Goal: Task Accomplishment & Management: Use online tool/utility

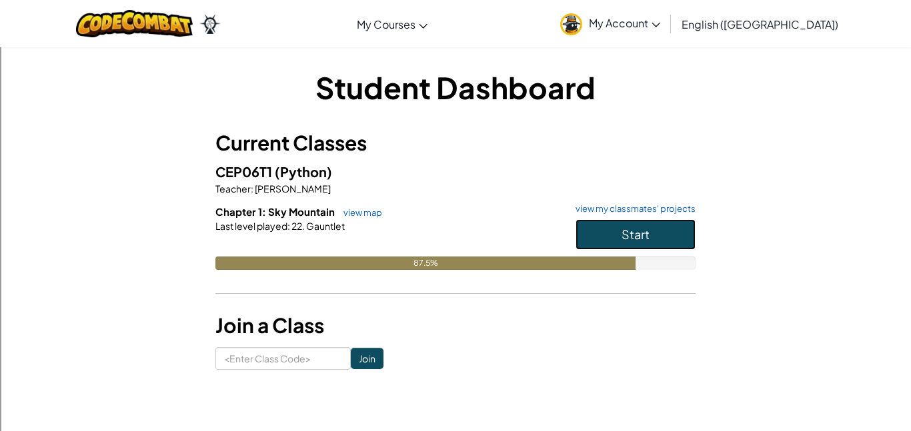
click at [646, 237] on span "Start" at bounding box center [635, 234] width 28 height 15
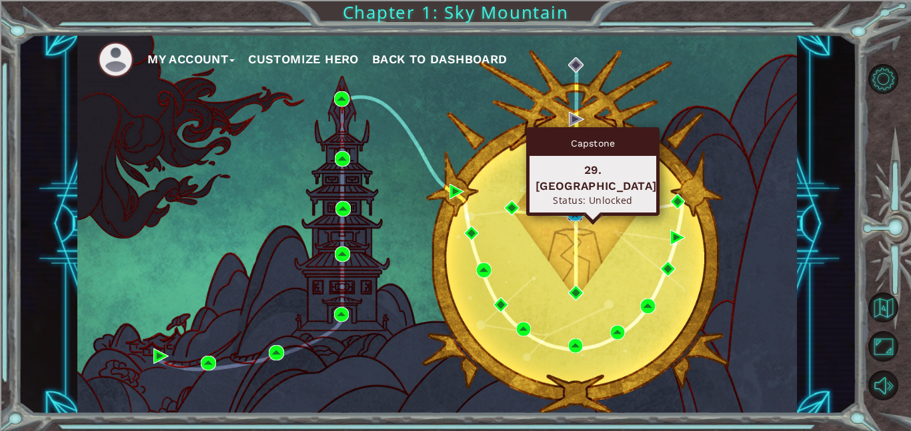
click at [575, 208] on img at bounding box center [574, 214] width 15 height 15
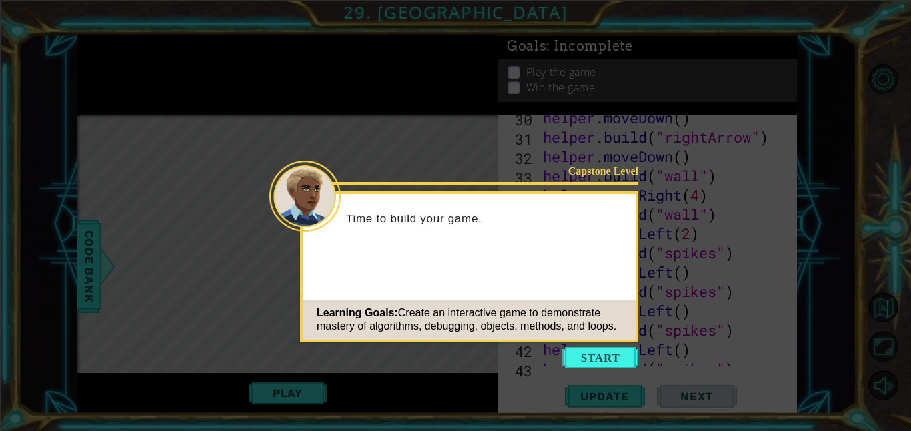
scroll to position [696, 0]
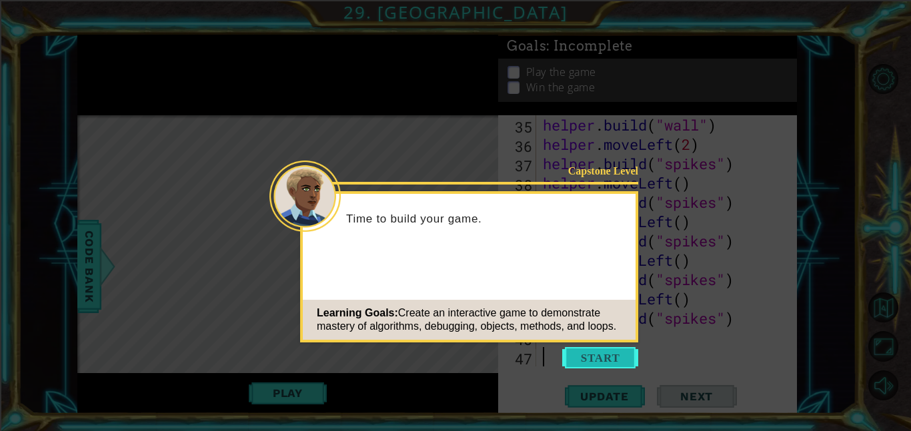
click at [587, 365] on button "Start" at bounding box center [600, 357] width 76 height 21
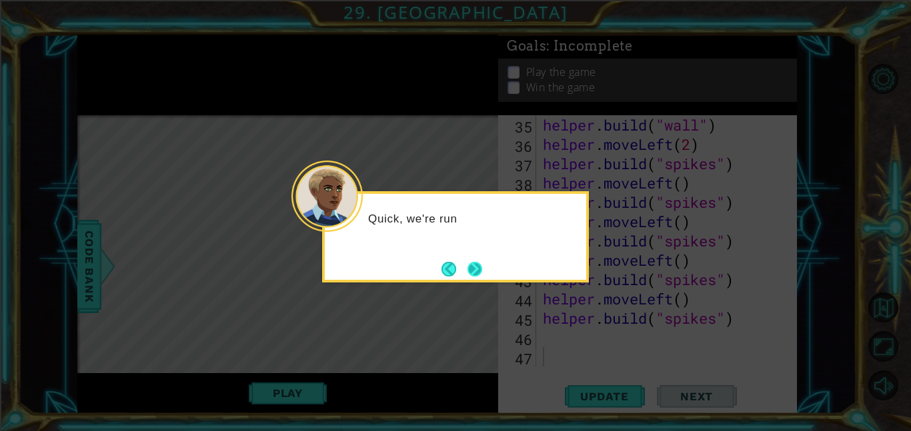
click at [469, 269] on button "Next" at bounding box center [475, 269] width 24 height 24
click at [469, 269] on button "Next" at bounding box center [475, 269] width 17 height 17
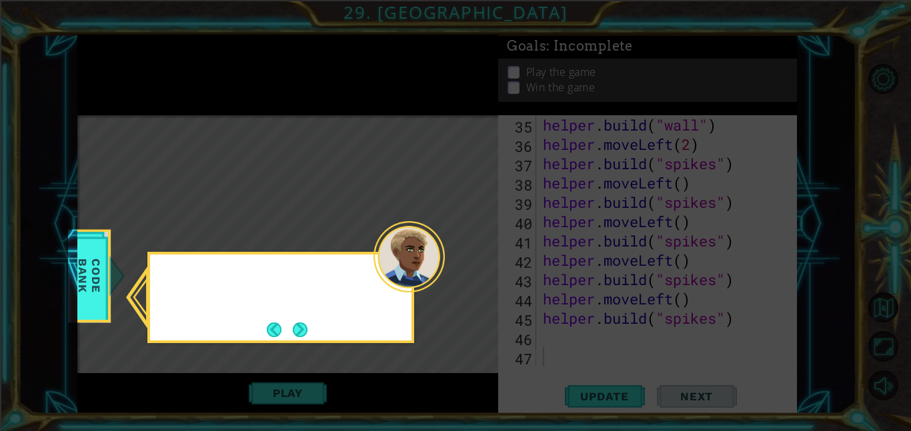
click at [469, 269] on icon at bounding box center [455, 215] width 911 height 431
click at [303, 328] on button "Next" at bounding box center [300, 330] width 23 height 23
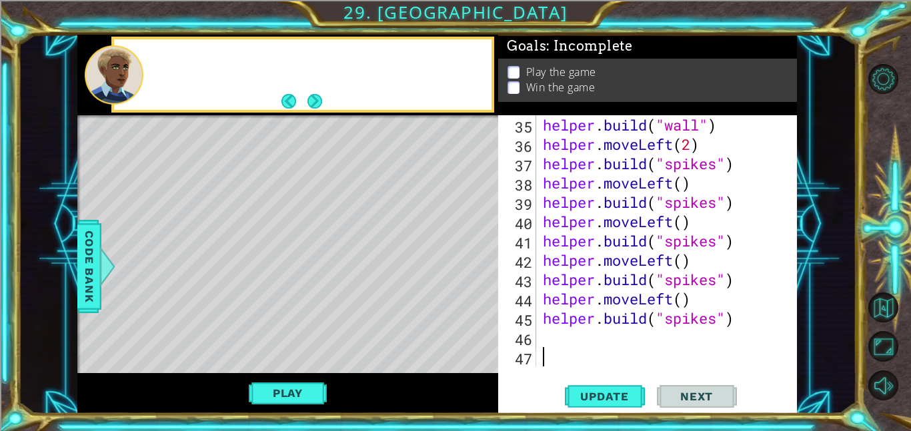
click at [303, 328] on div "Level Map" at bounding box center [385, 311] width 616 height 393
click at [319, 99] on button "Next" at bounding box center [314, 101] width 17 height 17
click at [314, 93] on button "Next" at bounding box center [314, 101] width 22 height 22
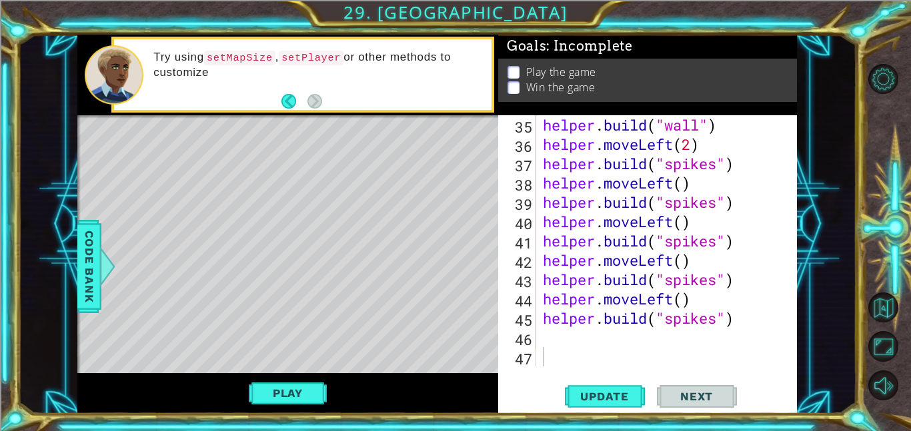
click at [331, 173] on div "Level Map" at bounding box center [385, 311] width 616 height 393
click at [265, 229] on div "Level Map" at bounding box center [385, 311] width 616 height 393
click at [241, 278] on div "Level Map" at bounding box center [385, 311] width 616 height 393
click at [201, 307] on div "Level Map" at bounding box center [385, 311] width 616 height 393
click at [619, 391] on span "Update" at bounding box center [604, 396] width 75 height 13
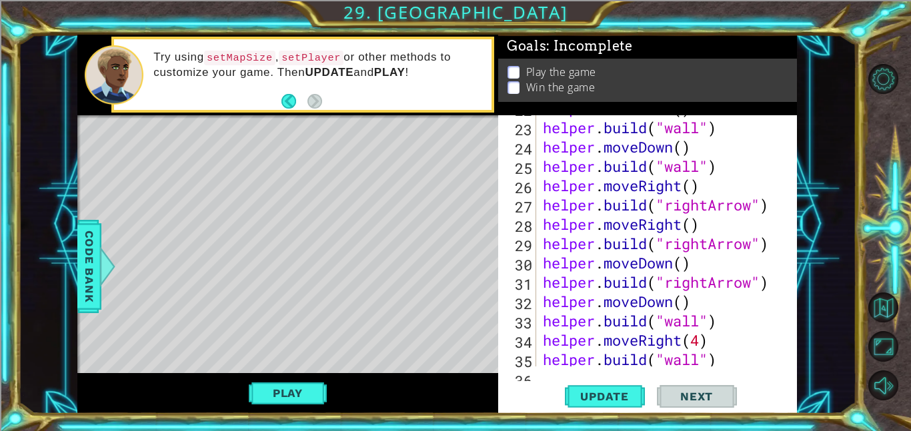
scroll to position [462, 0]
click at [687, 326] on div "helper . moveDown ( ) helper . build ( "wall" ) helper . moveDown ( ) helper . …" at bounding box center [670, 244] width 261 height 290
click at [667, 303] on div "helper . moveDown ( ) helper . build ( "wall" ) helper . moveDown ( ) helper . …" at bounding box center [670, 244] width 261 height 290
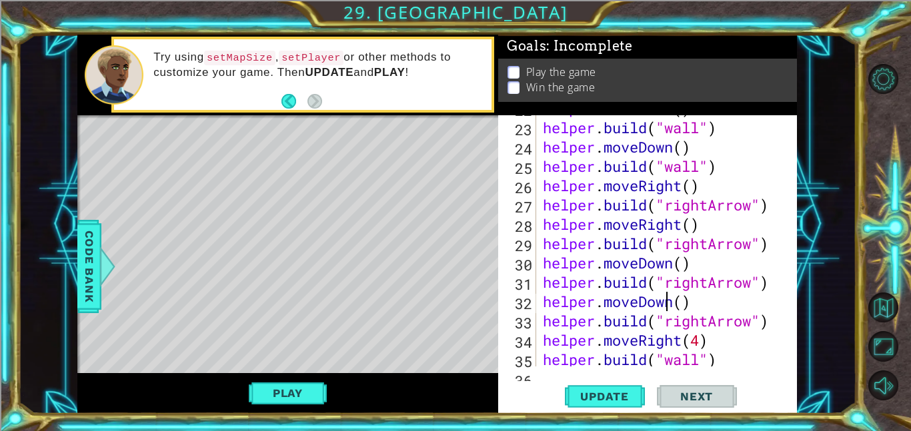
scroll to position [0, 6]
click at [667, 303] on div "helper . moveDown ( ) helper . build ( "wall" ) helper . moveDown ( ) helper . …" at bounding box center [670, 244] width 261 height 290
click at [667, 303] on div "helper . moveDown ( ) helper . build ( "wall" ) helper . moveDown ( ) helper . …" at bounding box center [667, 240] width 254 height 251
click at [667, 303] on div "helper . moveDown ( ) helper . build ( "wall" ) helper . moveDown ( ) helper . …" at bounding box center [670, 244] width 261 height 290
drag, startPoint x: 641, startPoint y: 299, endPoint x: 664, endPoint y: 299, distance: 22.7
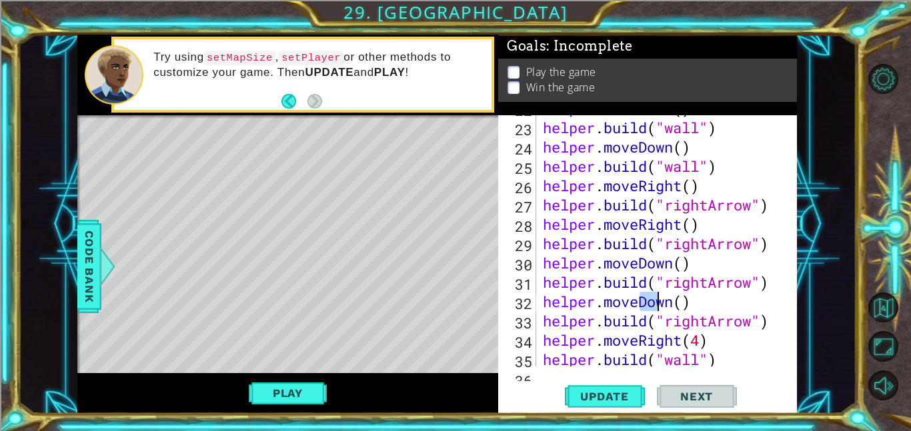
click at [664, 299] on div "helper . moveDown ( ) helper . build ( "wall" ) helper . moveDown ( ) helper . …" at bounding box center [670, 244] width 261 height 290
click at [664, 299] on div "helper . moveDown ( ) helper . build ( "wall" ) helper . moveDown ( ) helper . …" at bounding box center [667, 240] width 254 height 251
drag, startPoint x: 639, startPoint y: 297, endPoint x: 673, endPoint y: 309, distance: 36.7
click at [673, 309] on div "helper . moveDown ( ) helper . build ( "wall" ) helper . moveDown ( ) helper . …" at bounding box center [670, 244] width 261 height 290
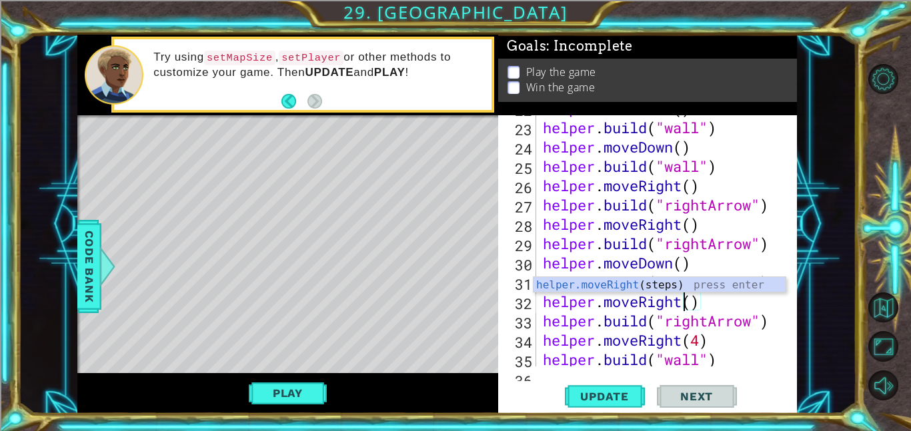
click at [711, 342] on div "helper . moveDown ( ) helper . build ( "wall" ) helper . moveDown ( ) helper . …" at bounding box center [670, 244] width 261 height 290
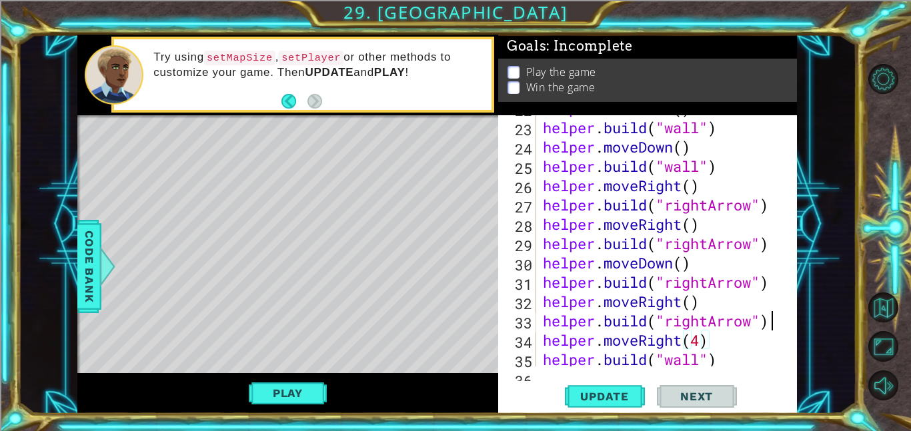
click at [786, 321] on div at bounding box center [787, 126] width 13 height 947
type textarea "[DOMAIN_NAME]("rightArrow")"
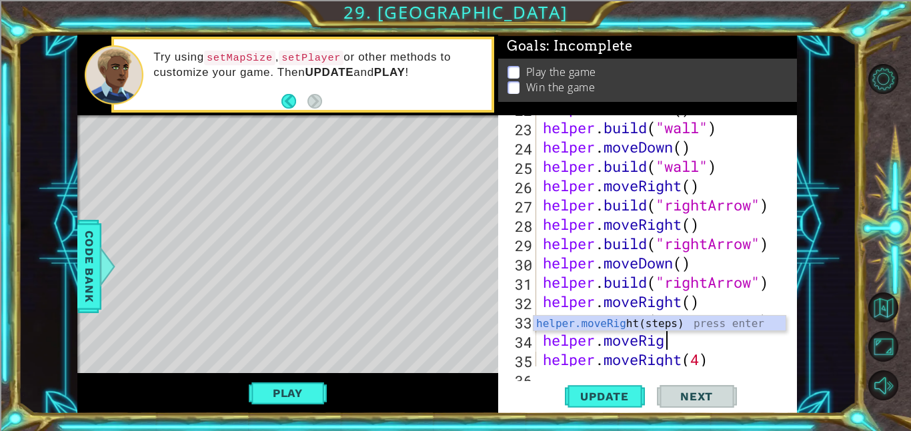
scroll to position [0, 5]
type textarea "helper.moveRight"
click at [637, 329] on div "helper.moveRight (steps) press enter" at bounding box center [659, 340] width 252 height 48
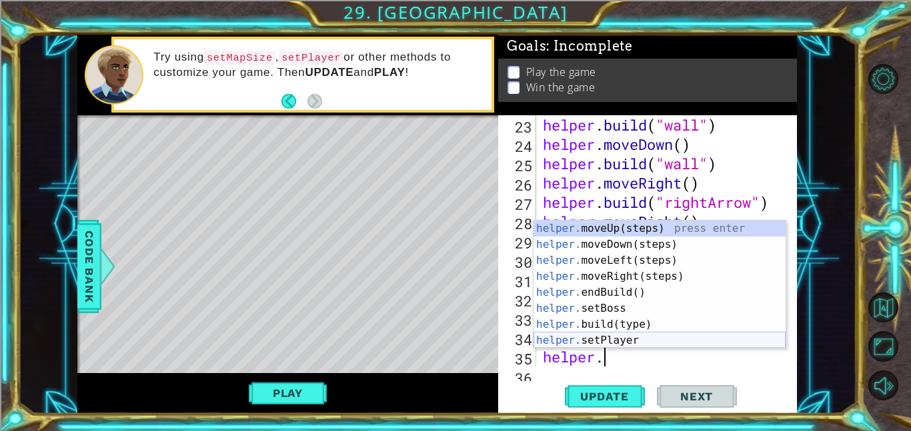
scroll to position [64, 0]
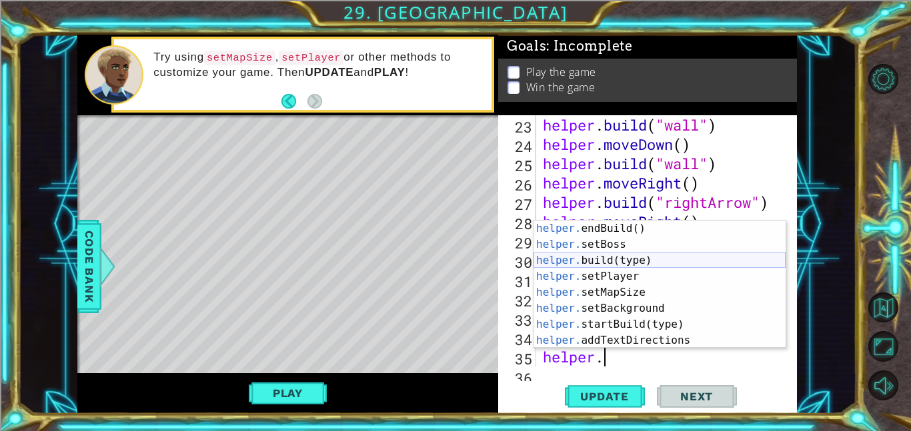
click at [637, 259] on div "helper. endBuild() press enter helper. setBoss press enter helper. build(type) …" at bounding box center [659, 301] width 252 height 160
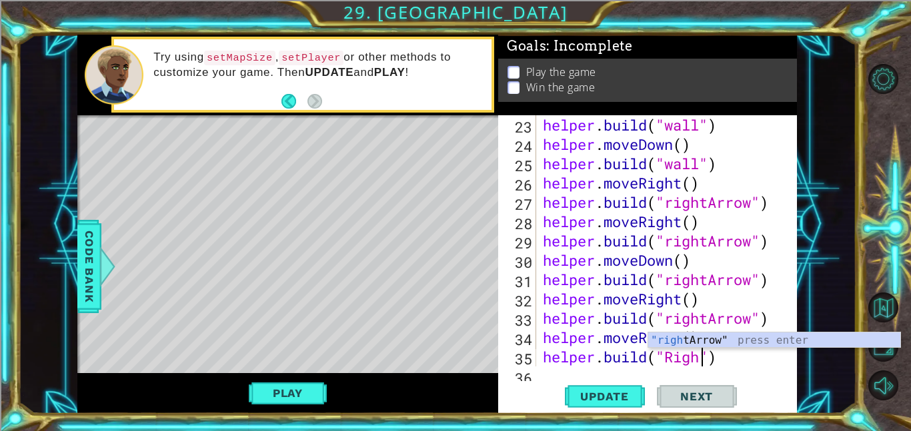
scroll to position [0, 7]
click at [799, 339] on div ""right Arrow" press enter" at bounding box center [774, 357] width 252 height 48
type textarea "[DOMAIN_NAME]("rightArrow")"
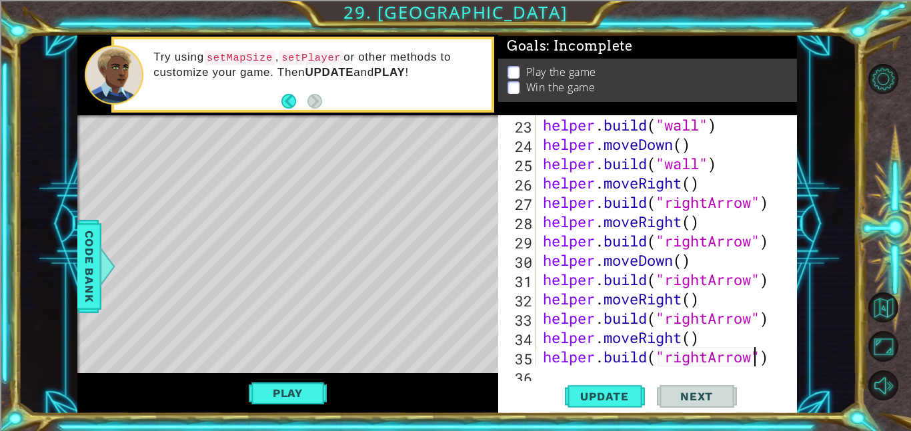
click at [785, 351] on div at bounding box center [787, 144] width 13 height 986
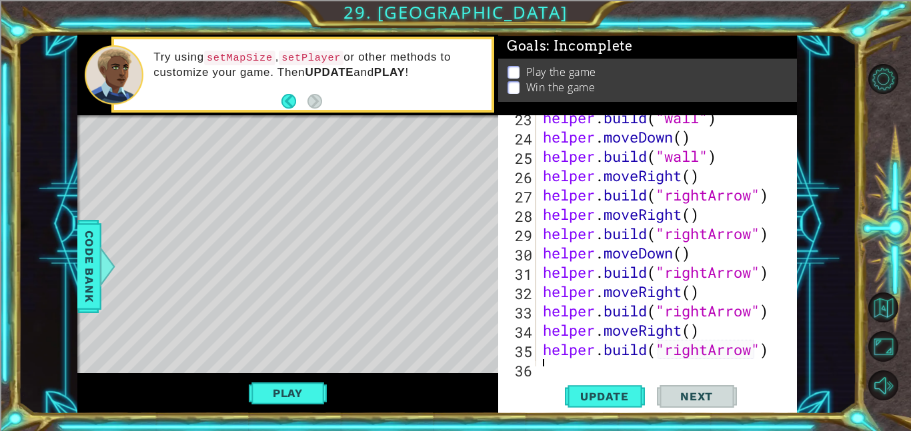
scroll to position [495, 0]
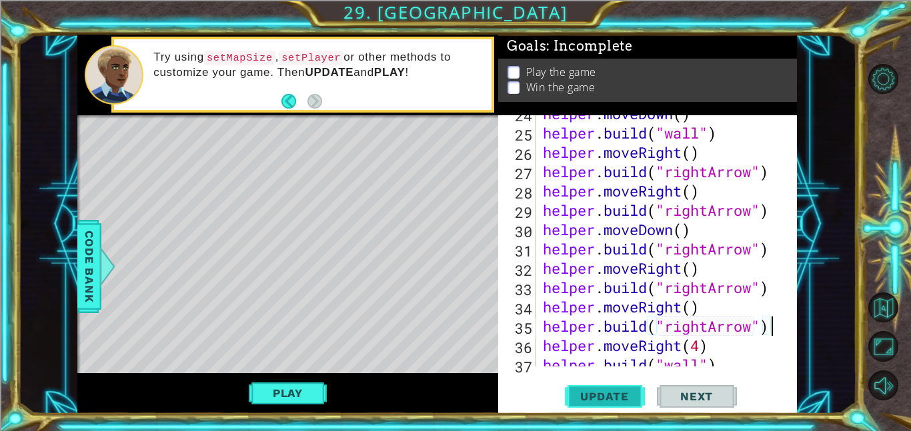
type textarea "[DOMAIN_NAME]("rightArrow")"
click at [615, 391] on span "Update" at bounding box center [604, 396] width 75 height 13
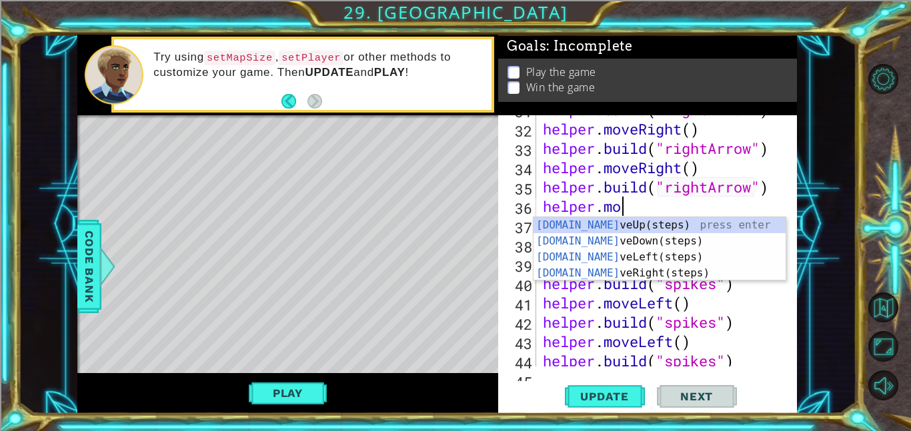
scroll to position [0, 3]
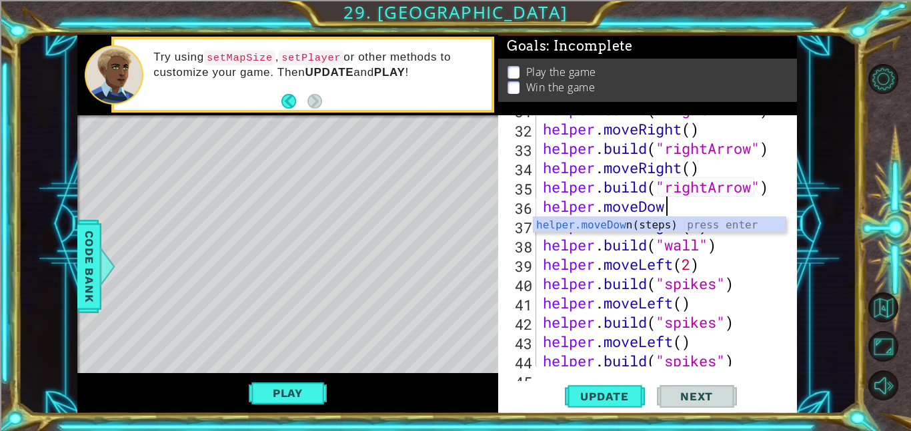
type textarea "helper.moveDown"
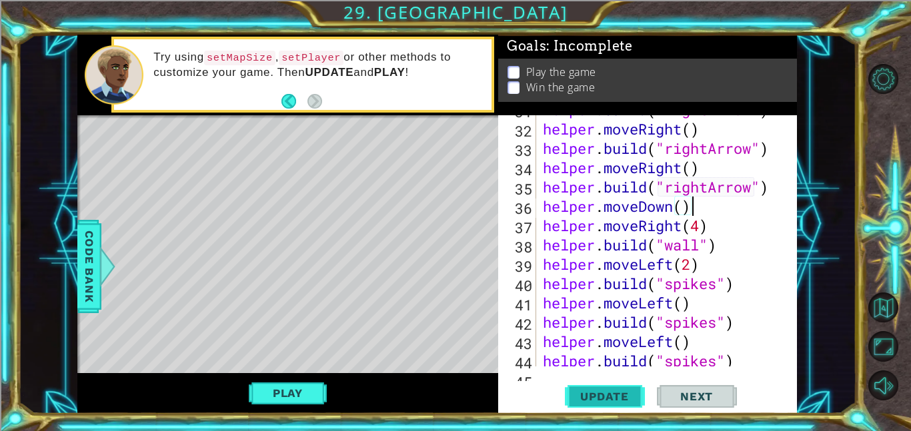
click at [585, 395] on span "Update" at bounding box center [604, 396] width 75 height 13
click at [710, 185] on div "helper . build ( "rightArrow" ) helper . moveRight ( ) helper . build ( "rightA…" at bounding box center [670, 245] width 261 height 290
click at [739, 307] on div "helper . build ( "rightArrow" ) helper . moveRight ( ) helper . build ( "rightA…" at bounding box center [670, 245] width 261 height 290
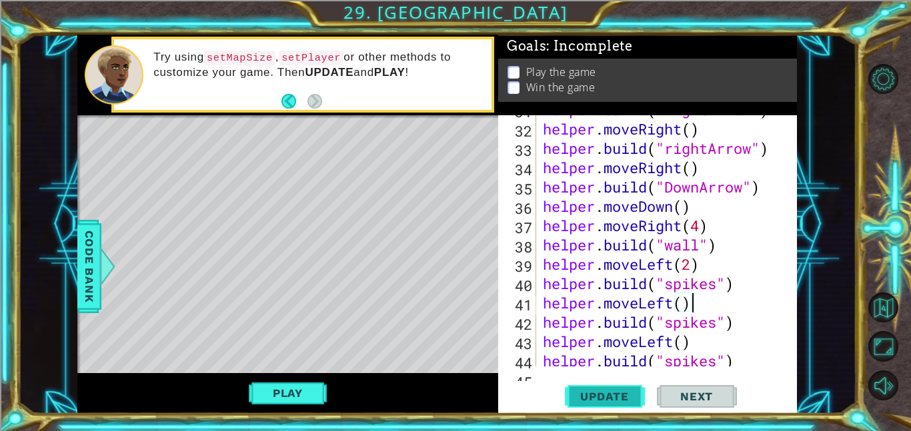
click at [615, 395] on span "Update" at bounding box center [604, 396] width 75 height 13
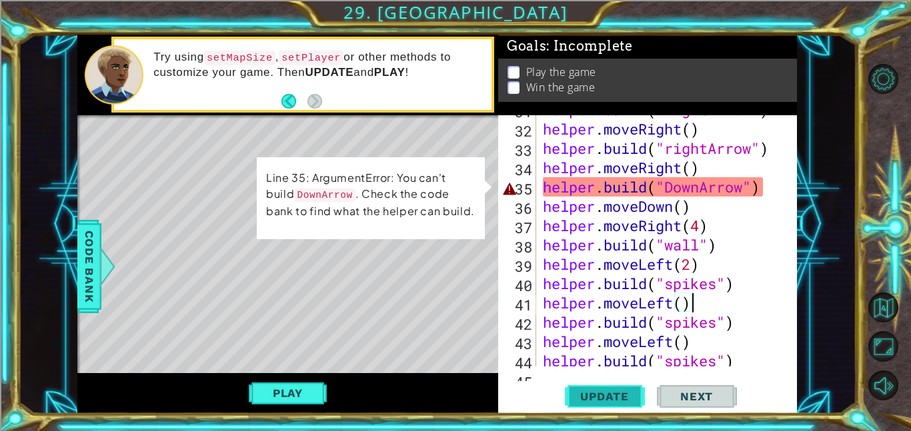
click at [615, 395] on span "Update" at bounding box center [604, 396] width 75 height 13
click at [670, 185] on div "helper . build ( "rightArrow" ) helper . moveRight ( ) helper . build ( "rightA…" at bounding box center [670, 245] width 261 height 290
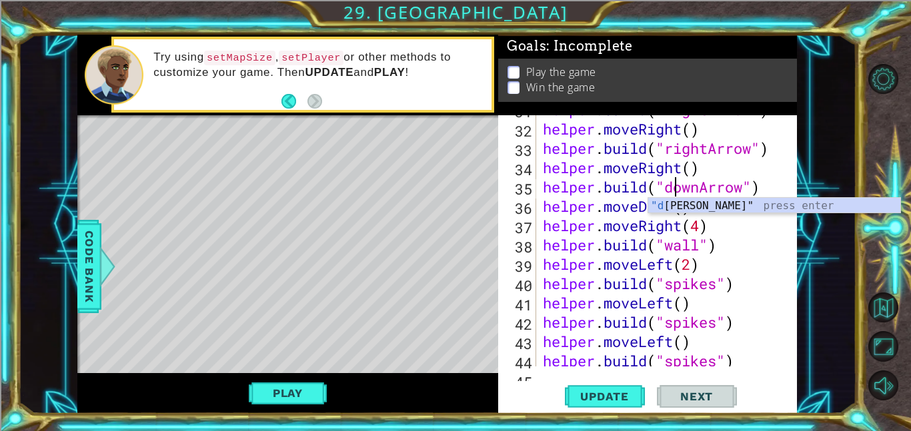
click at [758, 253] on div "helper . build ( "rightArrow" ) helper . moveRight ( ) helper . build ( "rightA…" at bounding box center [670, 245] width 261 height 290
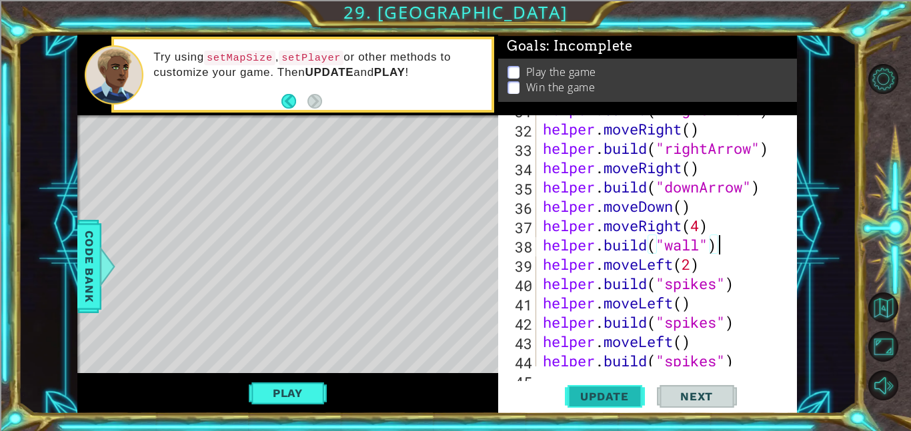
type textarea "[DOMAIN_NAME]("wall")"
click at [612, 390] on span "Update" at bounding box center [604, 396] width 75 height 13
click at [302, 387] on button "Play" at bounding box center [288, 393] width 78 height 25
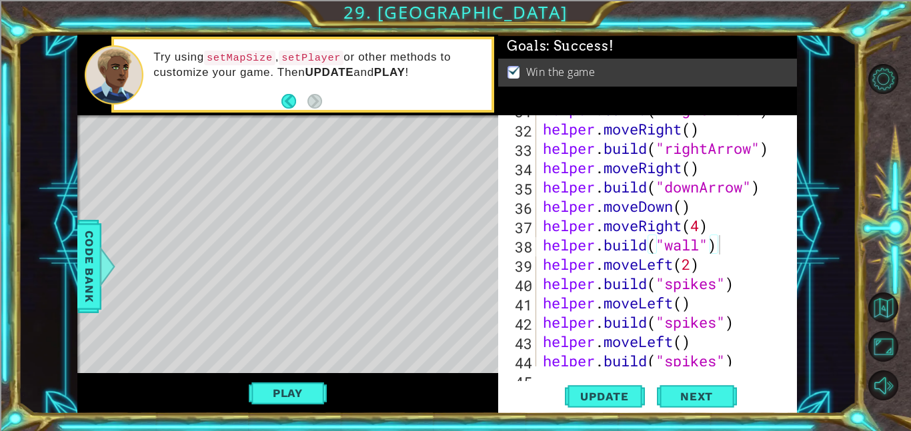
scroll to position [754, 0]
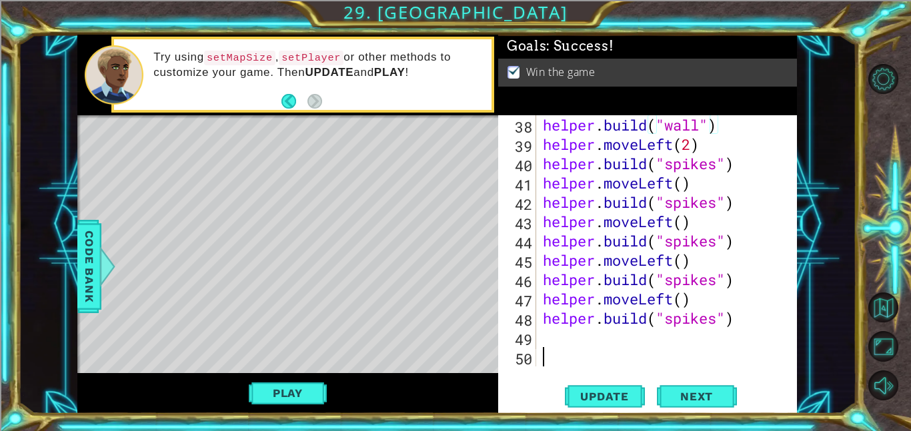
click at [586, 358] on div "helper . build ( "wall" ) helper . moveLeft ( 2 ) helper . build ( "spikes" ) h…" at bounding box center [670, 260] width 261 height 290
click at [557, 335] on div "helper . build ( "wall" ) helper . moveLeft ( 2 ) helper . build ( "spikes" ) h…" at bounding box center [670, 260] width 261 height 290
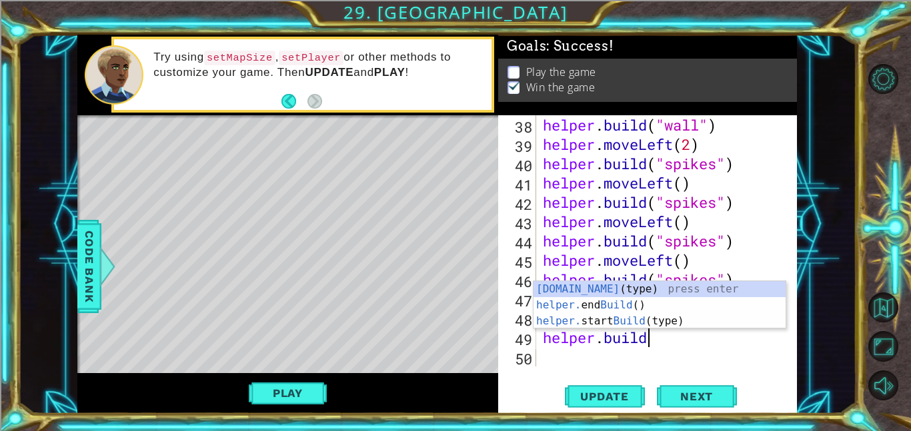
scroll to position [0, 4]
click at [599, 291] on div "[DOMAIN_NAME] (type) press enter helper. end Build () press enter helper. start…" at bounding box center [659, 321] width 252 height 80
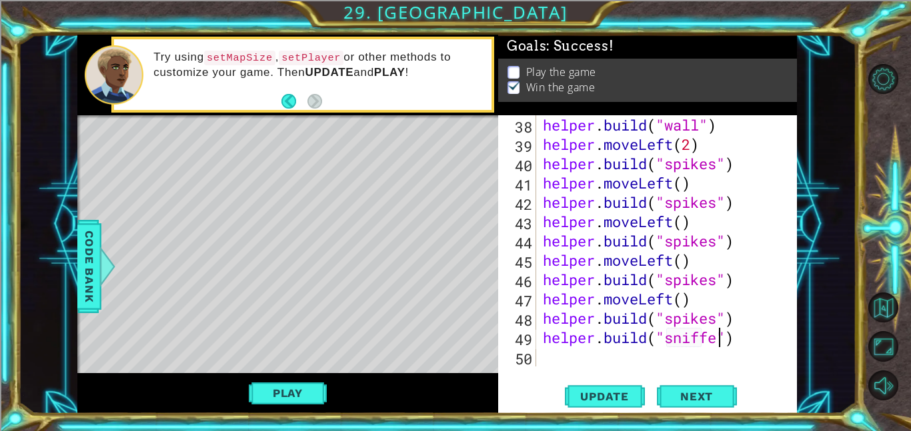
scroll to position [0, 8]
click at [607, 391] on span "Update" at bounding box center [604, 396] width 75 height 13
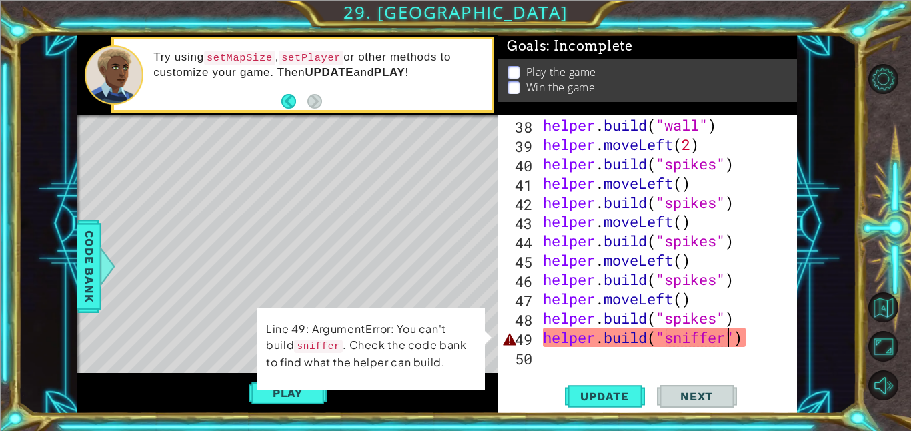
click at [705, 345] on div "helper . build ( "wall" ) helper . moveLeft ( 2 ) helper . build ( "spikes" ) h…" at bounding box center [670, 260] width 261 height 290
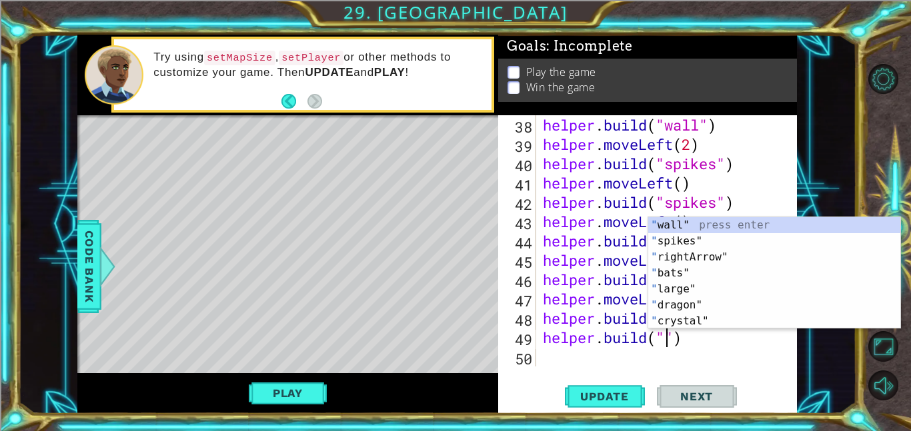
scroll to position [0, 6]
click at [93, 270] on span "Code Bank" at bounding box center [89, 266] width 21 height 81
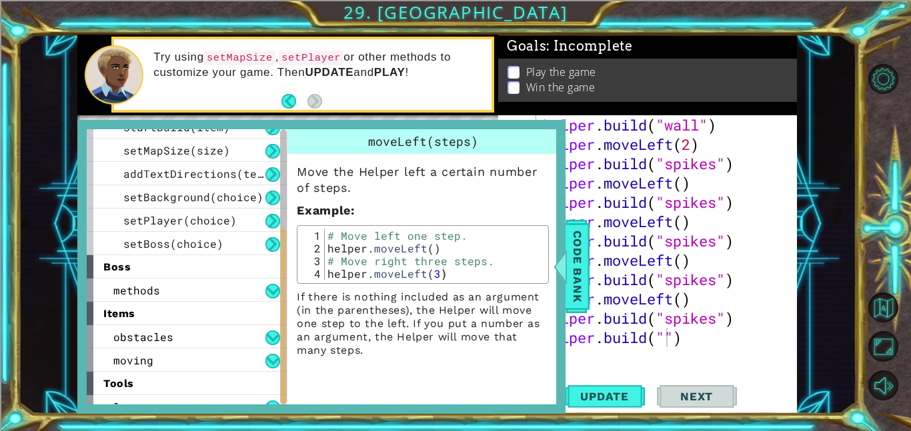
scroll to position [191, 0]
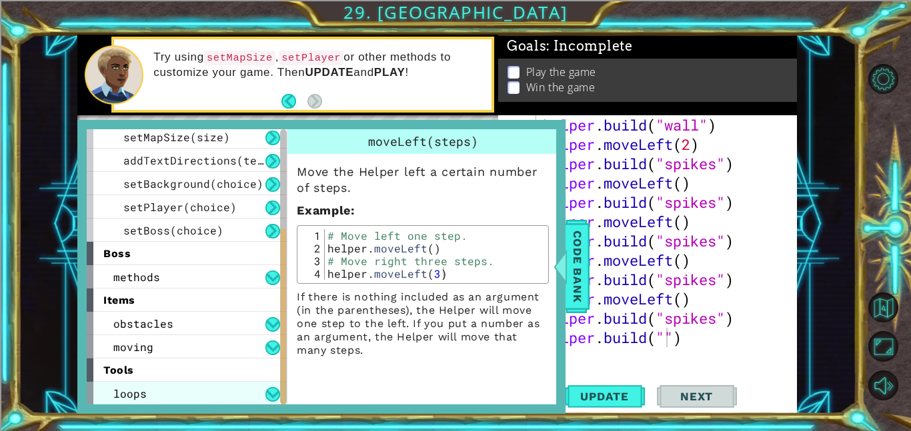
click at [136, 398] on span "loops" at bounding box center [129, 394] width 33 height 14
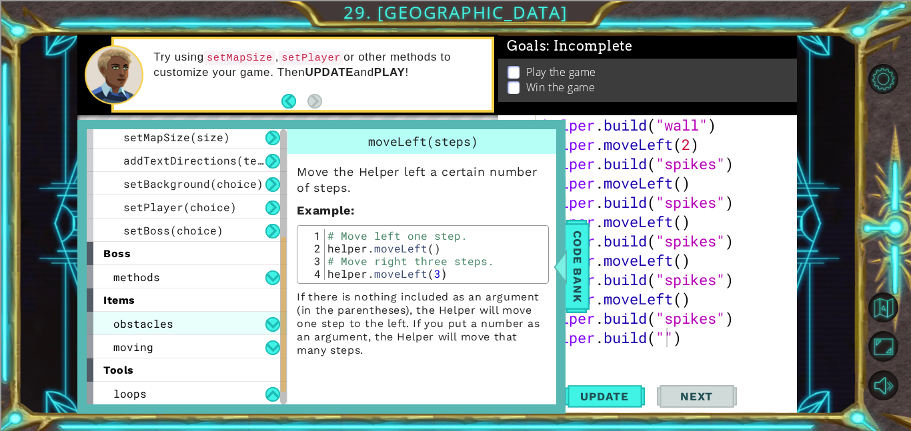
click at [170, 329] on span "obstacles" at bounding box center [143, 324] width 60 height 14
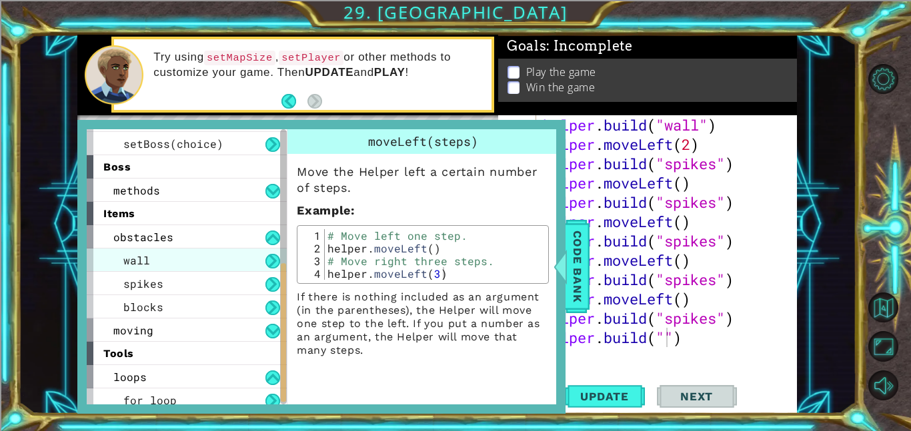
scroll to position [281, 0]
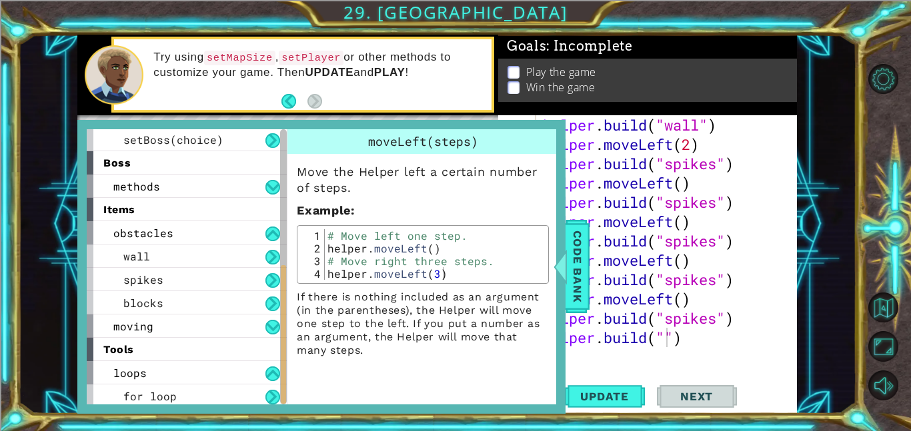
click at [171, 347] on div "tools" at bounding box center [187, 349] width 200 height 23
click at [181, 235] on div "obstacles" at bounding box center [187, 232] width 200 height 23
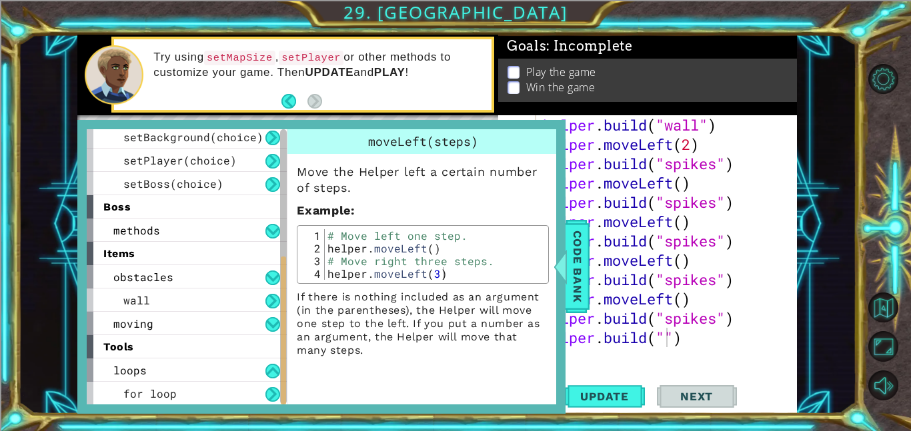
scroll to position [214, 0]
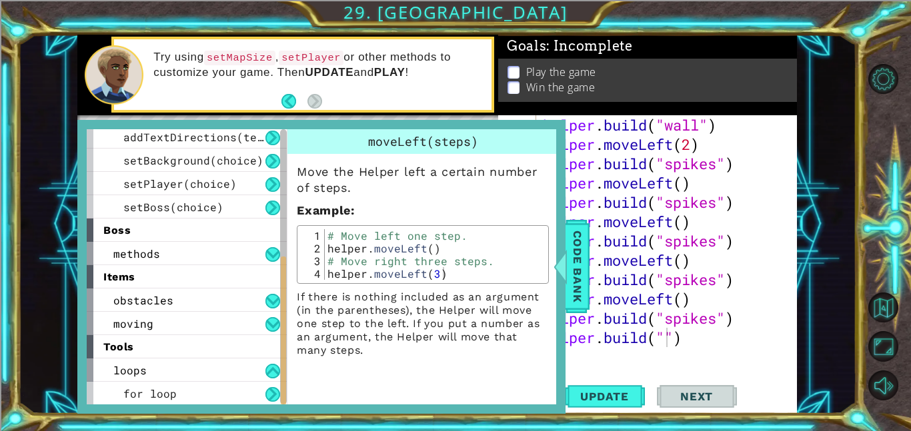
click at [845, 349] on div "1 ההההההההההההההההההההההההההההההההההההההההההההההההההההההההההההההההההההההההההההה…" at bounding box center [437, 224] width 838 height 379
click at [576, 283] on span "Code Bank" at bounding box center [577, 266] width 21 height 81
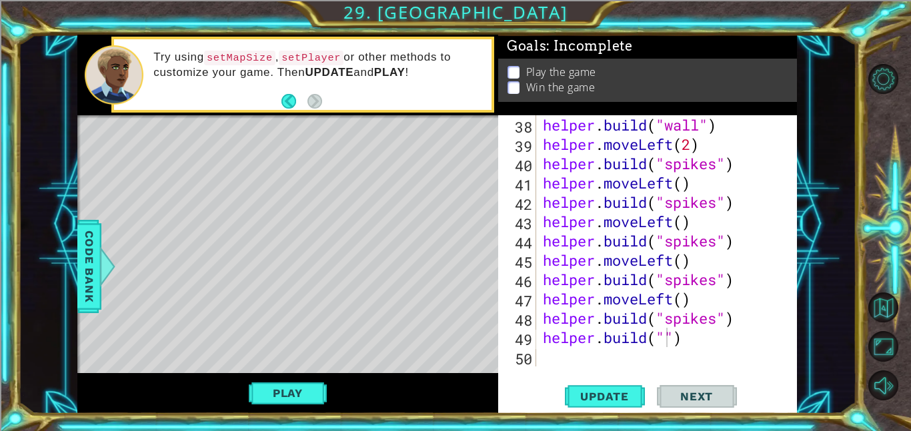
click at [664, 346] on div "helper . build ( "wall" ) helper . moveLeft ( 2 ) helper . build ( "spikes" ) h…" at bounding box center [670, 260] width 261 height 290
click at [680, 383] on button "Next" at bounding box center [697, 396] width 80 height 30
click at [615, 395] on span "Update" at bounding box center [604, 396] width 75 height 13
click at [288, 402] on button "Play" at bounding box center [288, 393] width 78 height 25
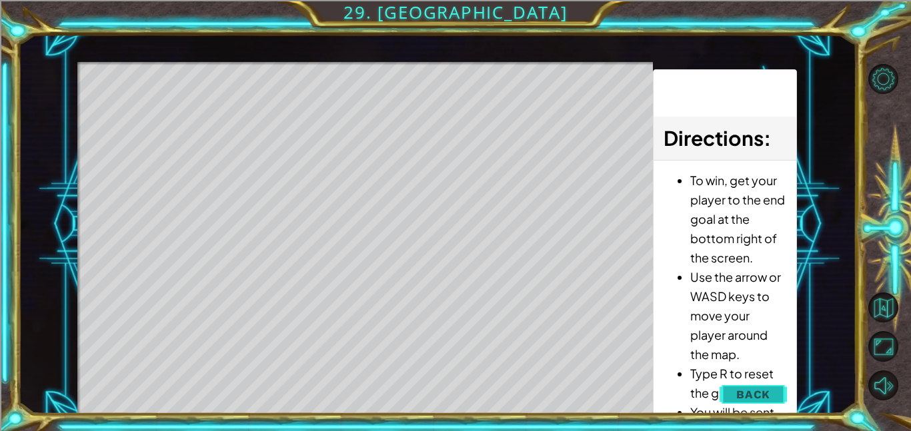
click at [757, 394] on span "Back" at bounding box center [753, 394] width 34 height 13
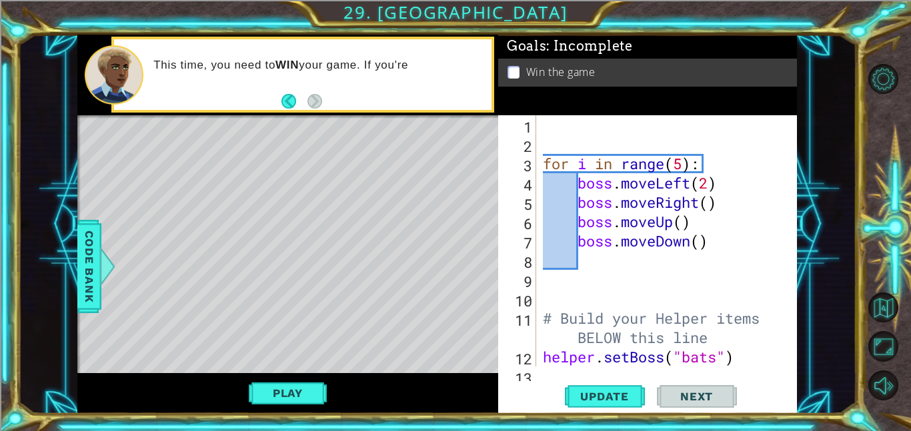
scroll to position [29, 0]
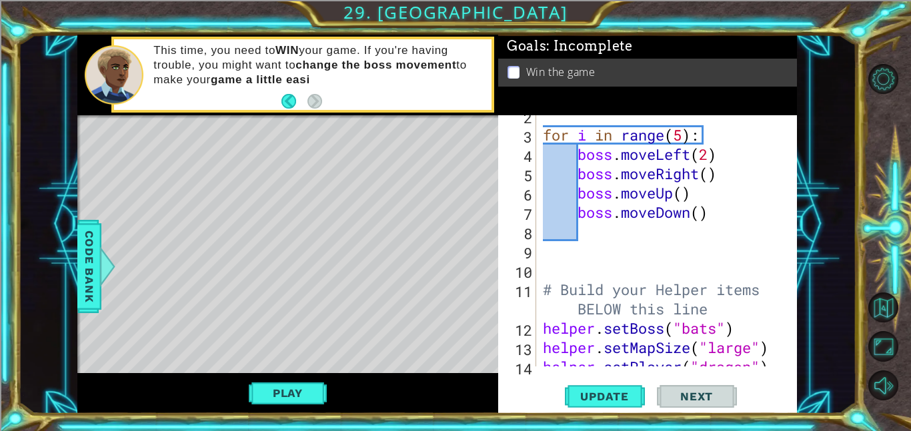
click at [711, 179] on div "for i in range ( 5 ) : boss . moveLeft ( 2 ) boss . moveRight ( ) boss . moveUp…" at bounding box center [670, 251] width 261 height 290
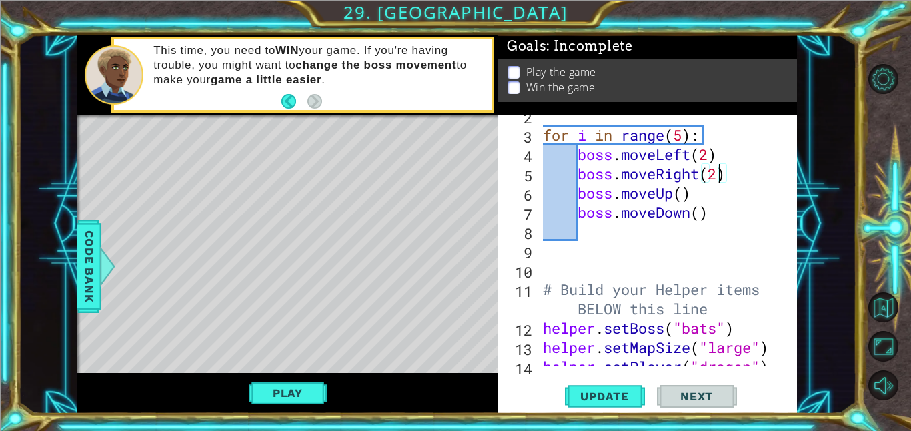
click at [682, 205] on div "for i in range ( 5 ) : boss . moveLeft ( 2 ) boss . moveRight ( 2 ) boss . move…" at bounding box center [670, 251] width 261 height 290
click at [680, 195] on div "for i in range ( 5 ) : boss . moveLeft ( 2 ) boss . moveRight ( 2 ) boss . move…" at bounding box center [670, 251] width 261 height 290
click at [702, 213] on div "for i in range ( 5 ) : boss . moveLeft ( 2 ) boss . moveRight ( 2 ) boss . move…" at bounding box center [670, 251] width 261 height 290
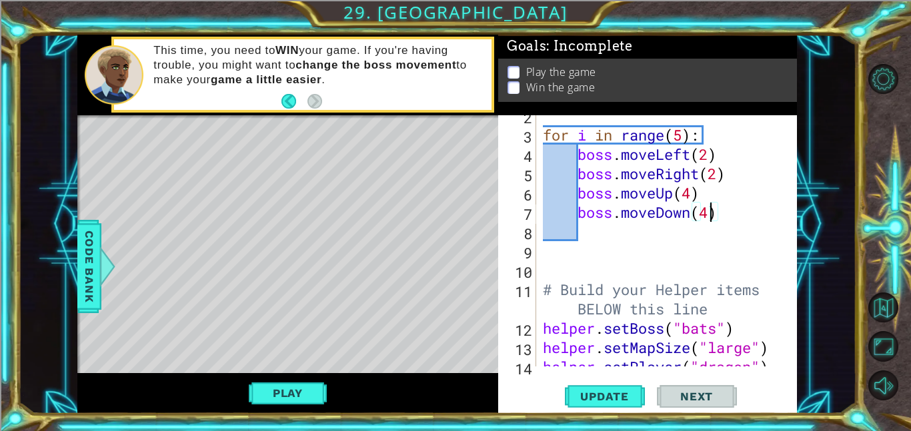
click at [728, 215] on div "for i in range ( 5 ) : boss . moveLeft ( 2 ) boss . moveRight ( 2 ) boss . move…" at bounding box center [670, 251] width 261 height 290
click at [593, 397] on span "Update" at bounding box center [604, 396] width 75 height 13
click at [301, 389] on button "Play" at bounding box center [288, 393] width 78 height 25
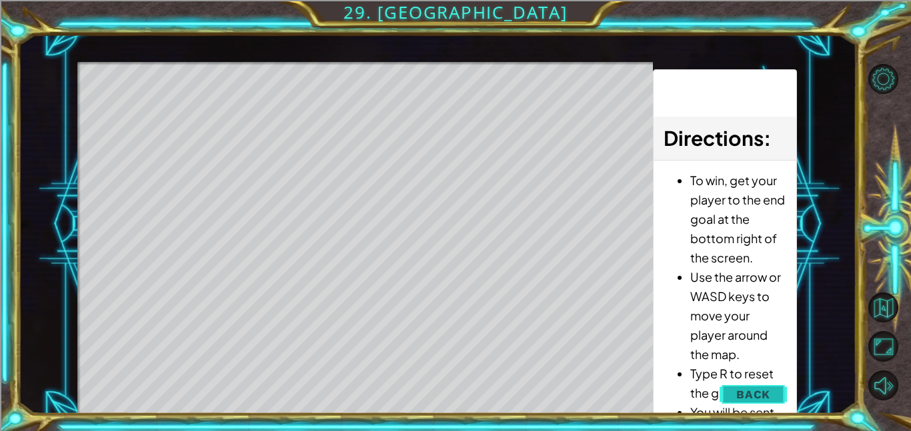
click at [770, 388] on span "Back" at bounding box center [753, 394] width 34 height 13
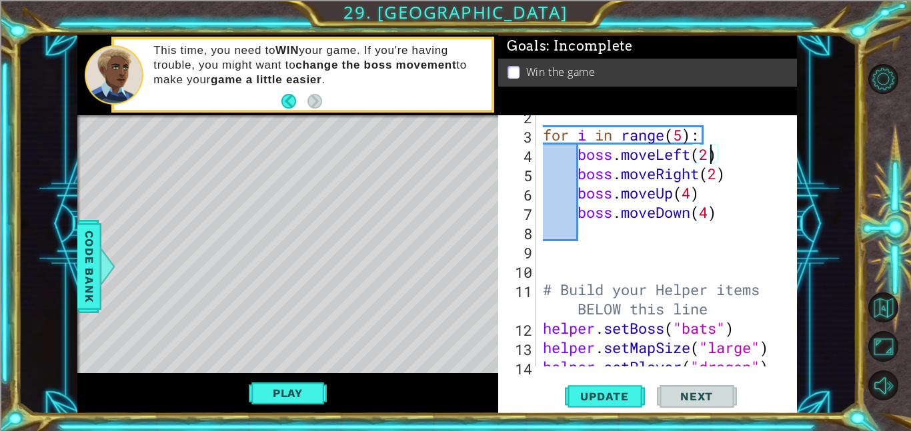
click at [707, 153] on div "for i in range ( 5 ) : boss . moveLeft ( 2 ) boss . moveRight ( 2 ) boss . move…" at bounding box center [670, 251] width 261 height 290
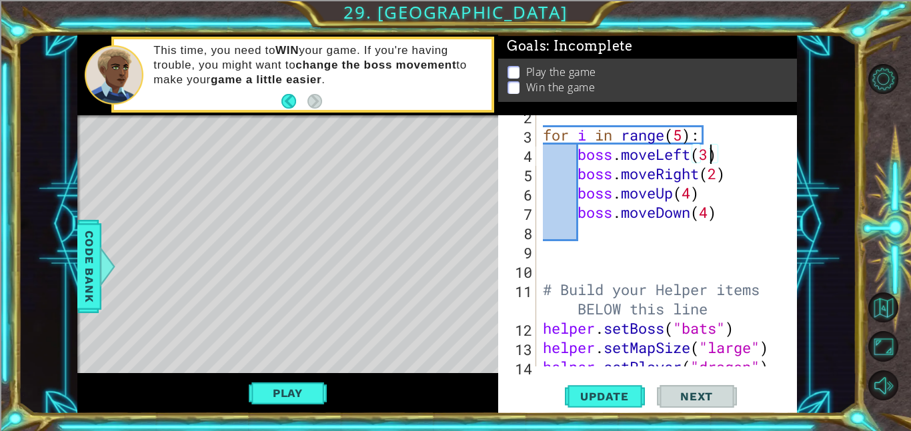
click at [715, 174] on div "for i in range ( 5 ) : boss . moveLeft ( 3 ) boss . moveRight ( 2 ) boss . move…" at bounding box center [670, 251] width 261 height 290
type textarea "boss.moveRight(3)"
click at [569, 388] on button "Update" at bounding box center [605, 396] width 80 height 30
click at [277, 403] on button "Play" at bounding box center [288, 393] width 78 height 25
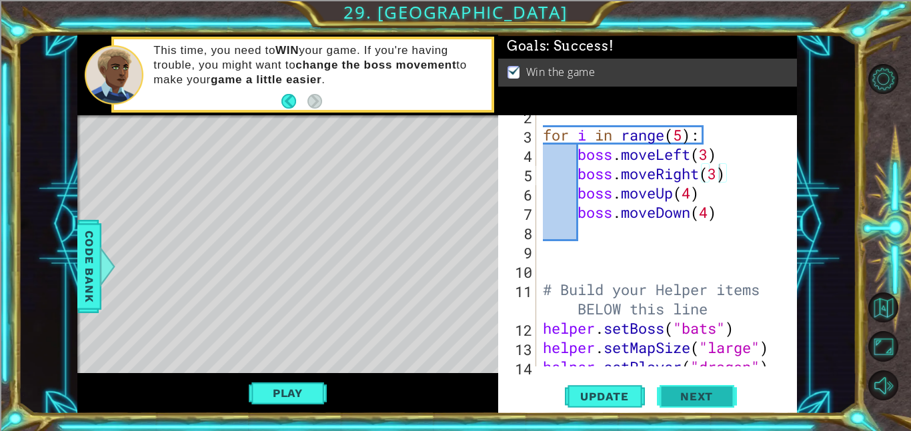
click at [701, 393] on span "Next" at bounding box center [696, 396] width 59 height 13
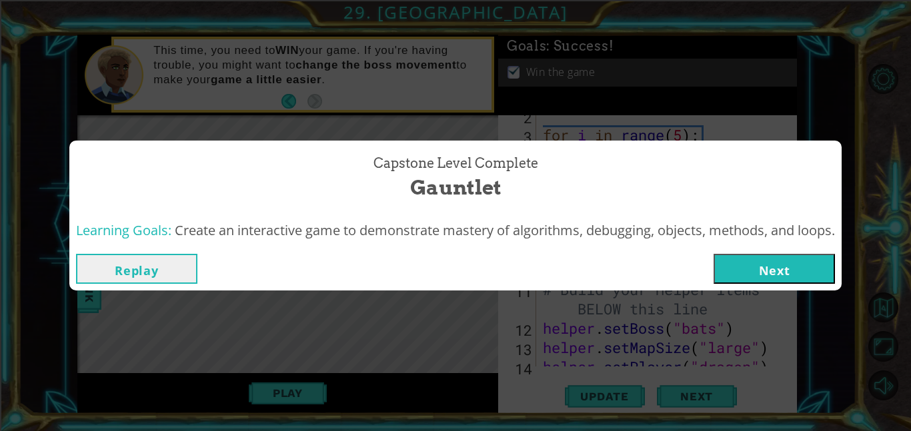
click at [781, 272] on button "Next" at bounding box center [773, 269] width 121 height 30
click at [781, 272] on body "1 ההההההההההההההההההההההההההההההההההההההההההההההההההההההההההההההההההההההההההההה…" at bounding box center [455, 215] width 911 height 431
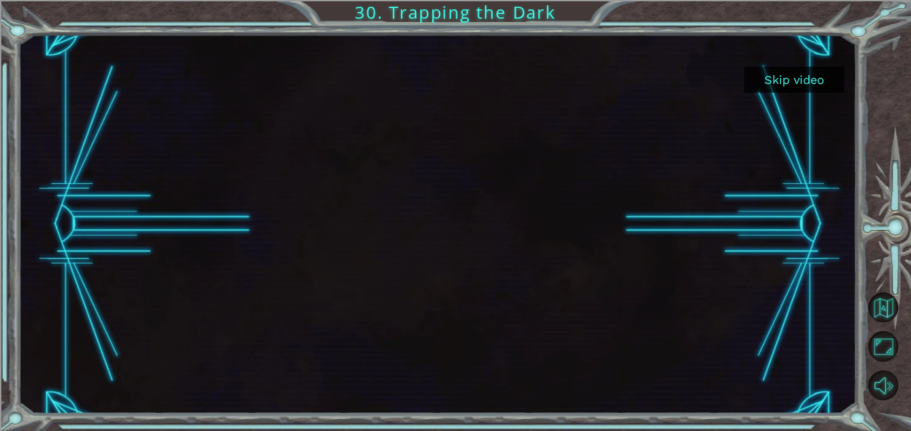
click at [805, 81] on button "Skip video" at bounding box center [794, 80] width 100 height 26
click at [764, 88] on button "Skip video" at bounding box center [794, 80] width 100 height 26
click at [767, 68] on button "Skip video" at bounding box center [794, 80] width 100 height 26
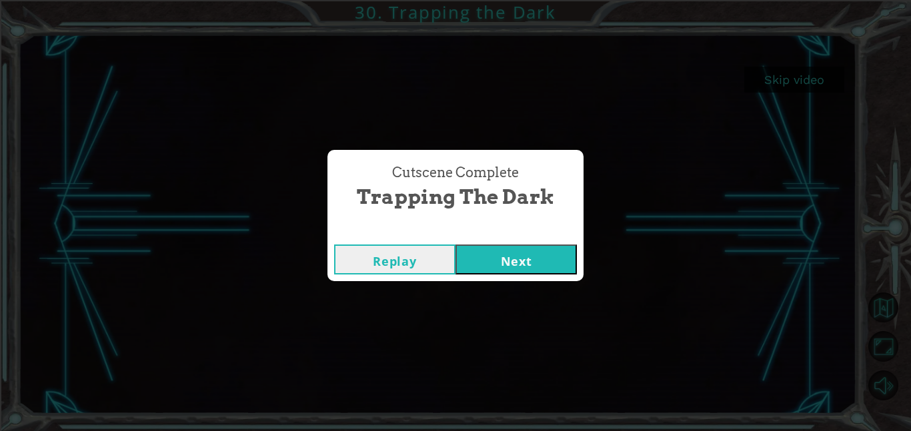
click at [516, 263] on button "Next" at bounding box center [515, 260] width 121 height 30
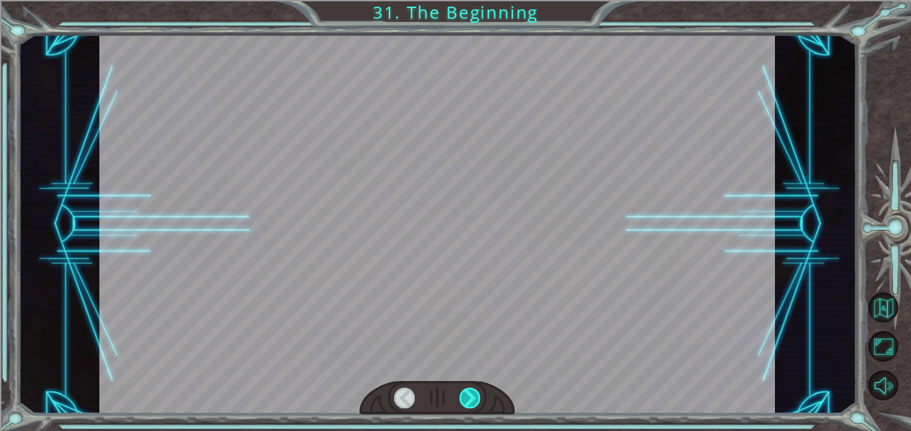
click at [472, 394] on div at bounding box center [469, 398] width 21 height 21
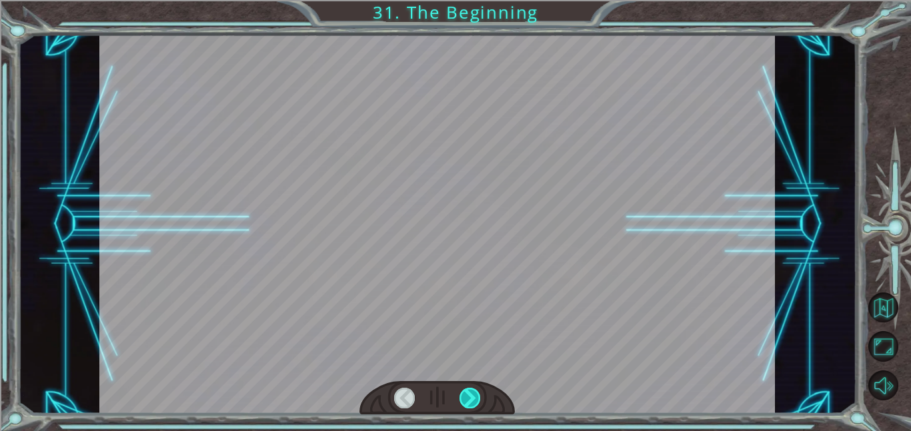
click at [472, 394] on div at bounding box center [469, 398] width 21 height 21
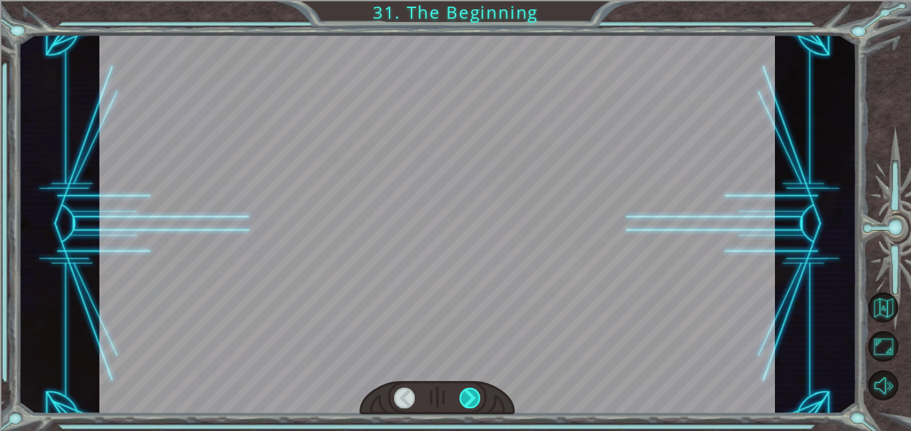
click at [472, 394] on div at bounding box center [469, 398] width 21 height 21
click at [499, 355] on div at bounding box center [436, 224] width 675 height 379
click at [479, 389] on div at bounding box center [469, 398] width 21 height 21
click at [447, 372] on div at bounding box center [436, 224] width 675 height 379
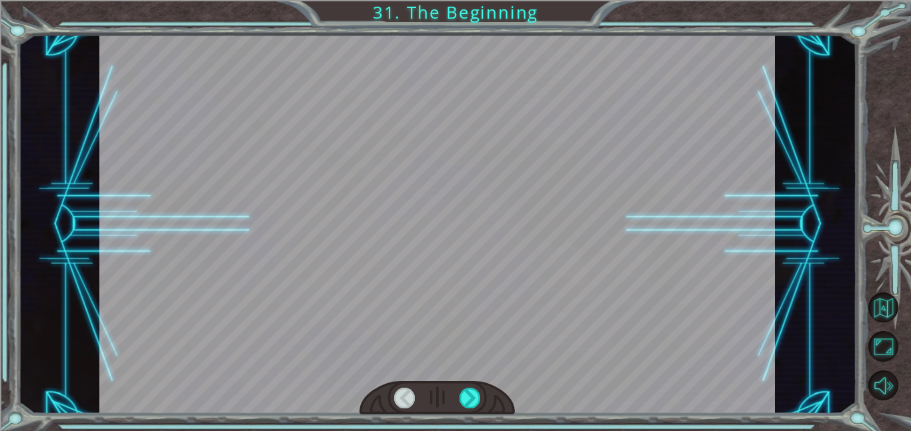
click at [445, 391] on div at bounding box center [436, 398] width 155 height 34
click at [521, 365] on div at bounding box center [436, 224] width 675 height 379
click at [467, 386] on div at bounding box center [436, 398] width 155 height 34
click at [403, 393] on div at bounding box center [404, 398] width 21 height 21
click at [465, 398] on div at bounding box center [469, 398] width 21 height 21
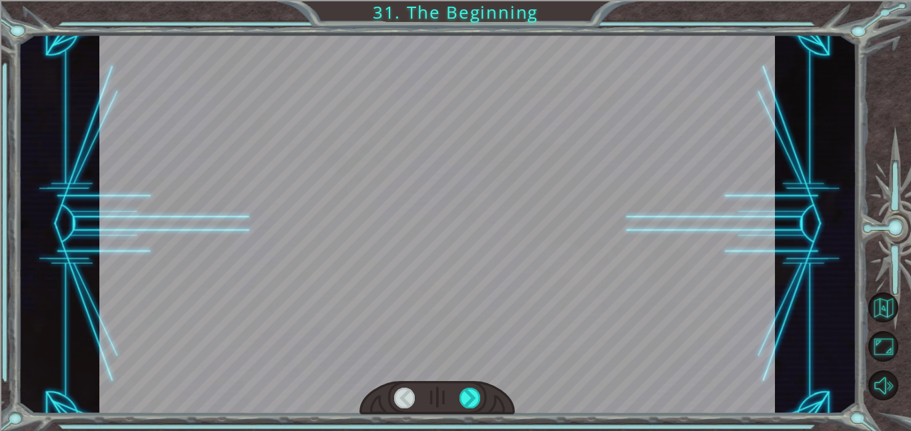
click at [465, 398] on div at bounding box center [469, 398] width 21 height 21
click at [470, 398] on div at bounding box center [469, 398] width 21 height 21
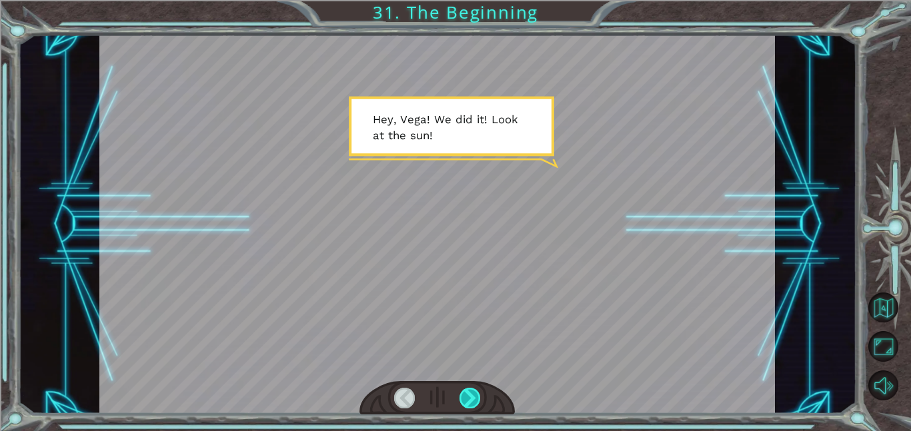
click at [465, 393] on div at bounding box center [469, 398] width 21 height 21
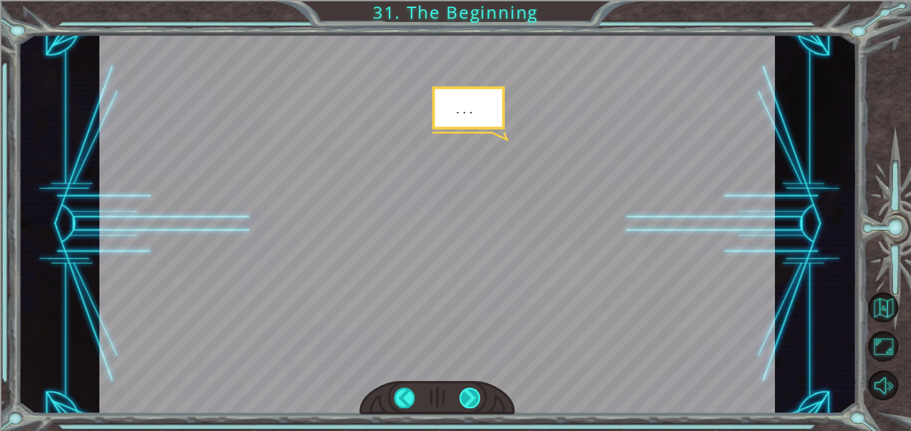
click at [465, 393] on div at bounding box center [469, 398] width 21 height 21
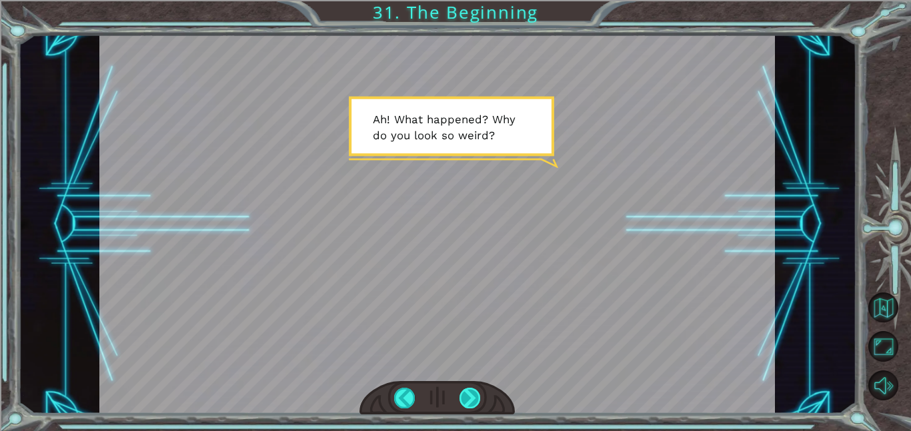
click at [465, 393] on div at bounding box center [469, 398] width 21 height 21
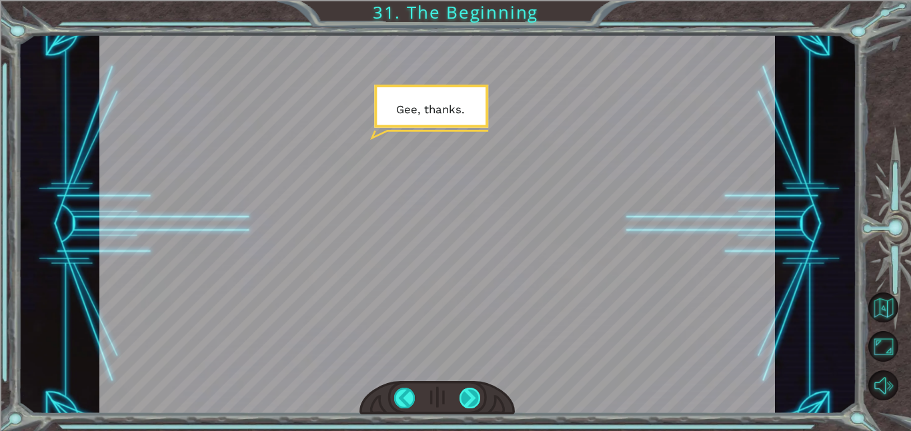
click at [465, 393] on div at bounding box center [469, 398] width 21 height 21
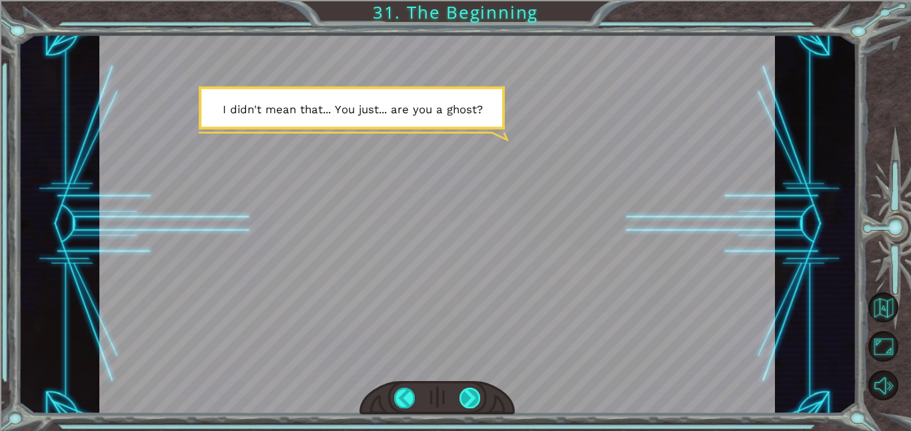
click at [465, 393] on div at bounding box center [469, 398] width 21 height 21
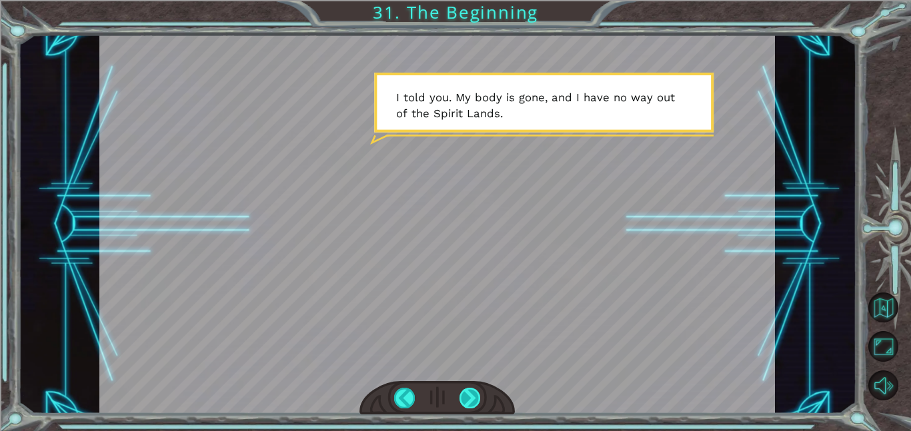
click at [466, 393] on div at bounding box center [469, 398] width 21 height 21
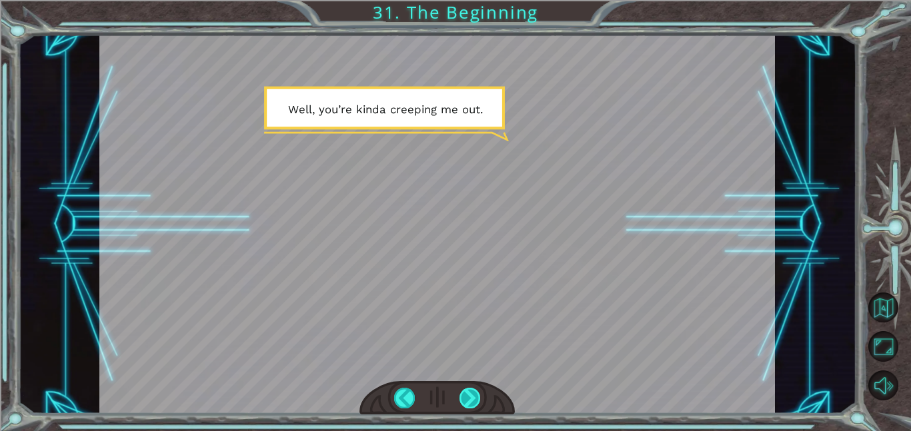
click at [466, 393] on div at bounding box center [469, 398] width 21 height 21
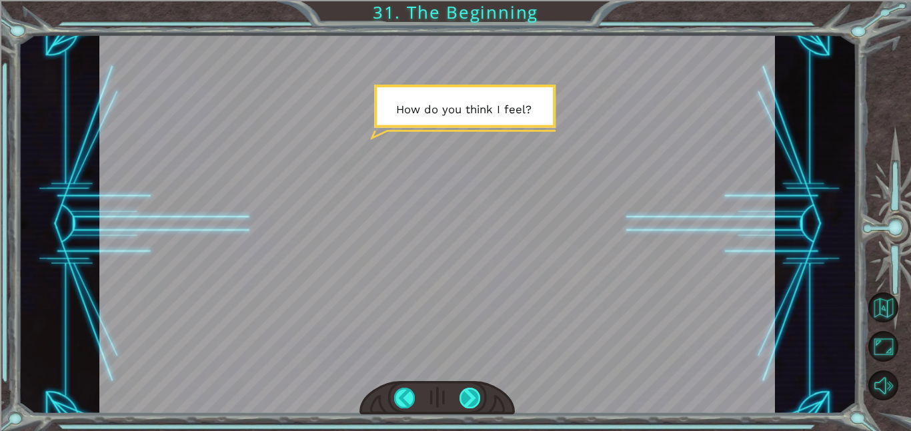
click at [466, 393] on div at bounding box center [469, 398] width 21 height 21
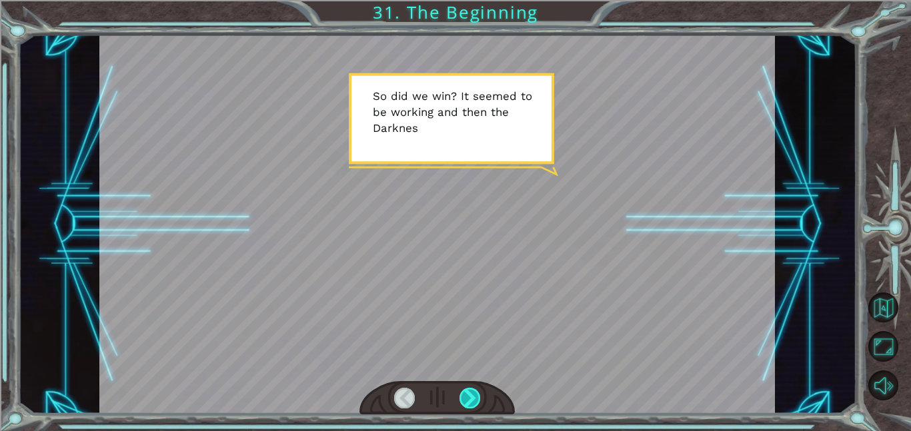
click at [466, 393] on div at bounding box center [469, 398] width 21 height 21
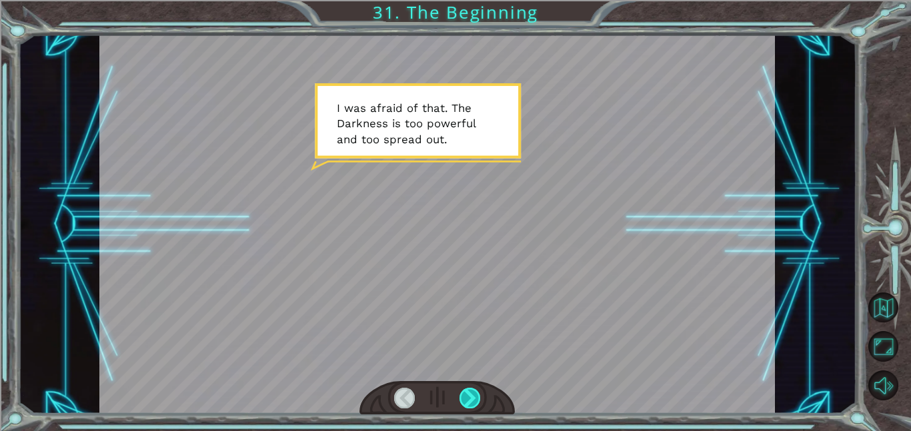
click at [466, 393] on div at bounding box center [469, 398] width 21 height 21
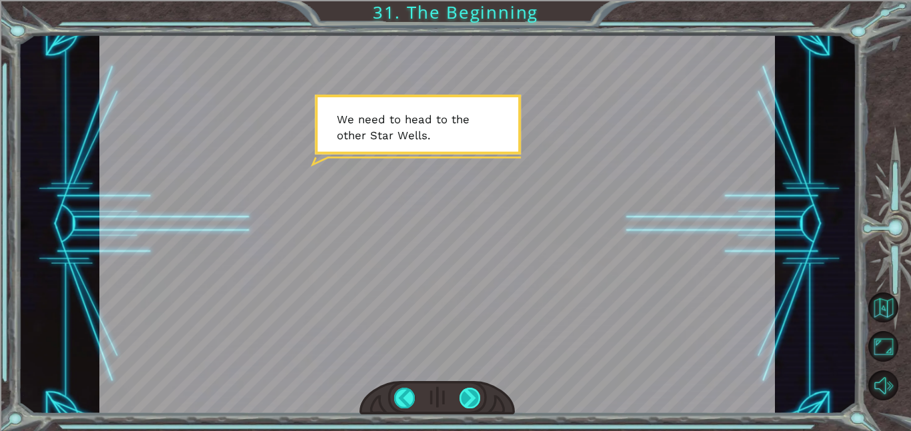
click at [466, 393] on div at bounding box center [469, 398] width 21 height 21
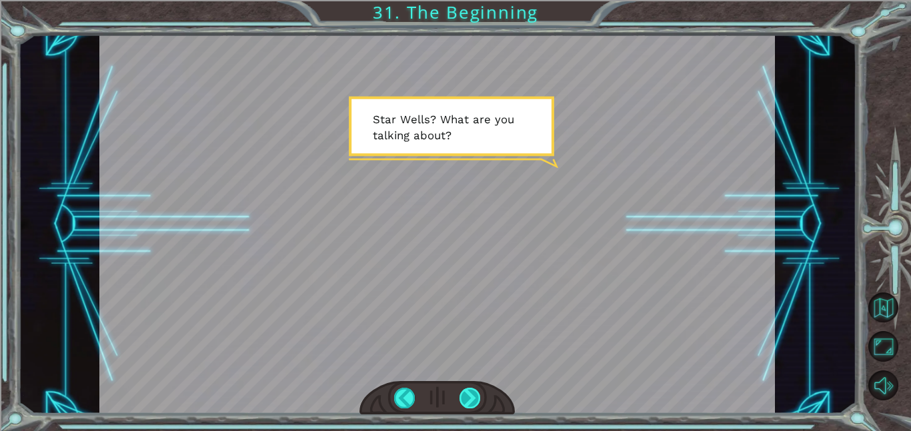
click at [466, 393] on div at bounding box center [469, 398] width 21 height 21
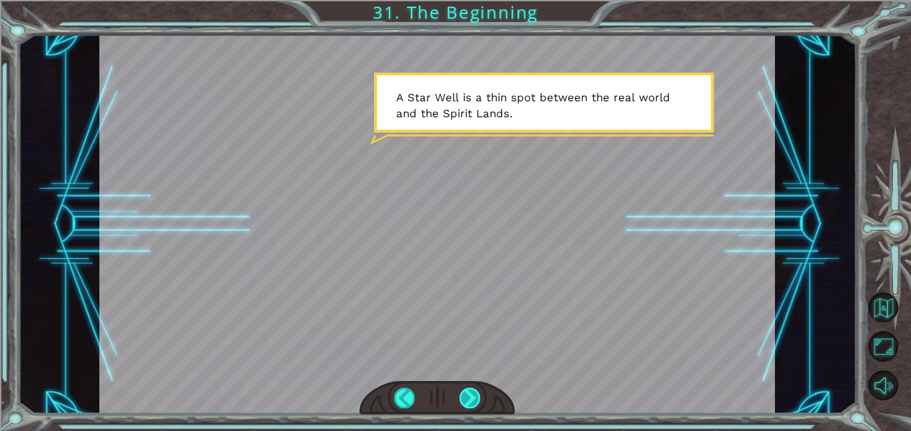
click at [466, 393] on div at bounding box center [469, 398] width 21 height 21
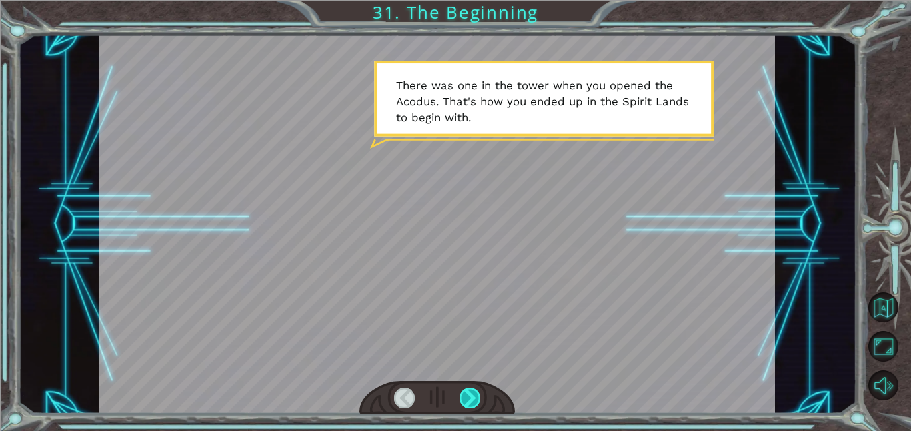
click at [466, 393] on div at bounding box center [469, 398] width 21 height 21
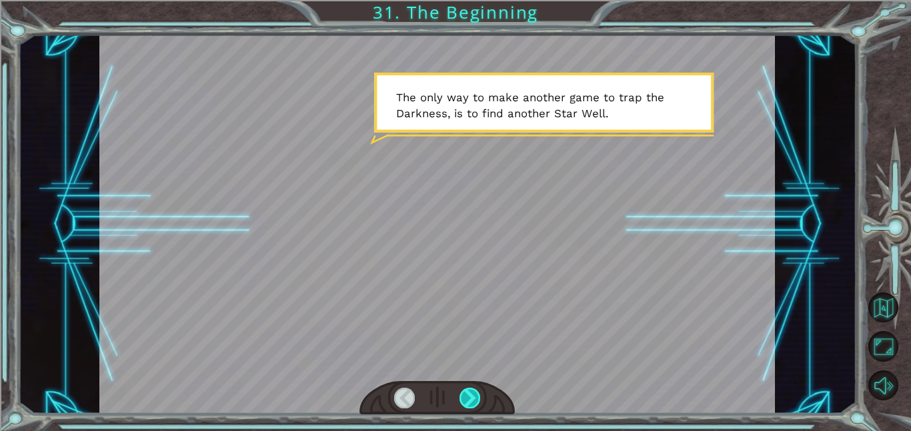
click at [466, 393] on div at bounding box center [469, 398] width 21 height 21
click at [465, 393] on div at bounding box center [469, 398] width 21 height 21
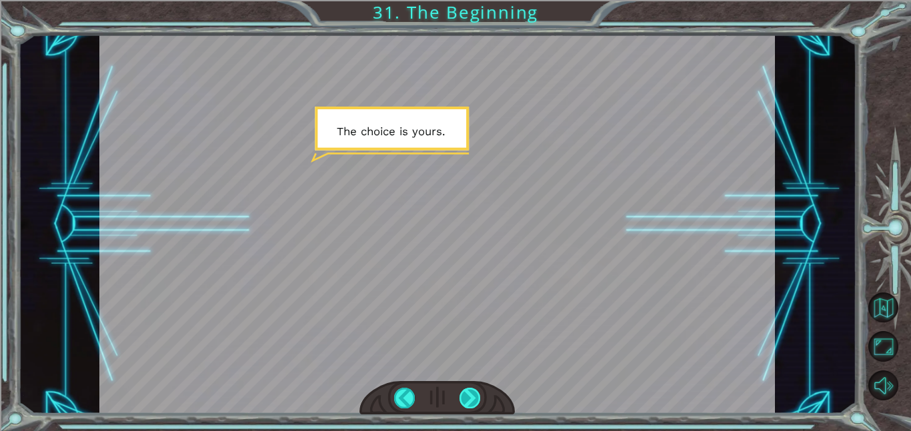
click at [465, 393] on div at bounding box center [469, 398] width 21 height 21
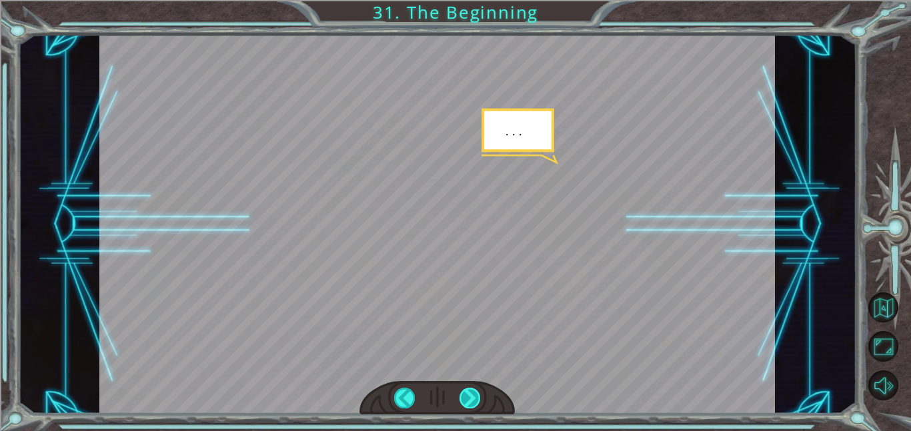
click at [465, 393] on div at bounding box center [469, 398] width 21 height 21
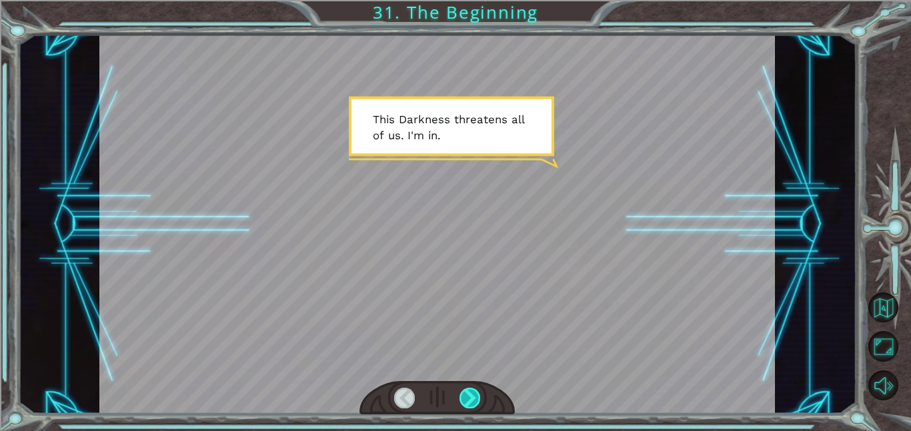
click at [465, 393] on div at bounding box center [469, 398] width 21 height 21
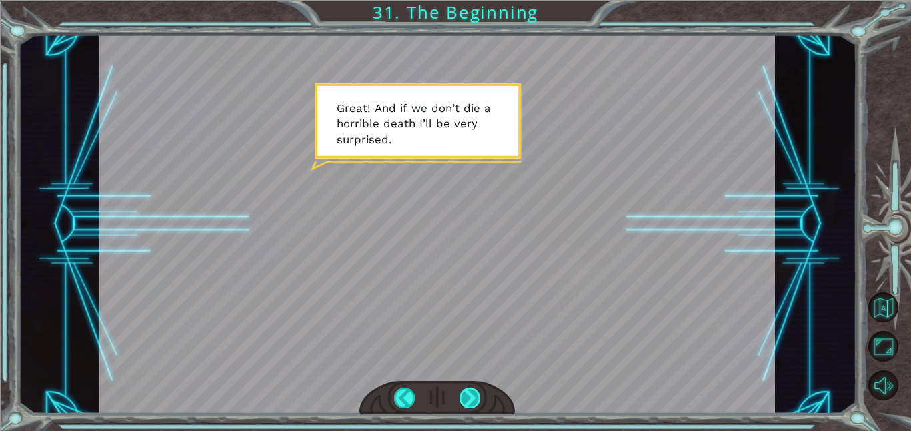
click at [465, 393] on div at bounding box center [469, 398] width 21 height 21
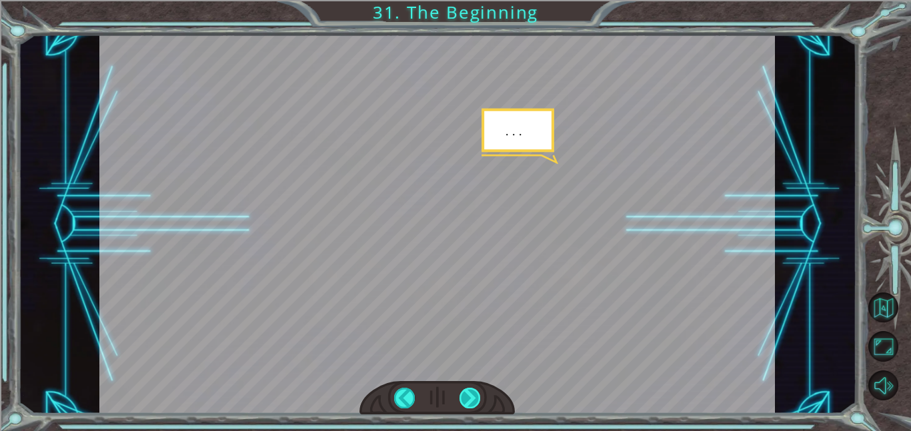
click at [465, 393] on div at bounding box center [469, 398] width 21 height 21
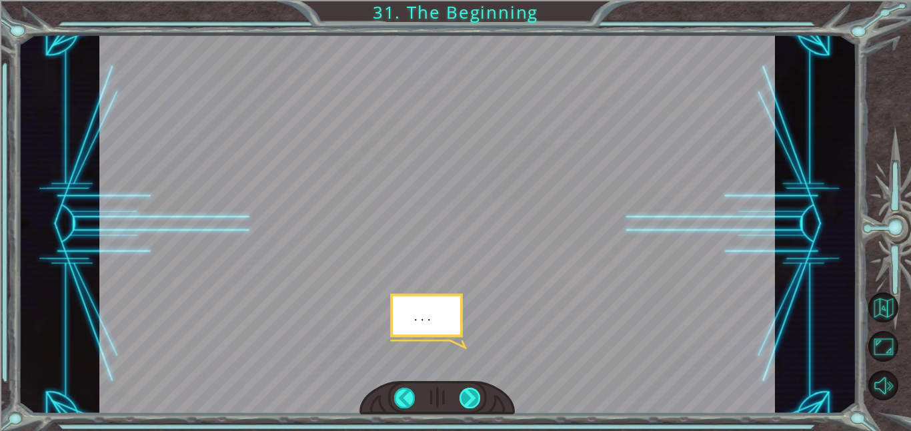
click at [465, 393] on div at bounding box center [469, 398] width 21 height 21
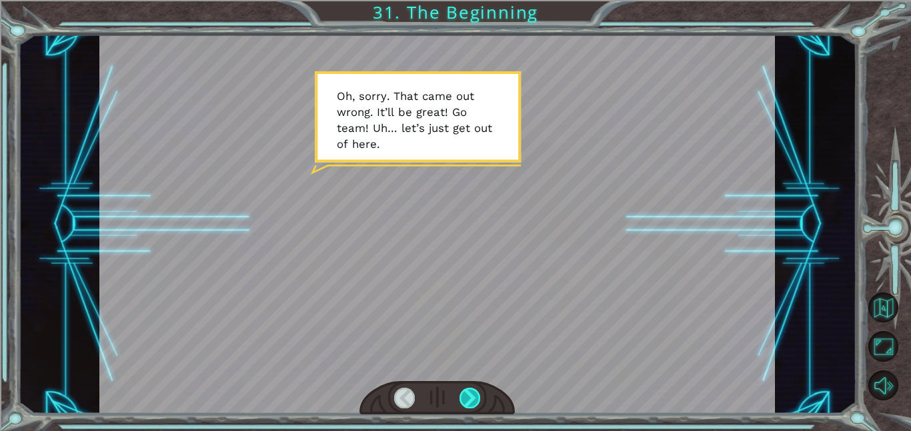
click at [465, 393] on div at bounding box center [469, 398] width 21 height 21
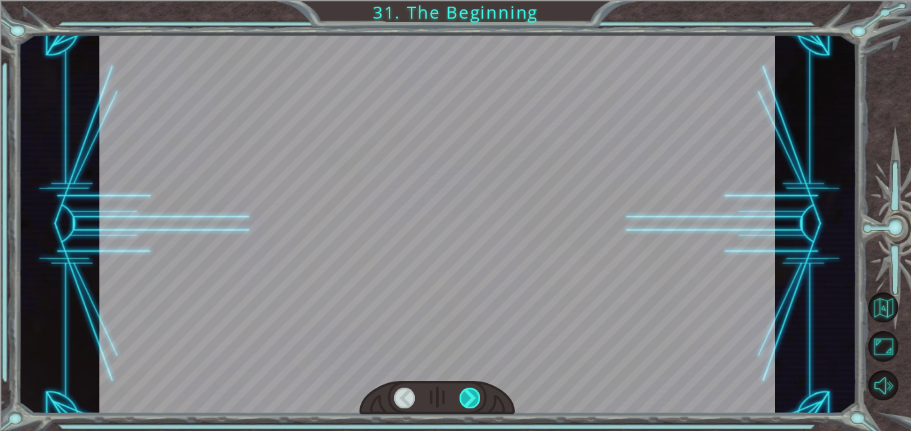
click at [465, 393] on div at bounding box center [469, 398] width 21 height 21
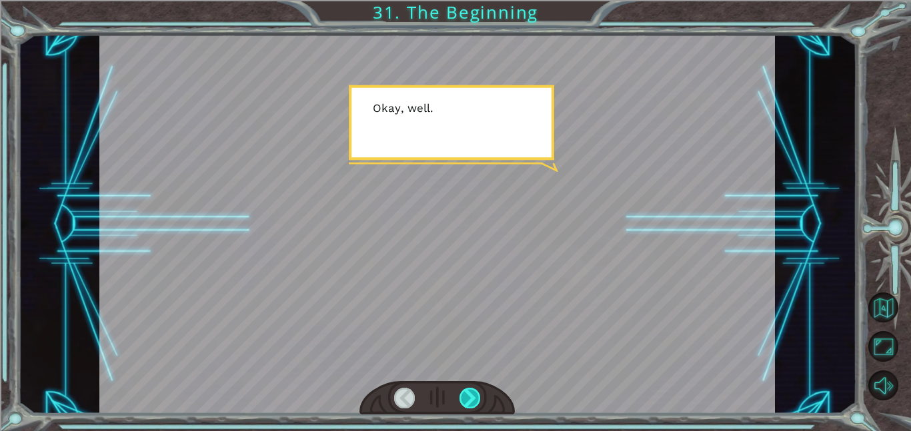
click at [465, 393] on div at bounding box center [469, 398] width 21 height 21
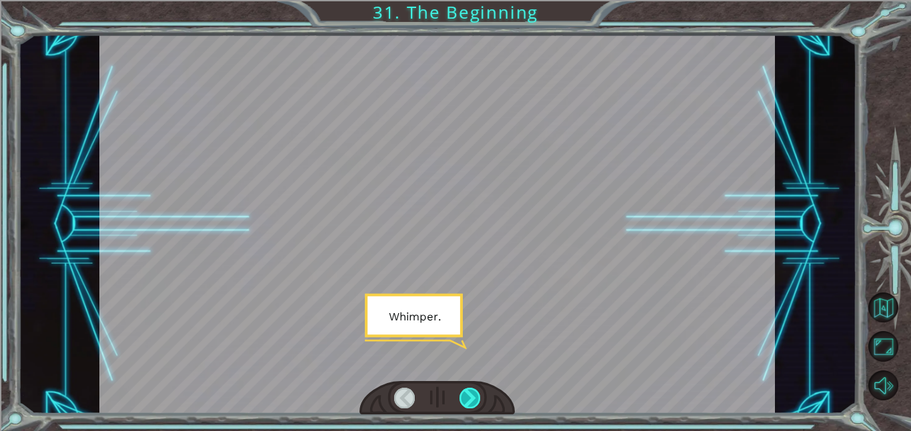
click at [465, 393] on div at bounding box center [469, 398] width 21 height 21
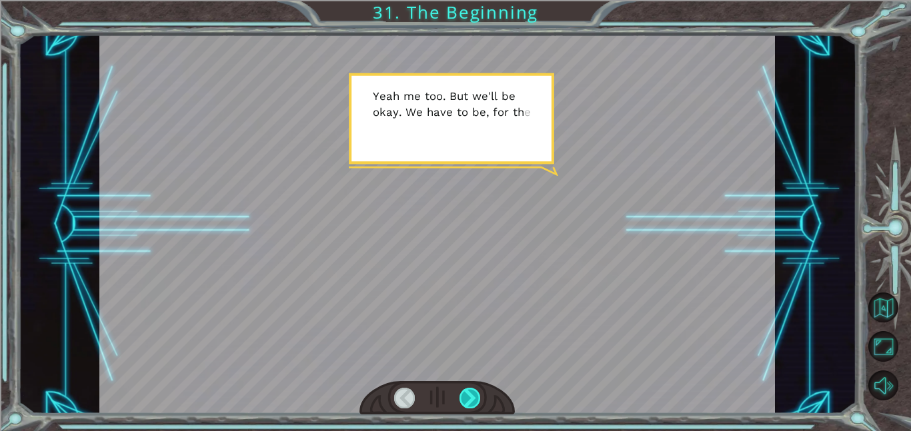
click at [465, 393] on div at bounding box center [469, 398] width 21 height 21
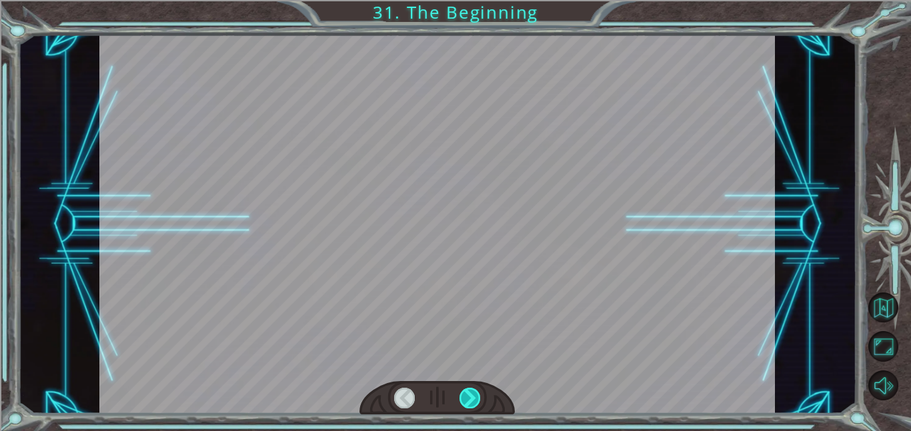
click at [465, 393] on div at bounding box center [469, 398] width 21 height 21
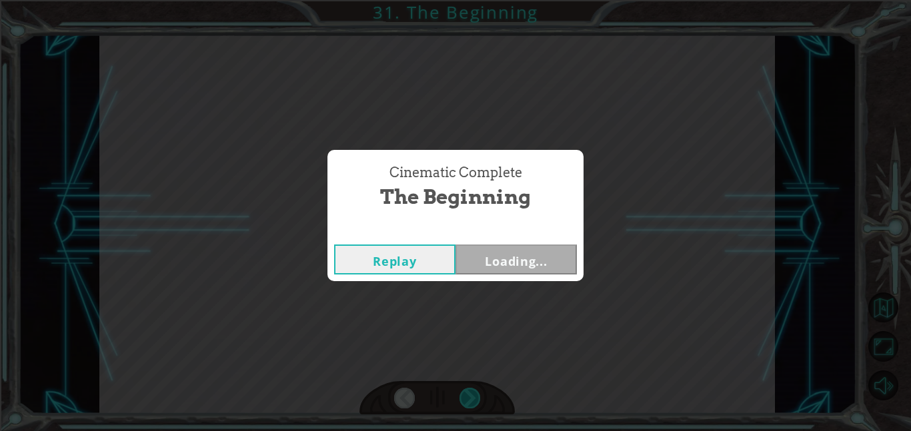
click at [465, 393] on div "Cinematic Complete The Beginning Replay Loading..." at bounding box center [455, 215] width 911 height 431
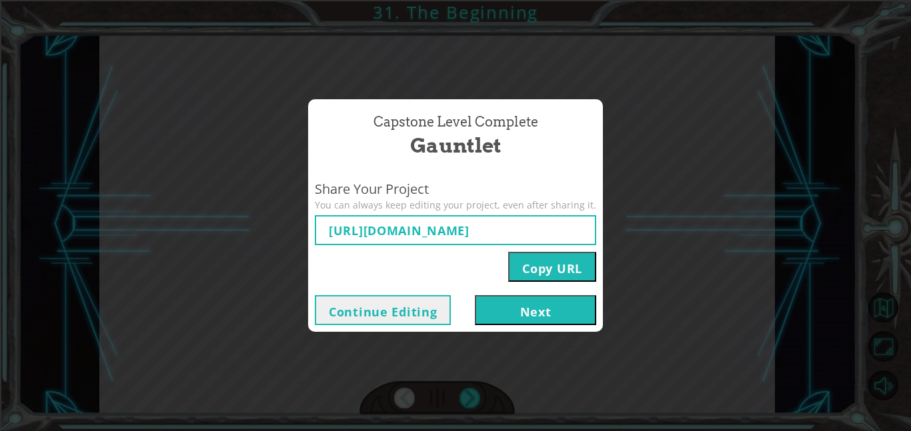
type input "https://www.ozaria.com/play/game-dev-level/1fhcapstoneb/68ac9bcd4e46b66e43bc877…"
click at [533, 303] on button "Next" at bounding box center [535, 310] width 121 height 30
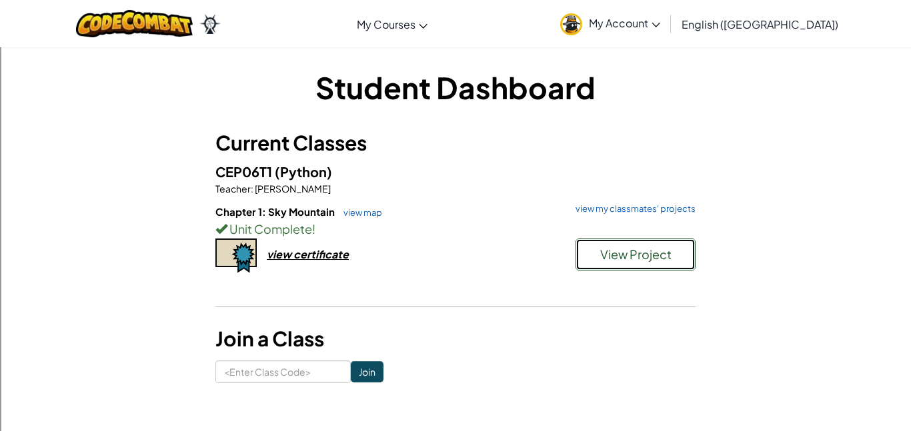
click at [617, 251] on span "View Project" at bounding box center [635, 254] width 71 height 15
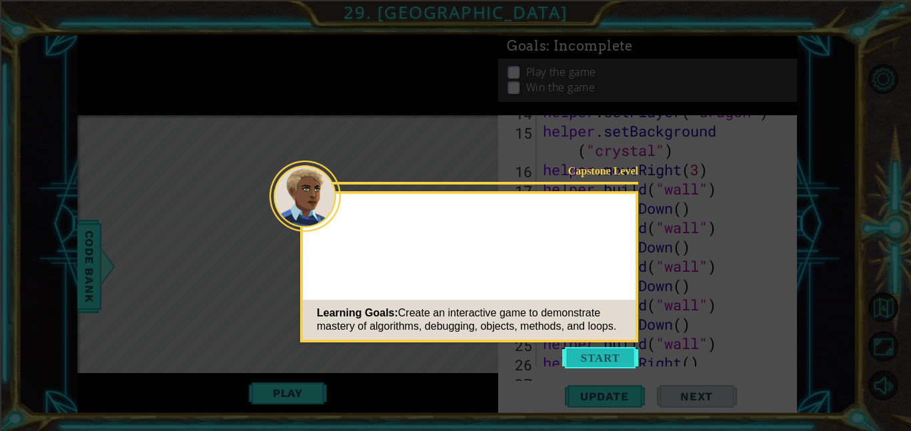
click at [617, 351] on button "Start" at bounding box center [600, 357] width 76 height 21
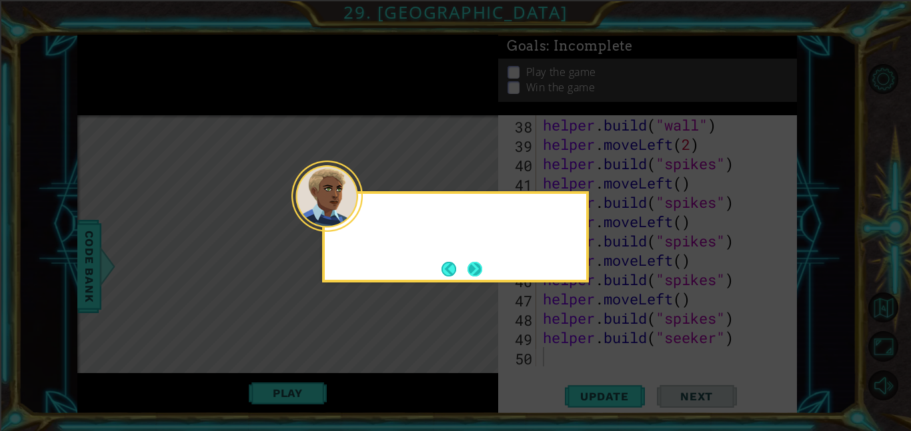
scroll to position [754, 0]
click at [466, 275] on button "Next" at bounding box center [475, 269] width 24 height 24
click at [467, 268] on button "Next" at bounding box center [475, 269] width 24 height 24
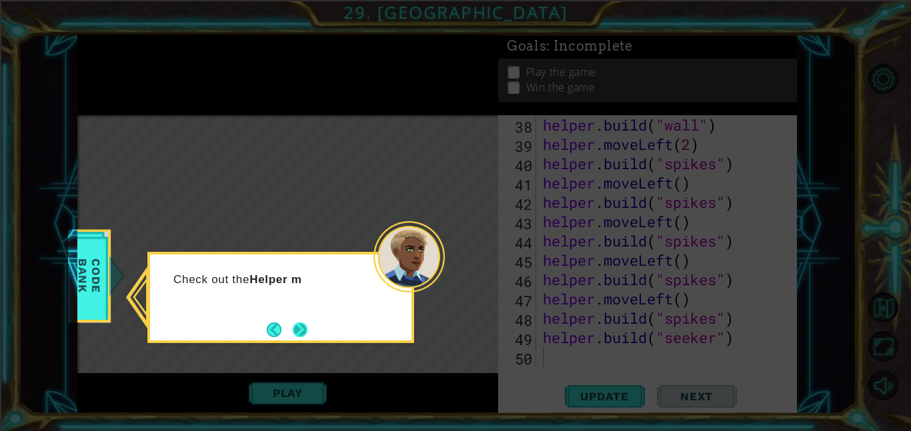
click at [303, 323] on button "Next" at bounding box center [299, 329] width 23 height 23
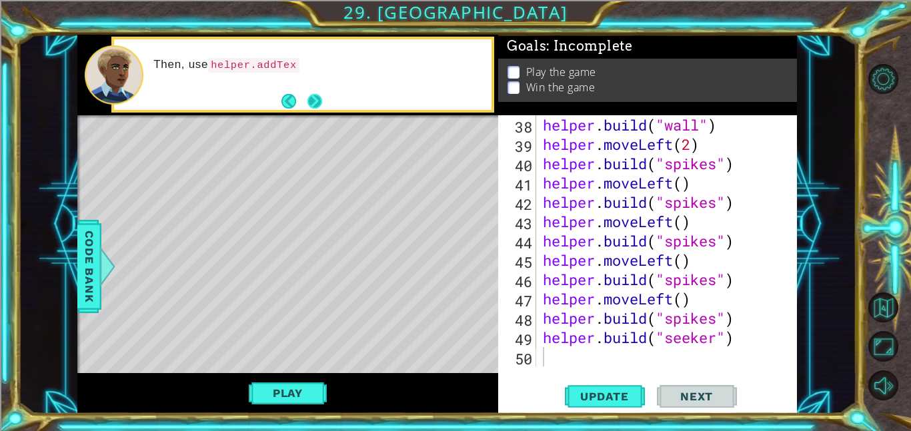
click at [313, 108] on button "Next" at bounding box center [314, 101] width 19 height 19
click at [313, 97] on button "Next" at bounding box center [313, 101] width 21 height 21
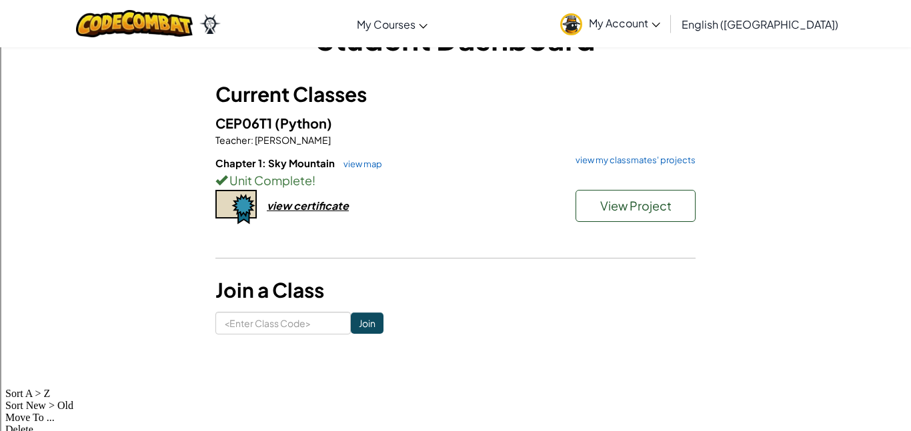
scroll to position [63, 0]
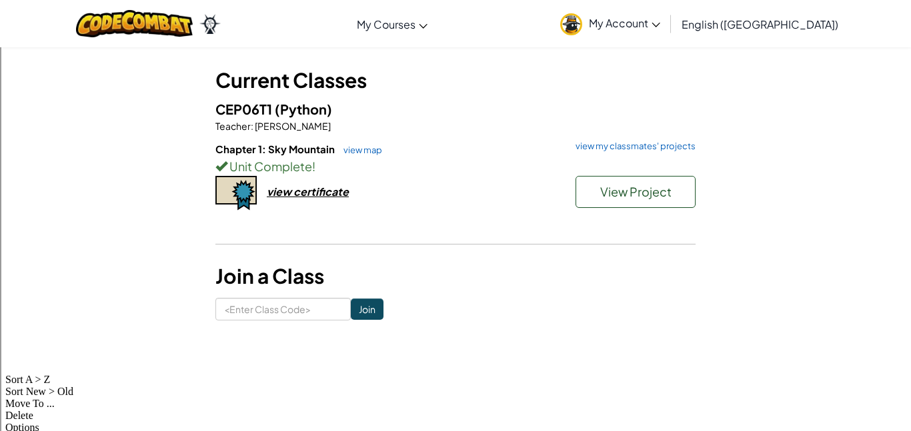
click at [352, 143] on h6 "Chapter 1: Sky Mountain view map view my classmates' projects" at bounding box center [455, 149] width 480 height 15
click at [358, 153] on link "view map" at bounding box center [359, 150] width 45 height 11
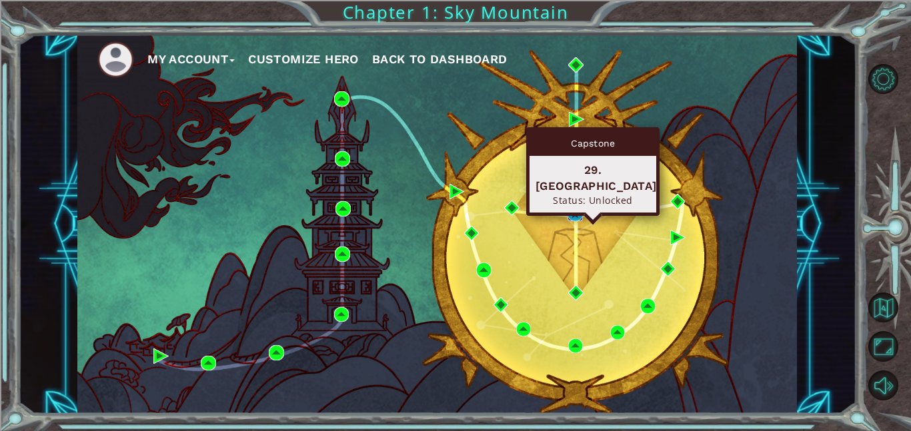
click at [571, 213] on img at bounding box center [574, 214] width 15 height 15
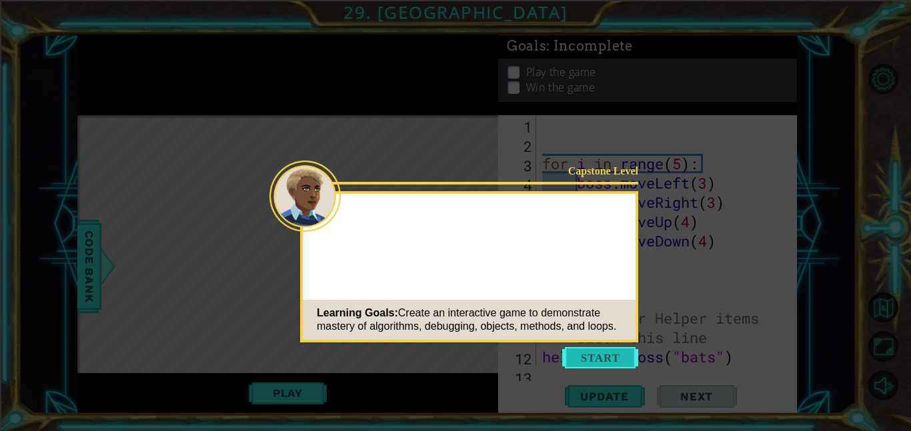
click at [615, 363] on button "Start" at bounding box center [600, 357] width 76 height 21
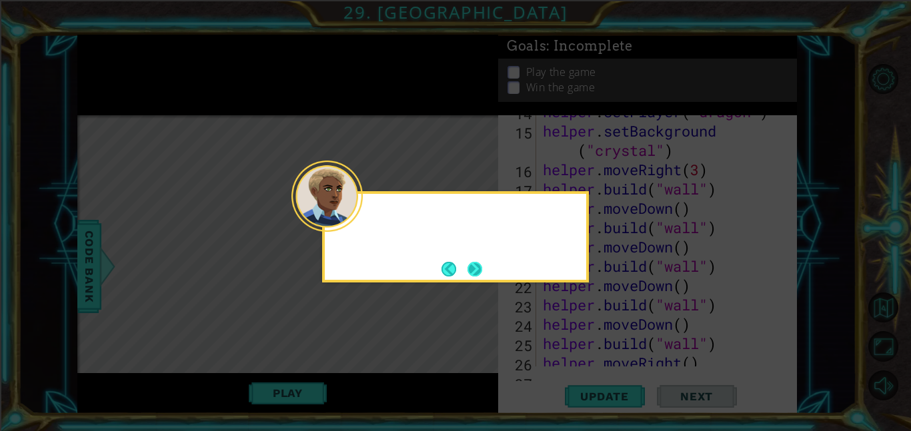
click at [473, 261] on button "Next" at bounding box center [475, 269] width 20 height 20
click at [473, 261] on icon at bounding box center [455, 215] width 911 height 431
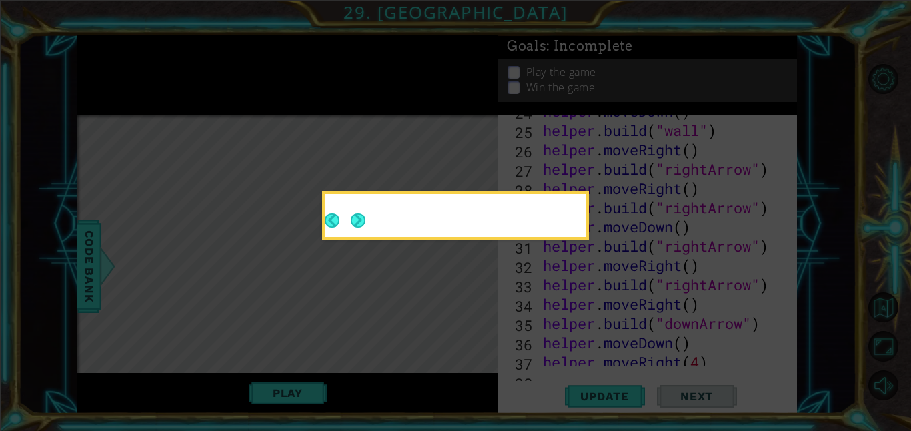
click at [368, 231] on button "Next" at bounding box center [358, 220] width 19 height 19
click at [473, 261] on icon at bounding box center [455, 215] width 911 height 431
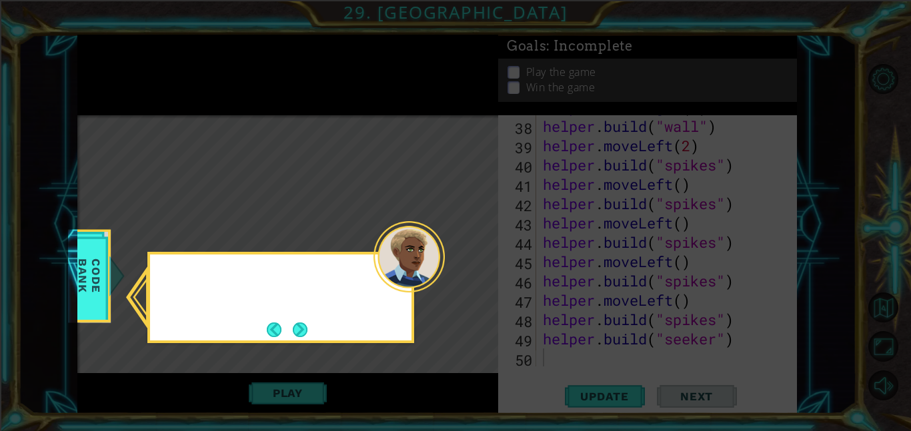
scroll to position [754, 0]
click at [291, 329] on button "Next" at bounding box center [300, 330] width 19 height 19
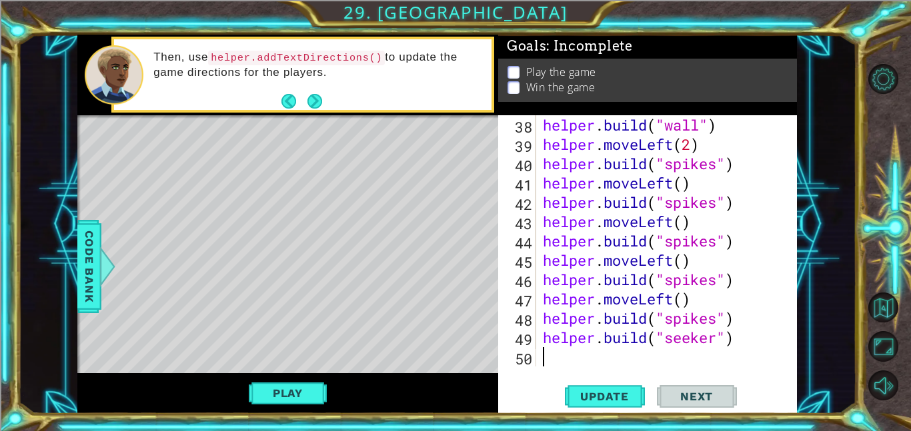
click at [303, 375] on div "Play" at bounding box center [287, 393] width 421 height 41
click at [303, 382] on button "Play" at bounding box center [288, 393] width 78 height 25
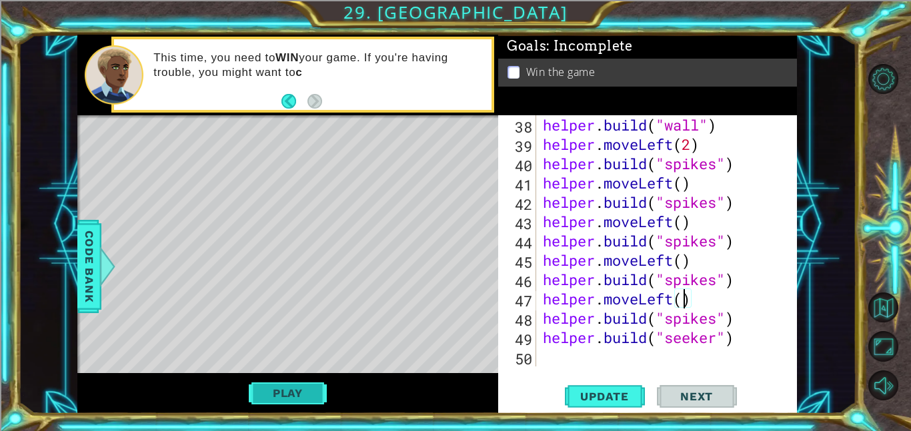
type textarea "[DOMAIN_NAME]("spikes")"
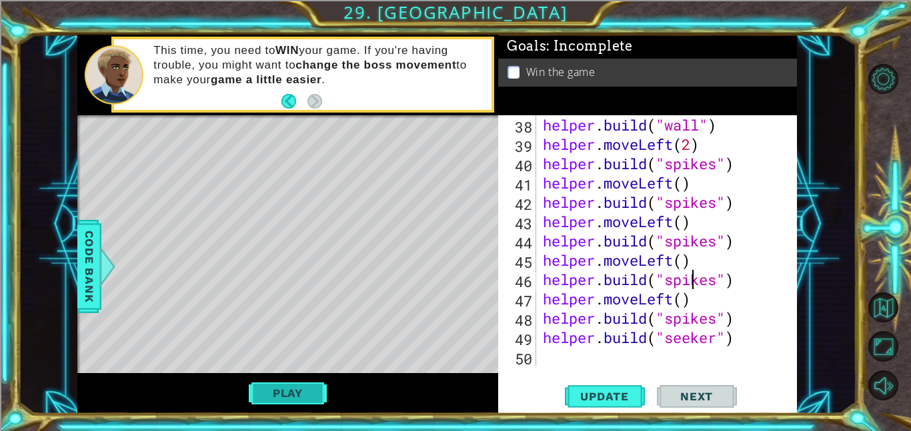
click at [301, 393] on button "Play" at bounding box center [288, 393] width 78 height 25
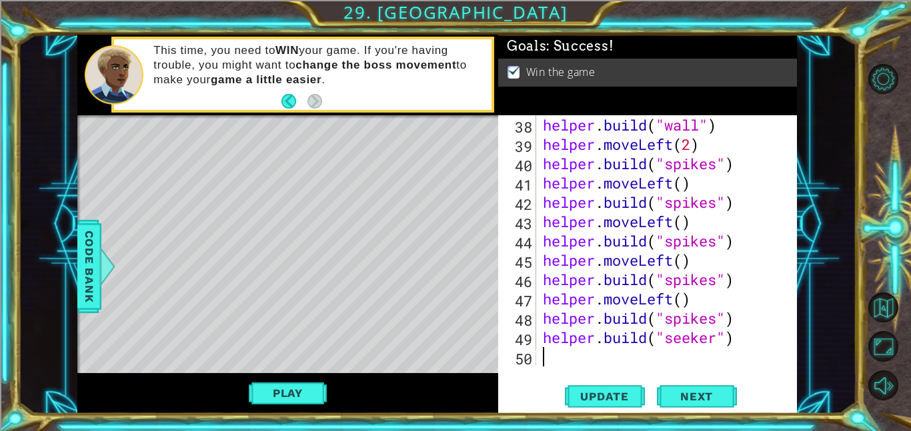
click at [616, 357] on div "helper . build ( "wall" ) helper . moveLeft ( 2 ) helper . build ( "spikes" ) h…" at bounding box center [670, 260] width 261 height 290
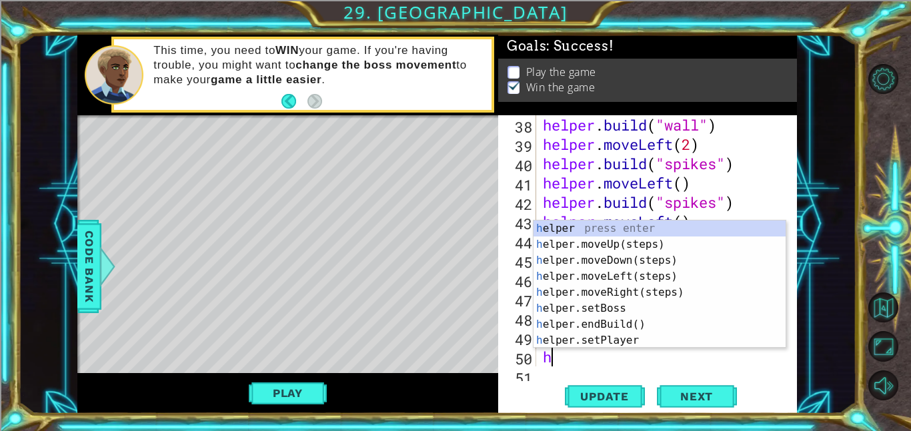
scroll to position [773, 0]
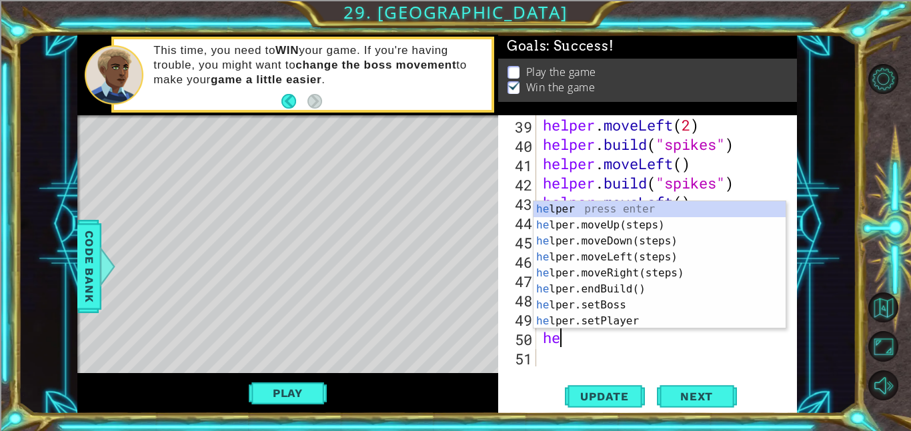
type textarea "help"
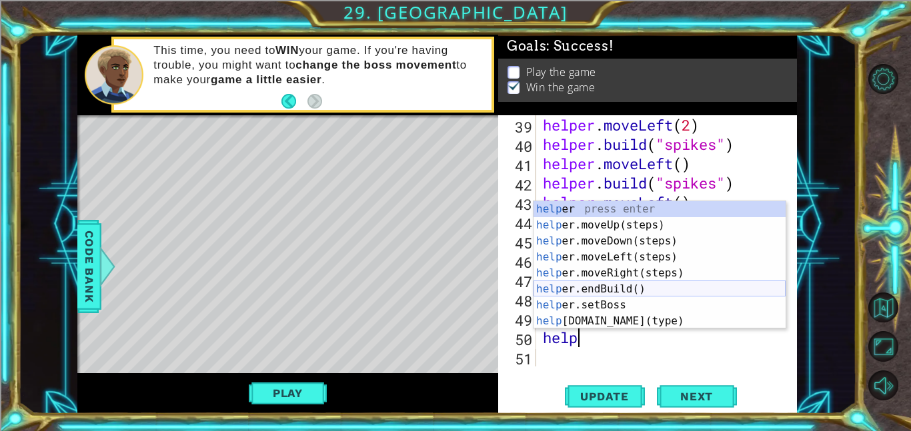
click at [621, 290] on div "help er press enter help er.moveUp(steps) press enter help er.moveDown(steps) p…" at bounding box center [659, 281] width 252 height 160
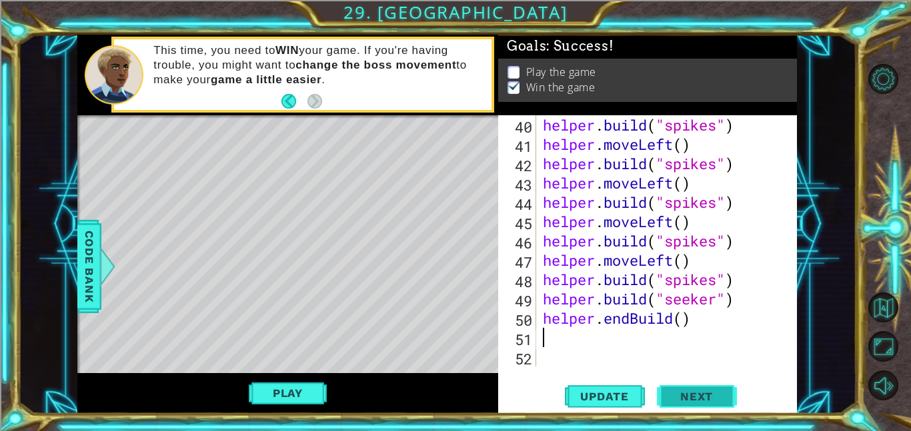
click at [664, 395] on button "Next" at bounding box center [697, 395] width 80 height 30
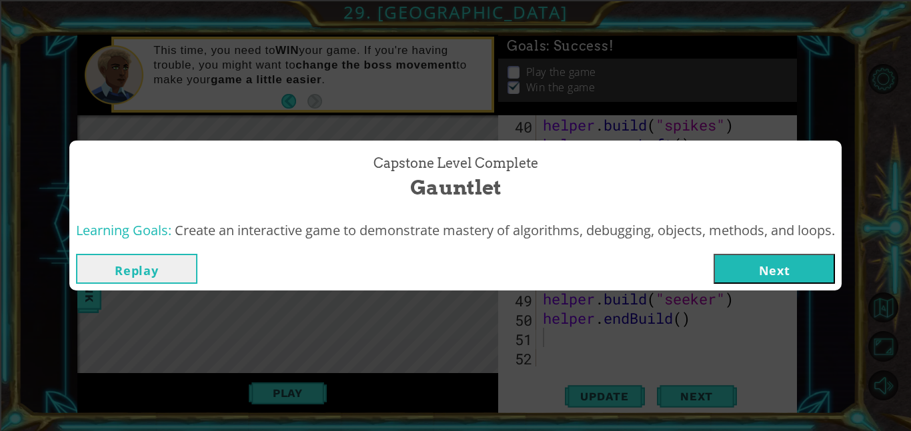
click at [187, 312] on div "Capstone Level Complete Gauntlet Learning Goals: Create an interactive game to …" at bounding box center [455, 215] width 911 height 431
click at [164, 266] on button "Replay" at bounding box center [136, 269] width 121 height 30
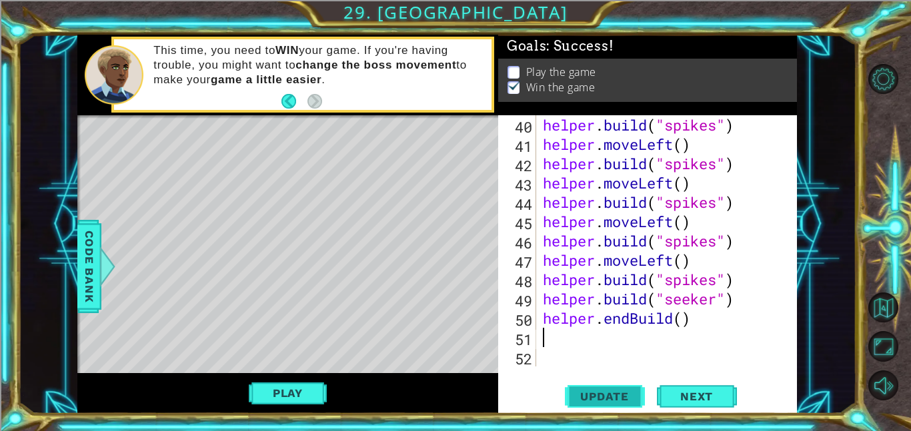
click at [597, 398] on span "Update" at bounding box center [604, 396] width 75 height 13
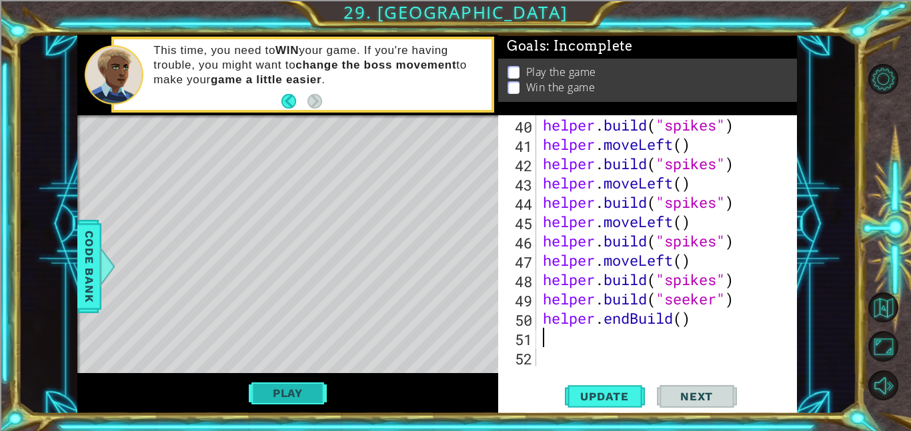
click at [286, 397] on button "Play" at bounding box center [288, 393] width 78 height 25
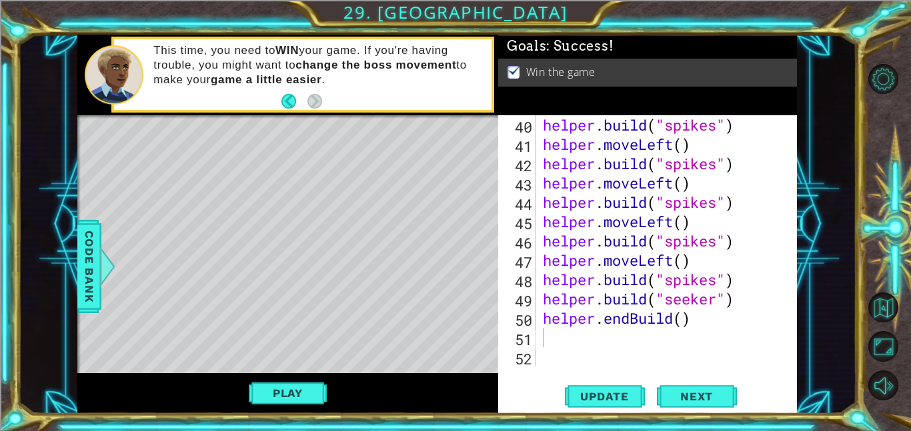
type textarea "[DOMAIN_NAME]("seeker")"
click at [744, 297] on div "helper . build ( "spikes" ) helper . moveLeft ( ) helper . build ( "spikes" ) h…" at bounding box center [670, 260] width 261 height 290
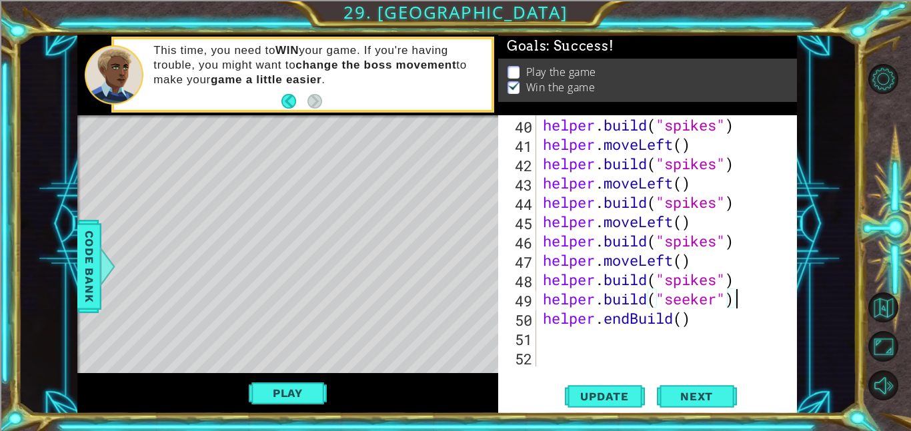
click at [755, 279] on div "helper . build ( "spikes" ) helper . moveLeft ( ) helper . build ( "spikes" ) h…" at bounding box center [670, 260] width 261 height 290
type textarea "[DOMAIN_NAME]("spikes")"
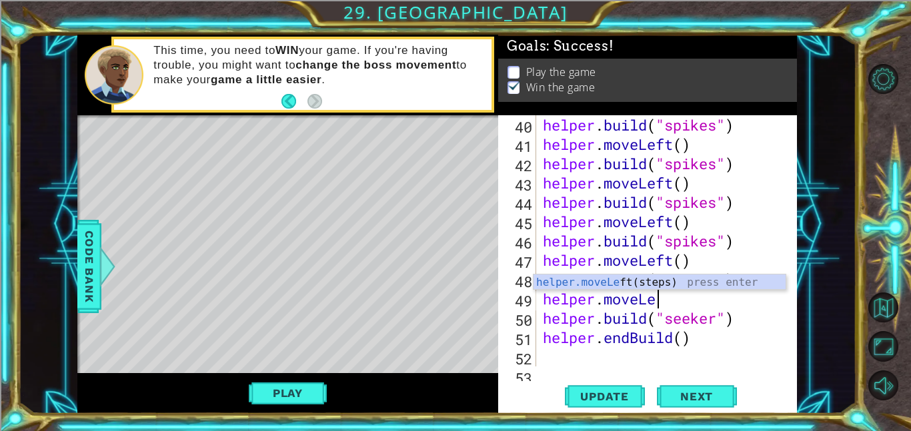
scroll to position [0, 5]
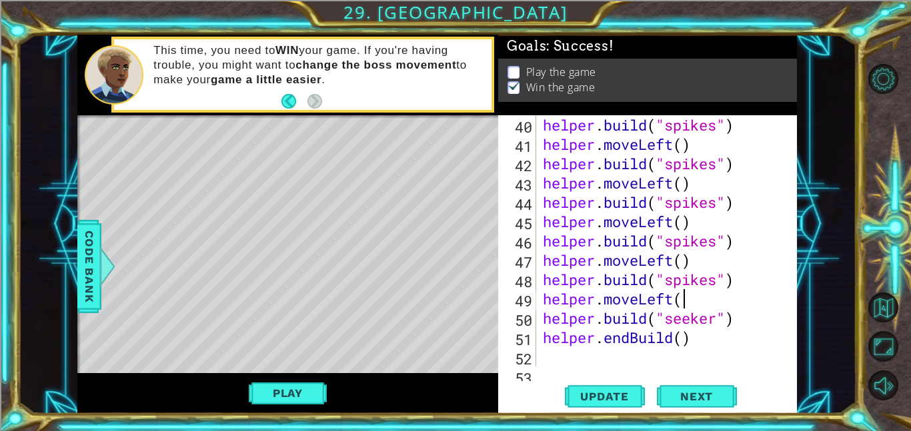
type textarea "helper.moveLeft()"
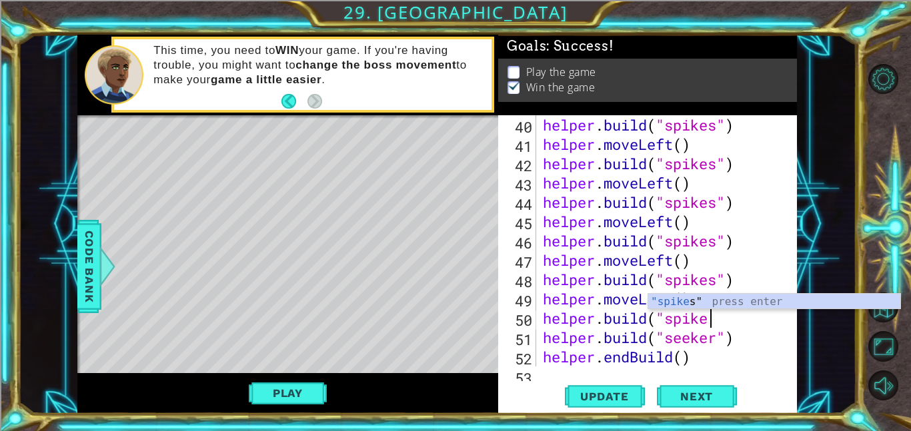
scroll to position [0, 7]
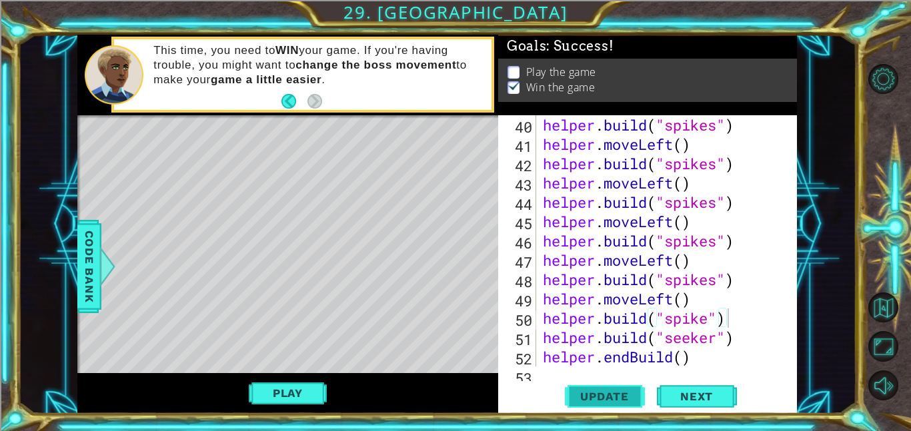
click at [605, 385] on button "Update" at bounding box center [605, 396] width 80 height 30
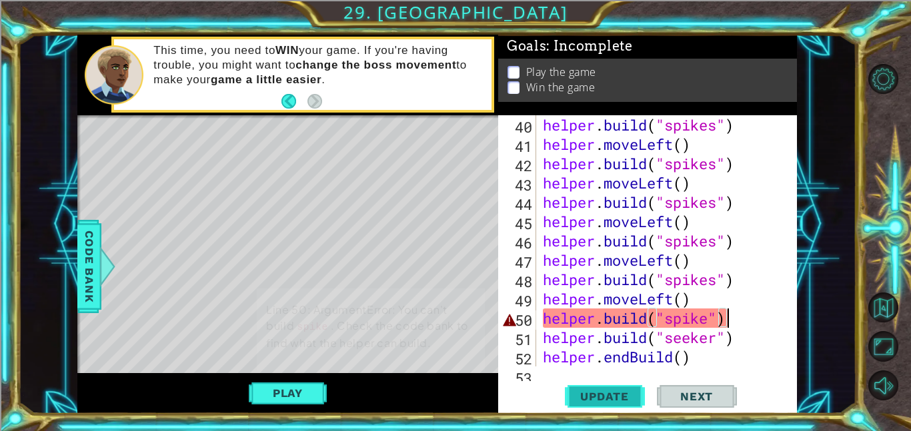
click at [597, 395] on span "Update" at bounding box center [604, 396] width 75 height 13
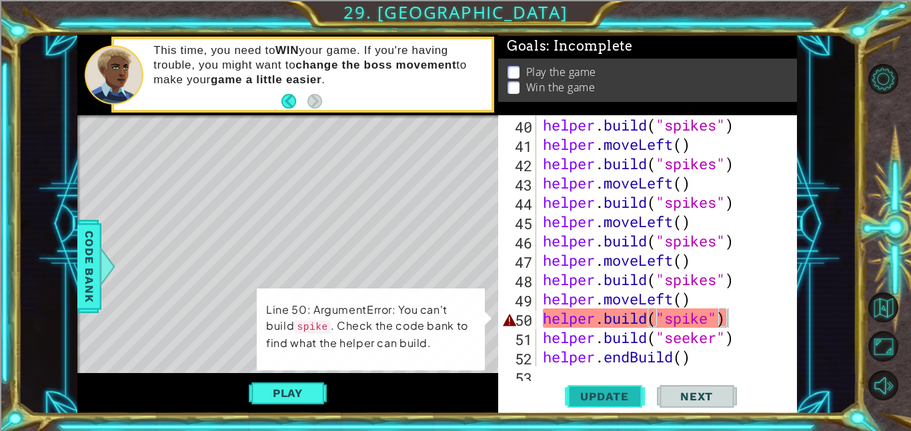
click at [589, 393] on span "Update" at bounding box center [604, 396] width 75 height 13
click at [713, 310] on div "helper . build ( "spikes" ) helper . moveLeft ( ) helper . build ( "spikes" ) h…" at bounding box center [670, 260] width 261 height 290
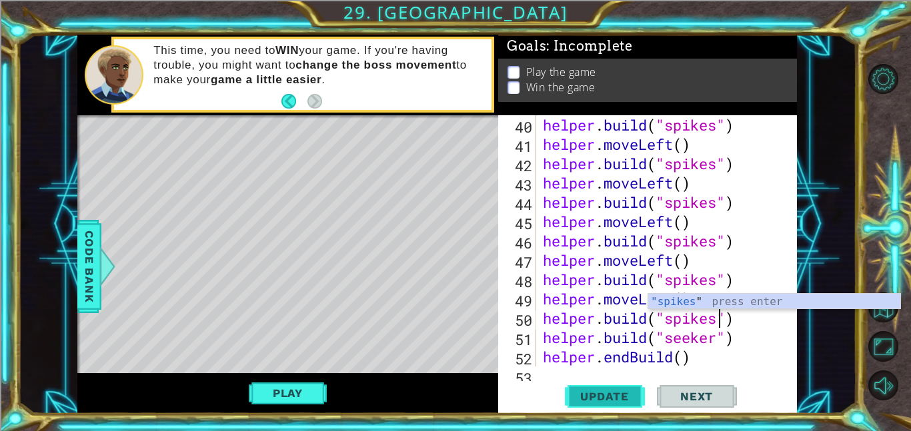
click at [603, 403] on span "Update" at bounding box center [604, 396] width 75 height 13
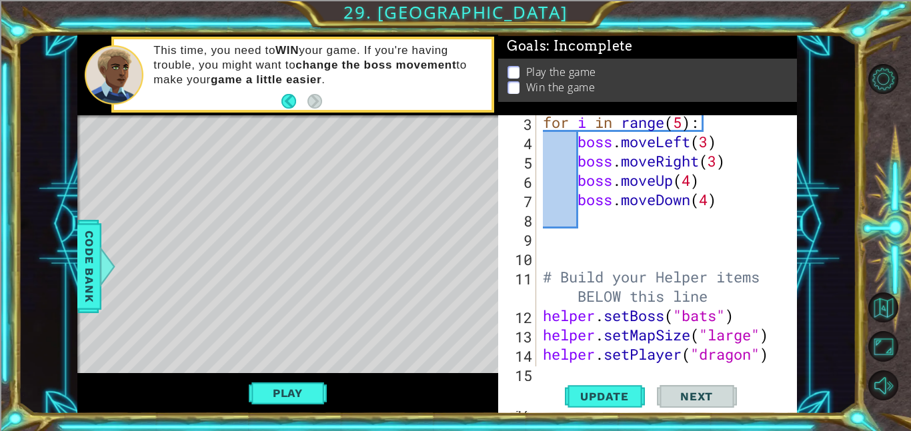
scroll to position [92, 0]
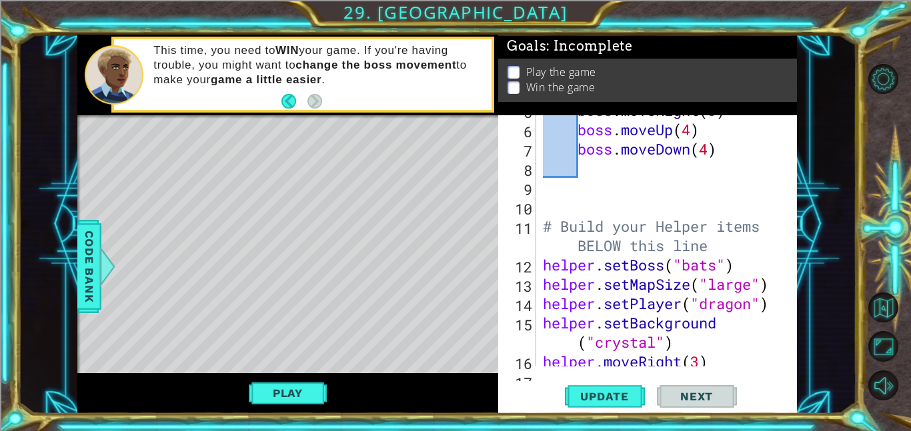
click at [537, 259] on div "helper.build("spikes") 5 6 7 8 9 10 11 12 13 14 15 16 17 boss . moveRight ( 3 )…" at bounding box center [646, 240] width 296 height 251
click at [544, 264] on div "boss . moveRight ( 3 ) boss . moveUp ( 4 ) boss . moveDown ( 4 ) # Build your H…" at bounding box center [670, 246] width 261 height 290
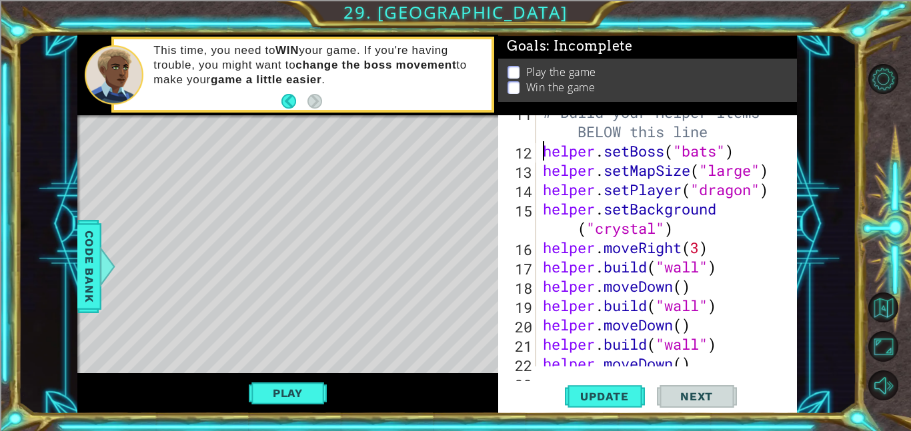
scroll to position [207, 0]
click at [544, 245] on div "# Build your Helper items BELOW this line helper . setBoss ( "bats" ) helper . …" at bounding box center [670, 257] width 261 height 309
type textarea "helper.moveRight(3)"
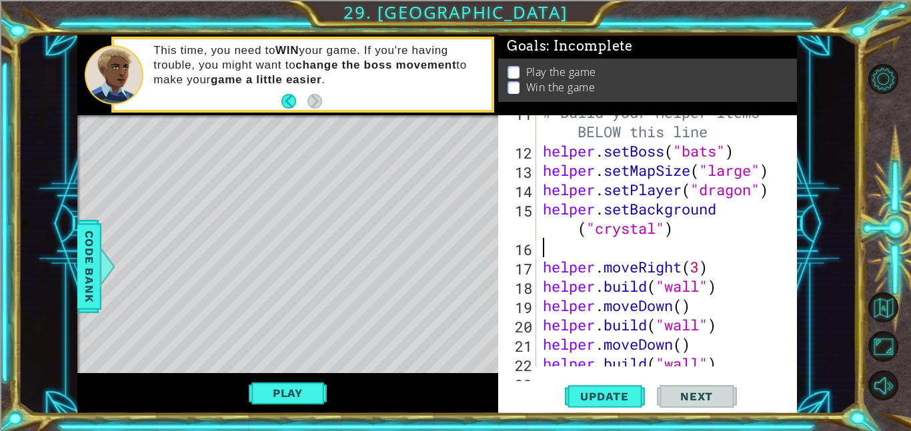
click at [547, 245] on div "# Build your Helper items BELOW this line helper . setBoss ( "bats" ) helper . …" at bounding box center [670, 257] width 261 height 309
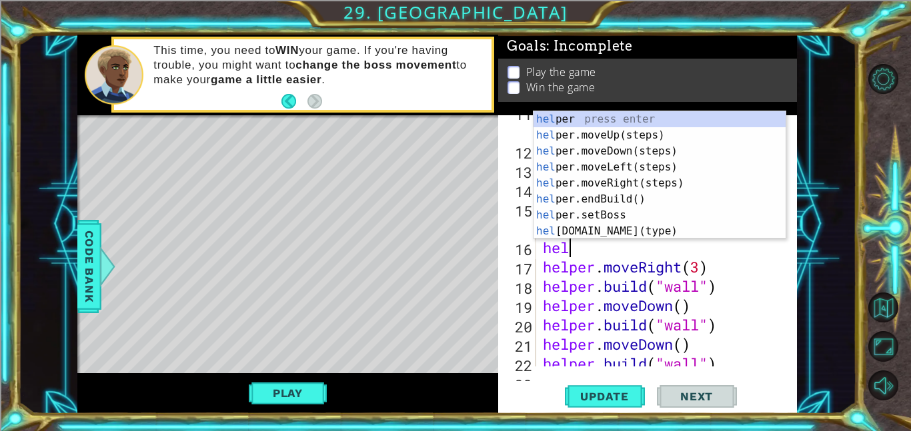
scroll to position [0, 0]
type textarea "h"
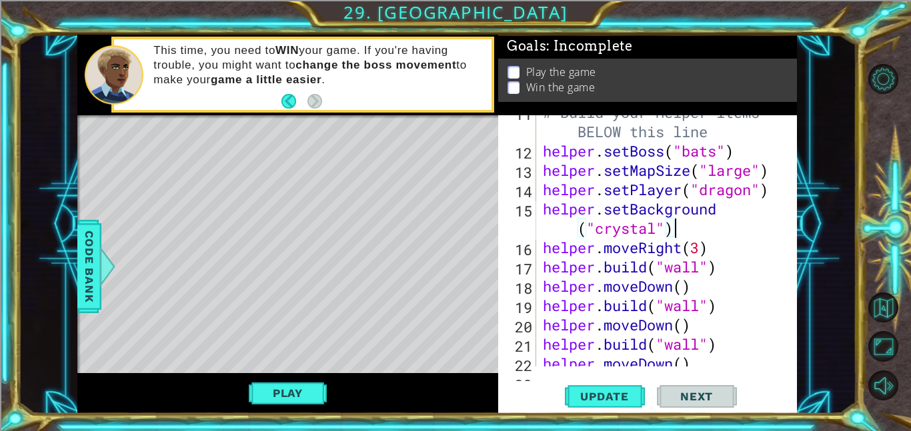
click at [587, 291] on div "# Build your Helper items BELOW this line helper . setBoss ( "bats" ) helper . …" at bounding box center [670, 257] width 261 height 309
type textarea "helper.moveDown()"
click at [544, 292] on div "# Build your Helper items BELOW this line helper . setBoss ( "bats" ) helper . …" at bounding box center [670, 257] width 261 height 309
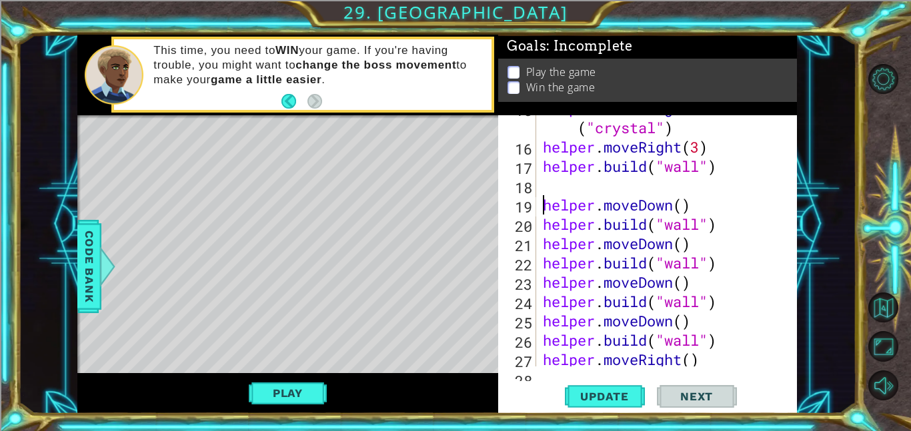
scroll to position [301, 0]
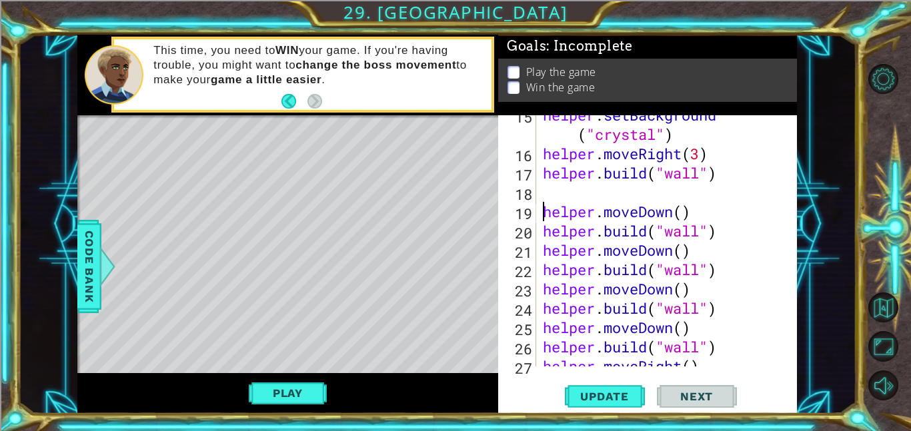
click at [586, 191] on div "helper . setBackground ( "crystal" ) helper . moveRight ( 3 ) helper . build ( …" at bounding box center [670, 259] width 261 height 309
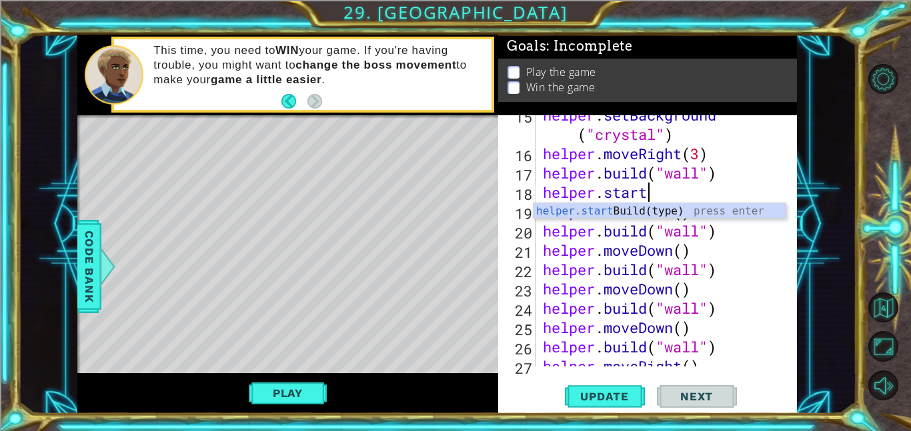
scroll to position [0, 4]
click at [609, 215] on div "helper.start Build(type) press enter" at bounding box center [659, 227] width 252 height 48
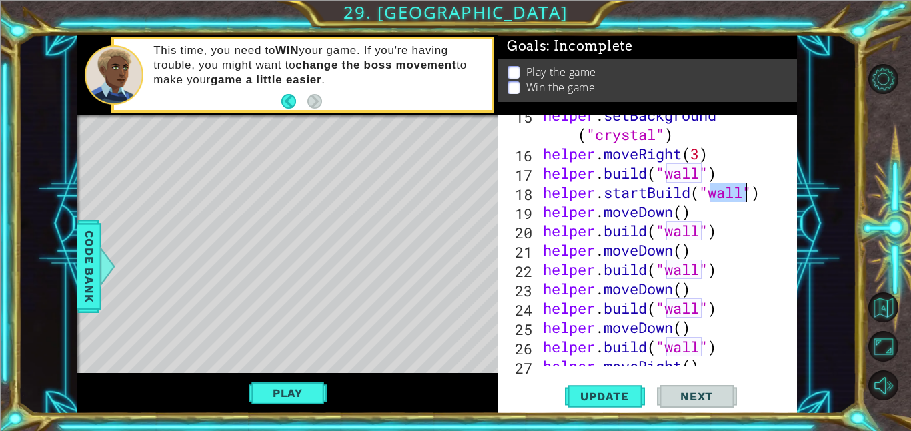
click at [715, 315] on div "helper . setBackground ( "crystal" ) helper . moveRight ( 3 ) helper . build ( …" at bounding box center [670, 259] width 261 height 309
drag, startPoint x: 697, startPoint y: 255, endPoint x: 517, endPoint y: 248, distance: 180.1
click at [517, 248] on div "helper.build("wall") 15 16 17 18 19 20 21 22 23 24 25 26 27 28 helper . setBack…" at bounding box center [646, 240] width 296 height 251
type textarea "helper.moveDown()"
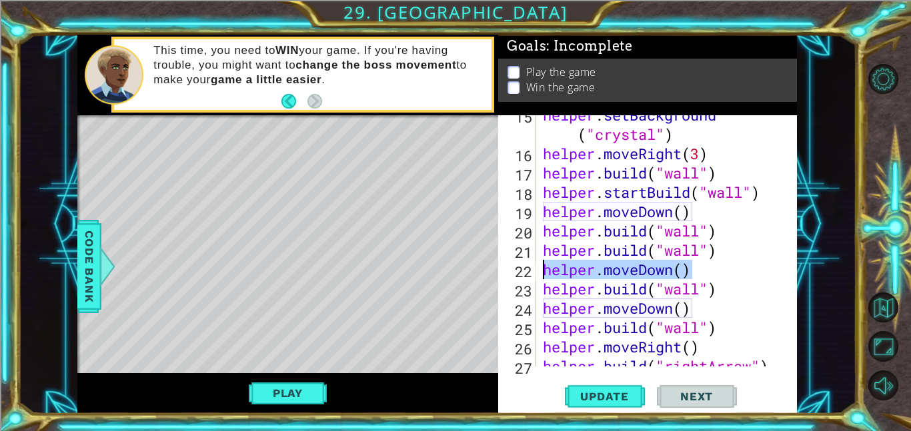
click at [402, 263] on div "1 ההההההההההההההההההההההההההההההההההההההההההההההההההההההההההההההההההההההההההההה…" at bounding box center [436, 224] width 719 height 379
type textarea "helper.moveDown()"
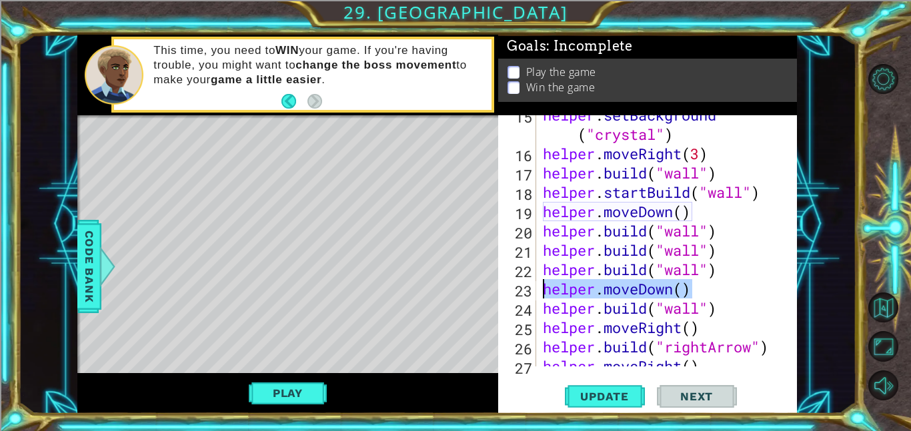
drag, startPoint x: 712, startPoint y: 291, endPoint x: 517, endPoint y: 293, distance: 194.7
click at [517, 293] on div "helper.build("wall") 15 16 17 18 19 20 21 22 23 24 25 26 27 28 helper . setBack…" at bounding box center [646, 240] width 296 height 251
type textarea "helper.moveDown()"
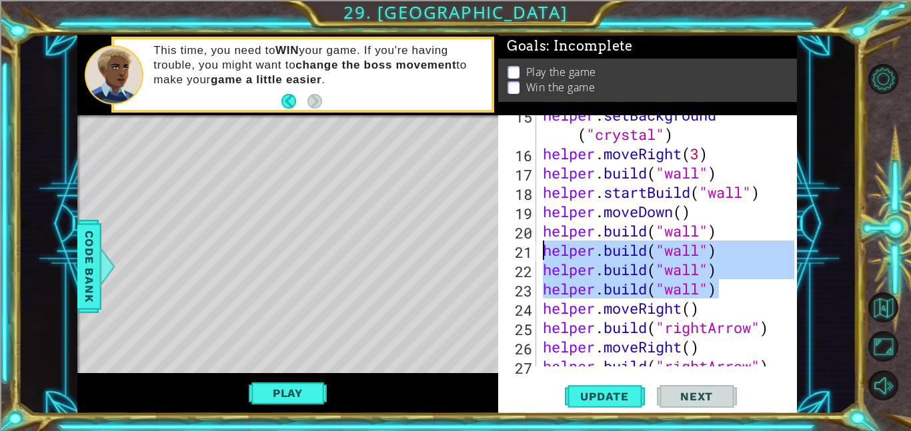
drag, startPoint x: 733, startPoint y: 294, endPoint x: 542, endPoint y: 253, distance: 195.0
click at [542, 253] on div "helper . setBackground ( "crystal" ) helper . moveRight ( 3 ) helper . build ( …" at bounding box center [670, 259] width 261 height 309
type textarea "helper.build("wall") helper.build("wall")"
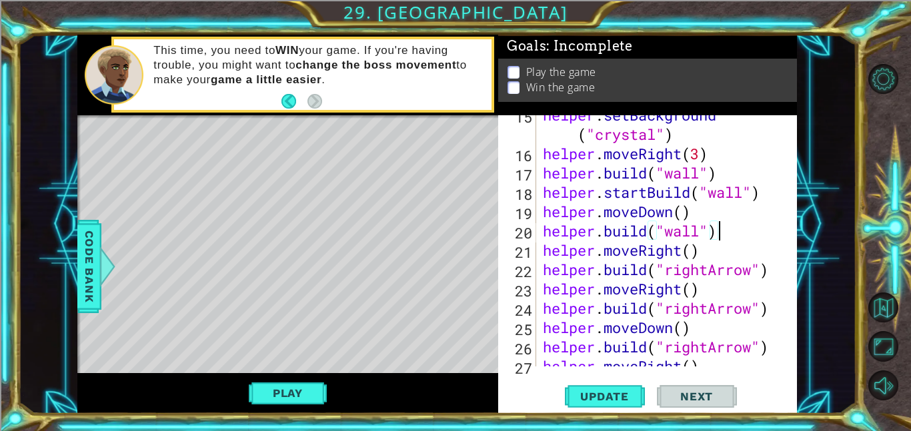
click at [693, 258] on div "helper . setBackground ( "crystal" ) helper . moveRight ( 3 ) helper . build ( …" at bounding box center [670, 259] width 261 height 309
click at [683, 212] on div "helper . setBackground ( "crystal" ) helper . moveRight ( 3 ) helper . build ( …" at bounding box center [670, 259] width 261 height 309
click at [716, 250] on div "helper . setBackground ( "crystal" ) helper . moveRight ( 3 ) helper . build ( …" at bounding box center [670, 259] width 261 height 309
click at [726, 244] on div "helper . setBackground ( "crystal" ) helper . moveRight ( 3 ) helper . build ( …" at bounding box center [670, 259] width 261 height 309
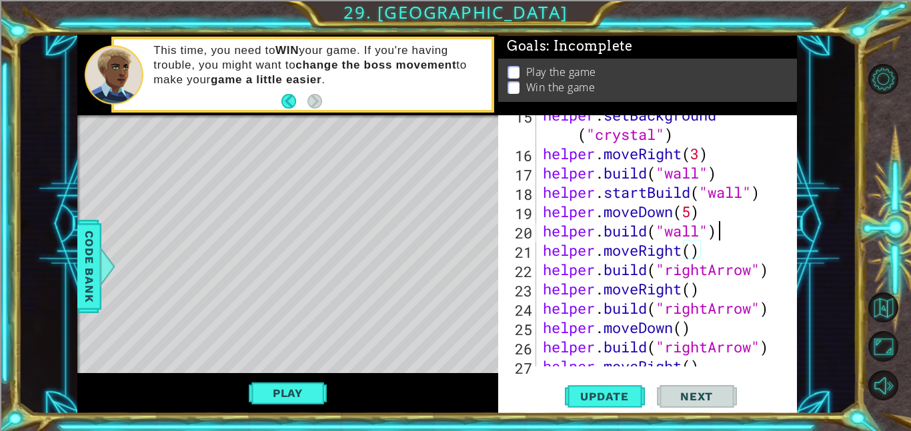
click at [719, 229] on div "helper . setBackground ( "crystal" ) helper . moveRight ( 3 ) helper . build ( …" at bounding box center [670, 259] width 261 height 309
type textarea "[DOMAIN_NAME]("wall")"
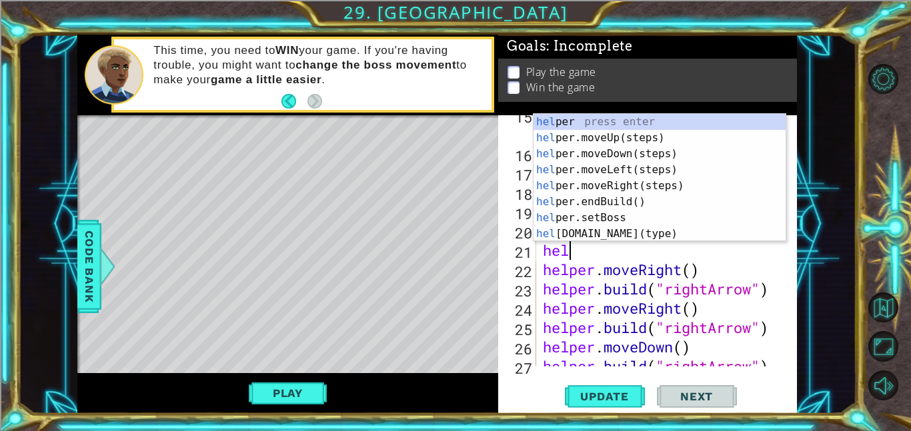
scroll to position [0, 1]
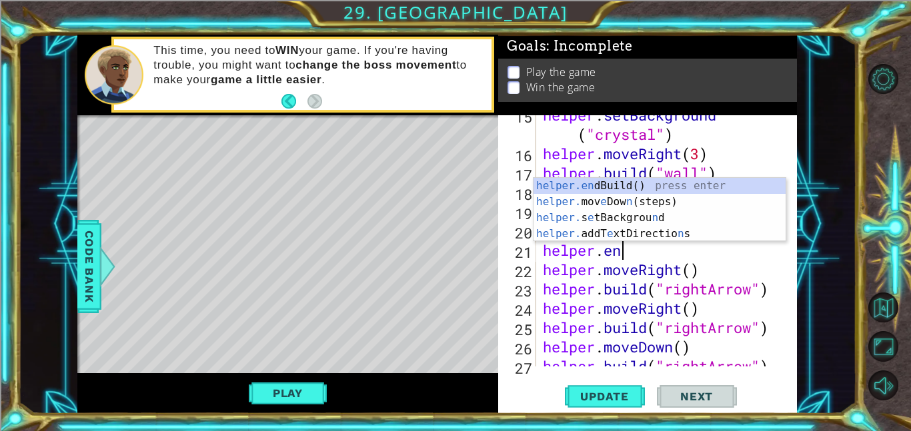
type textarea "helper.end"
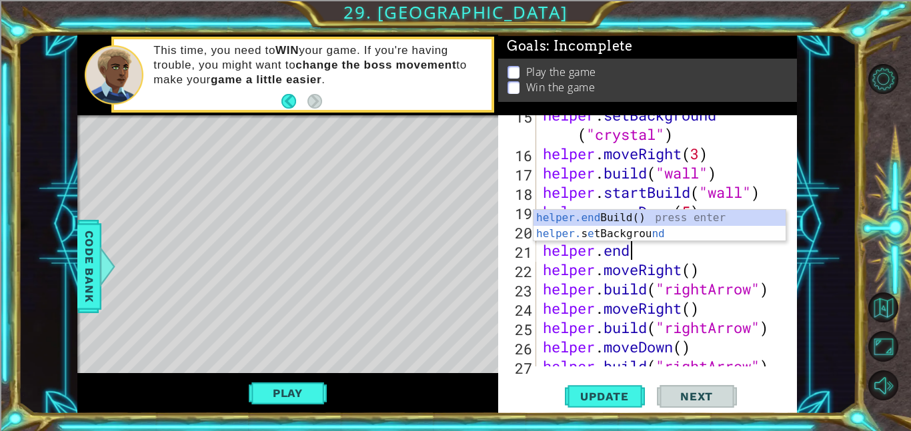
scroll to position [0, 3]
click at [646, 219] on div "helper.end Build() press enter helper. s e tBackgrou nd press enter" at bounding box center [659, 242] width 252 height 64
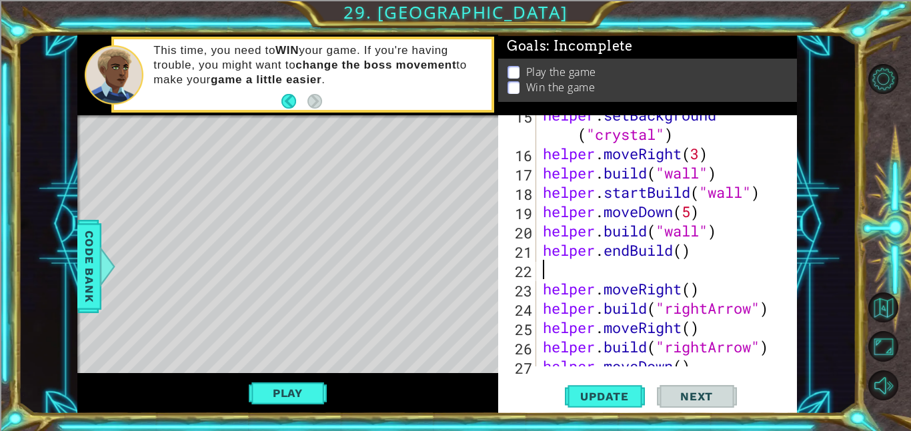
scroll to position [0, 0]
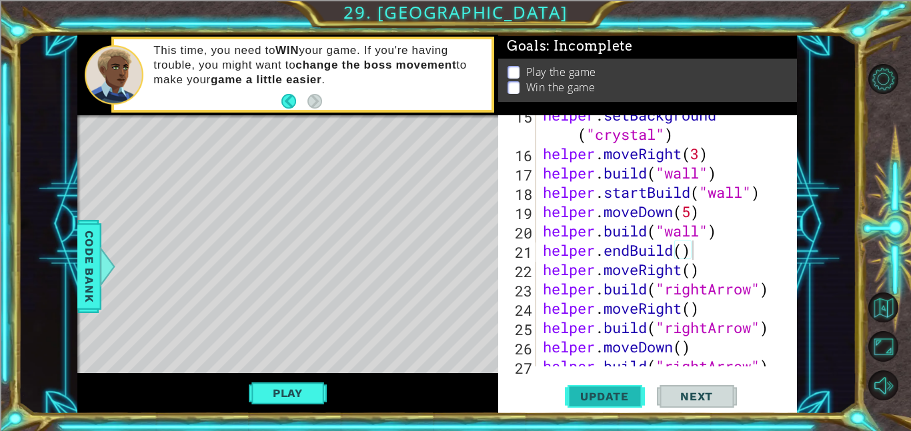
click at [612, 409] on button "Update" at bounding box center [605, 396] width 80 height 30
click at [610, 397] on span "Update" at bounding box center [604, 396] width 75 height 13
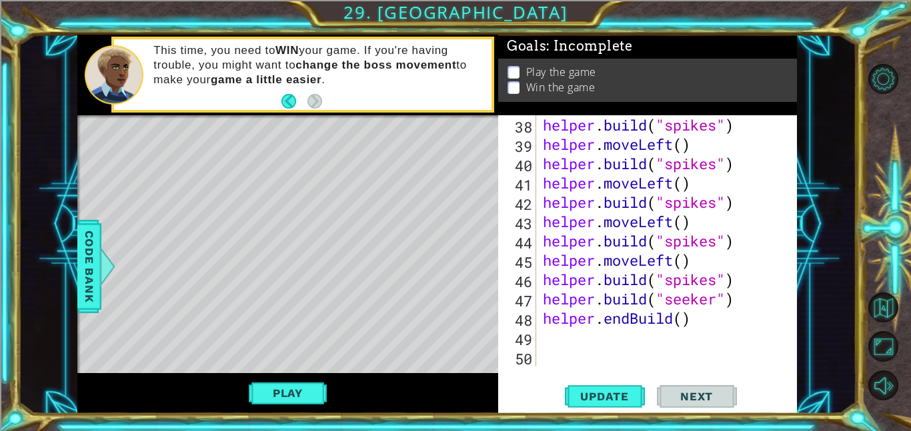
scroll to position [754, 0]
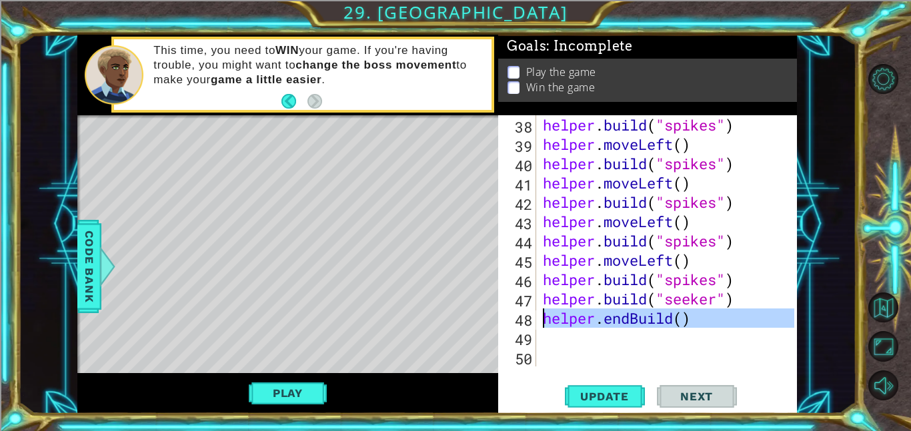
drag, startPoint x: 729, startPoint y: 333, endPoint x: 536, endPoint y: 324, distance: 192.9
click at [536, 324] on div "helper.endBuild() 38 39 40 41 42 43 44 45 46 47 48 49 50 helper . build ( "spik…" at bounding box center [646, 240] width 296 height 251
type textarea "helper.endBuild()"
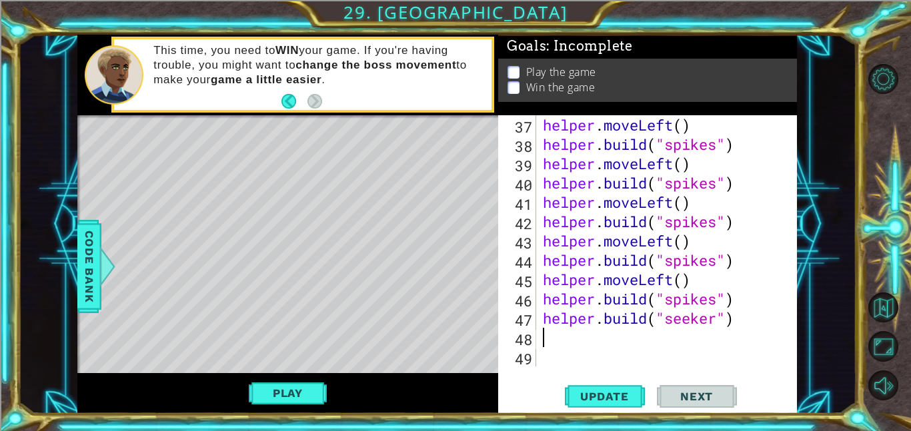
scroll to position [735, 0]
click at [607, 382] on button "Update" at bounding box center [605, 396] width 80 height 30
click at [607, 384] on button "Update" at bounding box center [605, 396] width 80 height 30
click at [255, 410] on div "Play" at bounding box center [287, 393] width 421 height 41
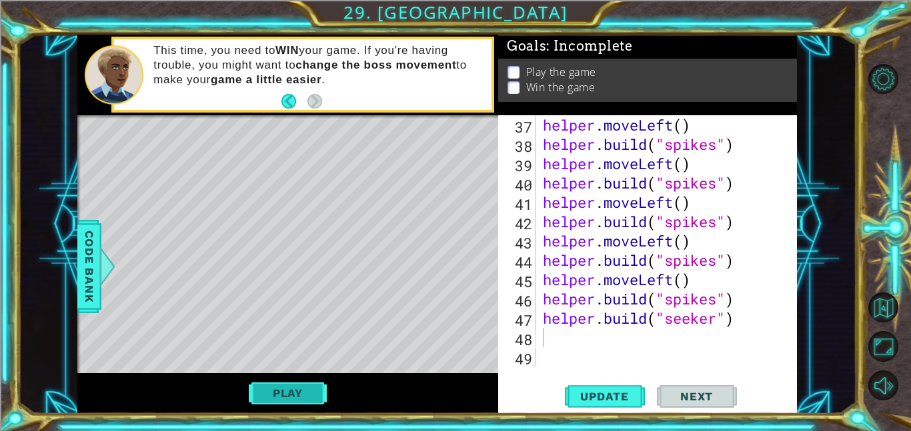
click at [298, 387] on button "Play" at bounding box center [288, 393] width 78 height 25
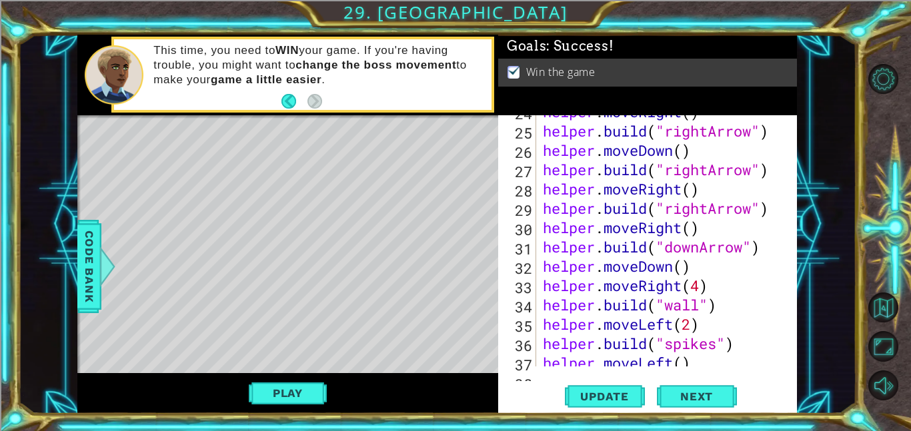
scroll to position [463, 0]
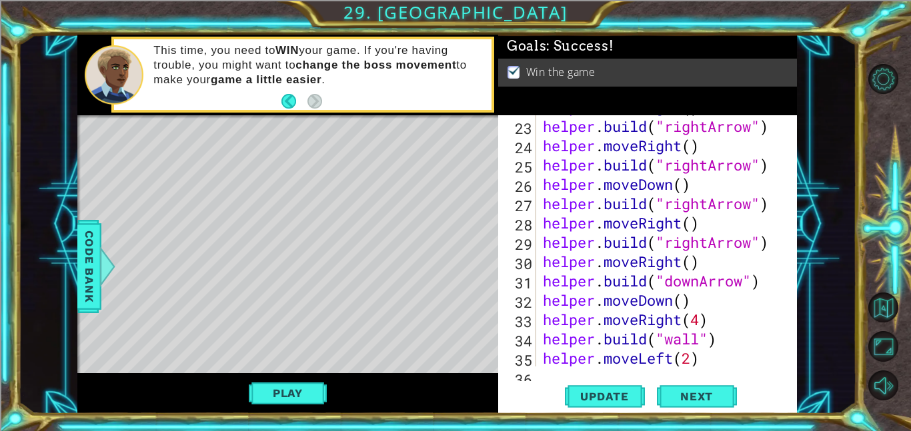
click at [705, 300] on div "helper . moveRight ( ) helper . build ( "rightArrow" ) helper . moveRight ( ) h…" at bounding box center [670, 242] width 261 height 290
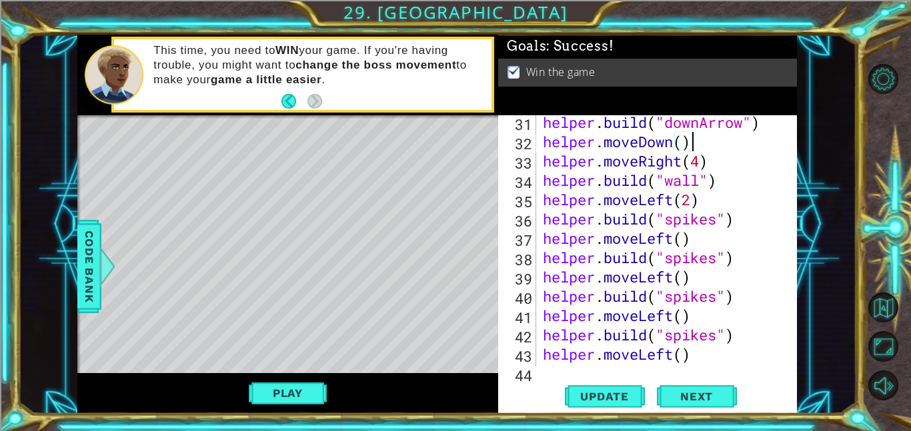
scroll to position [611, 0]
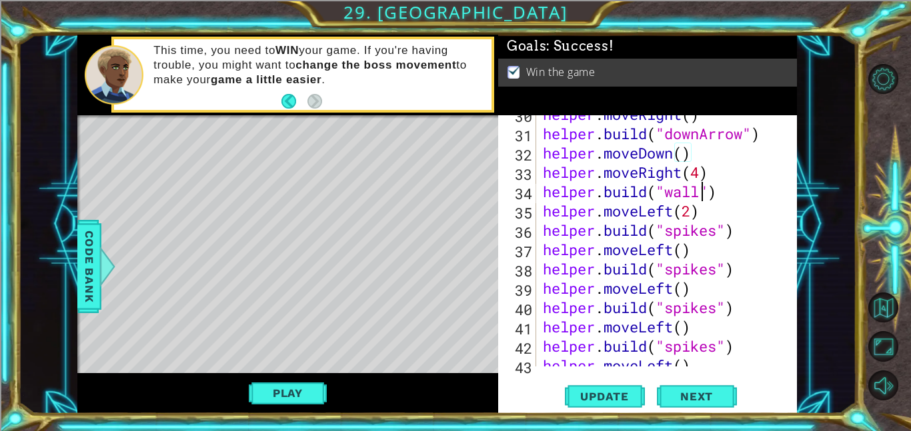
click at [700, 192] on div "helper . moveRight ( ) helper . build ( "downArrow" ) helper . moveDown ( ) hel…" at bounding box center [670, 250] width 261 height 290
click at [764, 185] on div "helper . moveRight ( ) helper . build ( "downArrow" ) helper . moveDown ( ) hel…" at bounding box center [670, 250] width 261 height 290
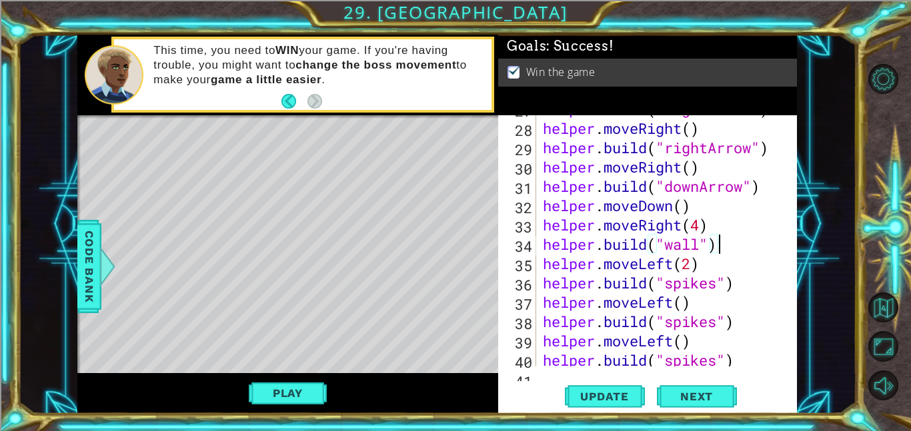
scroll to position [557, 0]
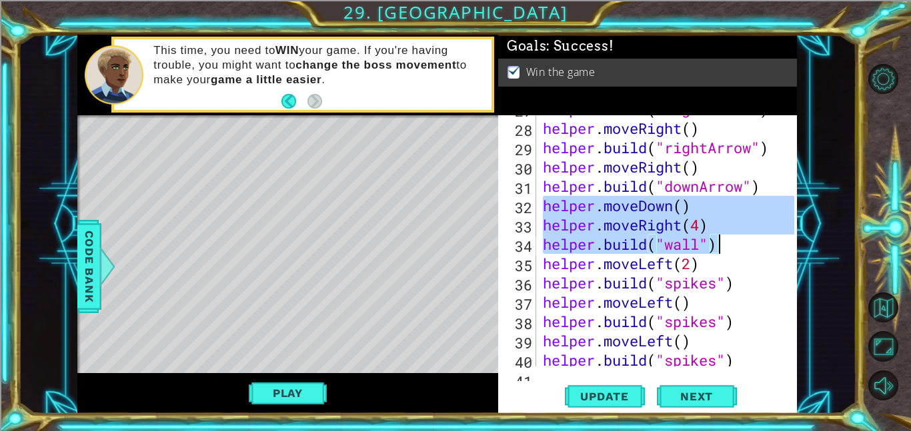
drag, startPoint x: 544, startPoint y: 203, endPoint x: 735, endPoint y: 237, distance: 194.2
click at [735, 237] on div "helper . build ( "rightArrow" ) helper . moveRight ( ) helper . build ( "rightA…" at bounding box center [670, 244] width 261 height 290
type textarea "helper.moveRight(4) helper.build("wall")"
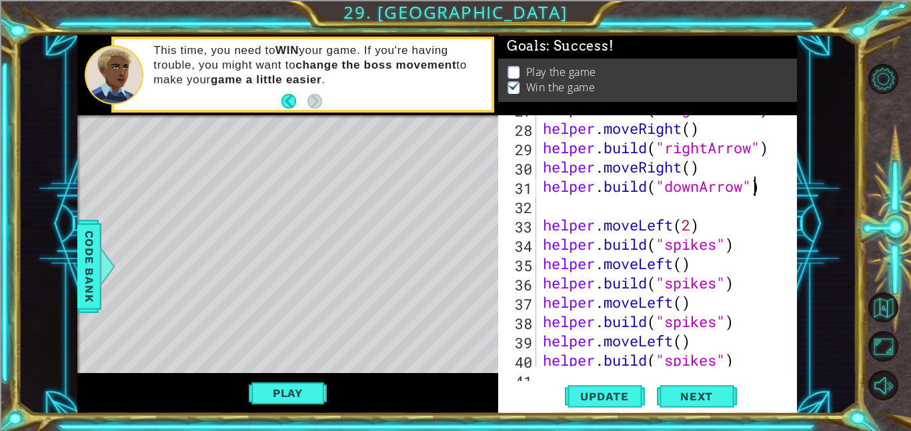
click at [756, 188] on div "helper . build ( "rightArrow" ) helper . moveRight ( ) helper . build ( "rightA…" at bounding box center [670, 244] width 261 height 290
type textarea "[DOMAIN_NAME]("downArrow")"
click at [766, 209] on div "helper . build ( "rightArrow" ) helper . moveRight ( ) helper . build ( "rightA…" at bounding box center [670, 244] width 261 height 290
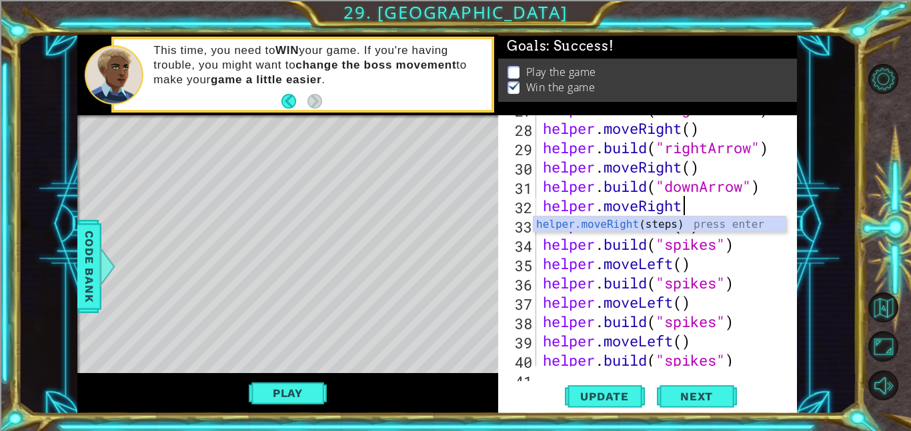
scroll to position [0, 6]
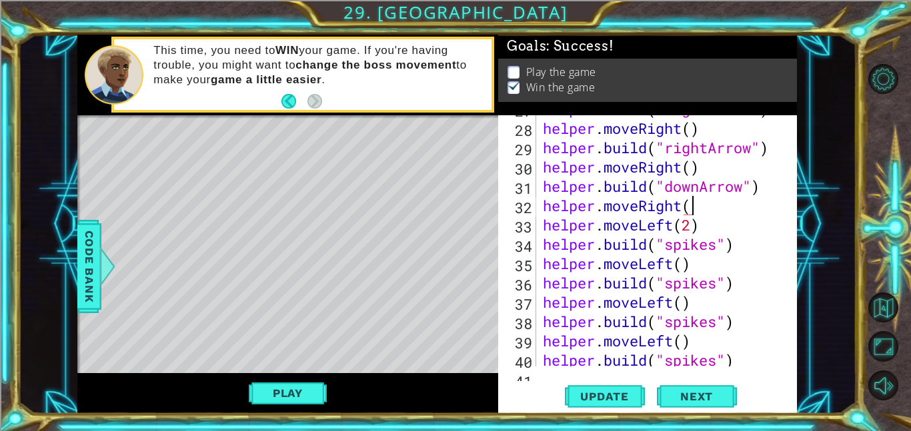
type textarea "helper.moveRight()"
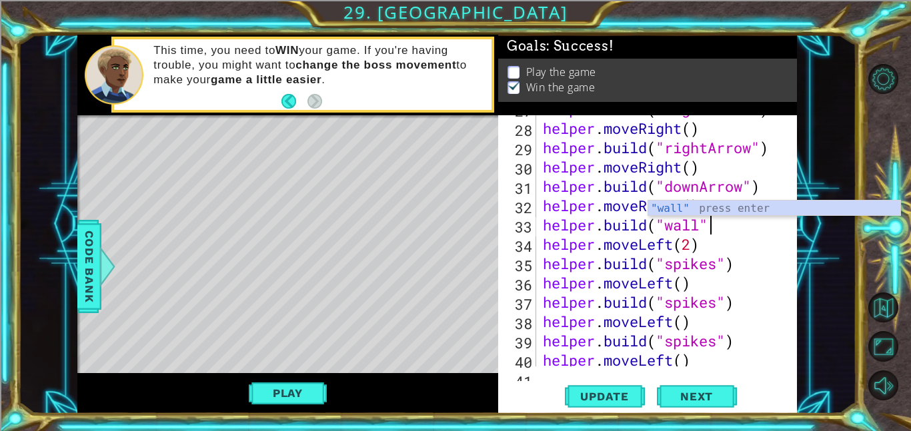
type textarea "[DOMAIN_NAME]("wall")"
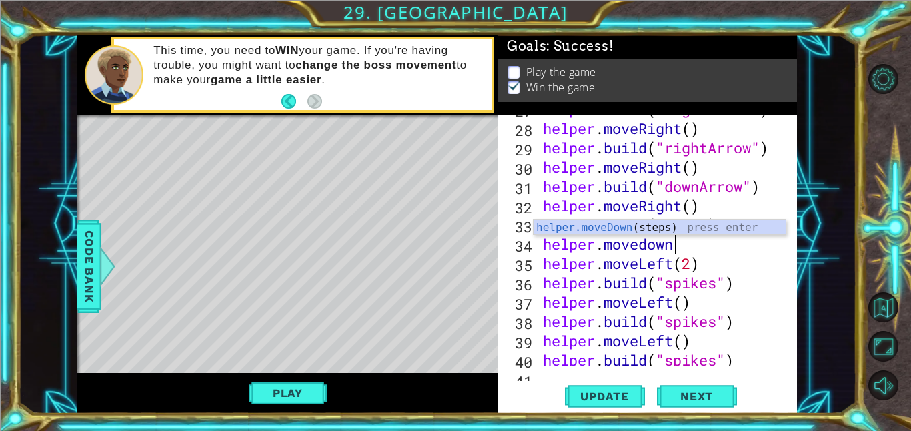
scroll to position [0, 5]
click at [748, 291] on div "helper . build ( "rightArrow" ) helper . moveRight ( ) helper . build ( "rightA…" at bounding box center [670, 244] width 261 height 290
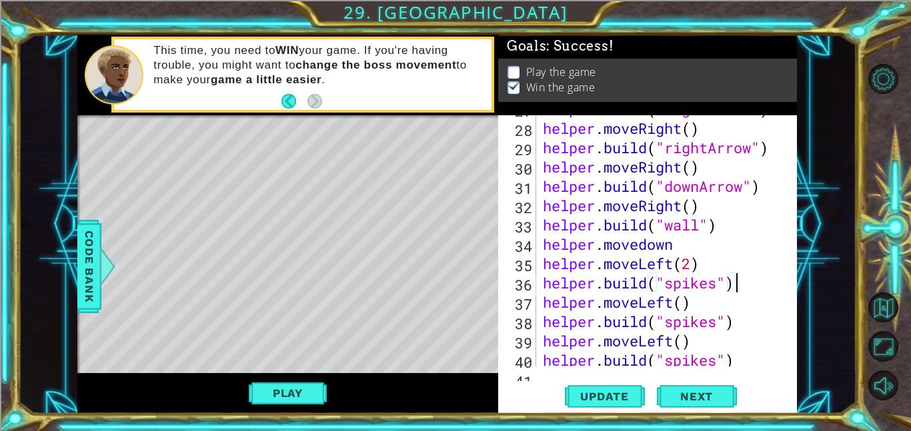
click at [683, 243] on div "helper . build ( "rightArrow" ) helper . moveRight ( ) helper . build ( "rightA…" at bounding box center [670, 244] width 261 height 290
click at [691, 273] on div "helper . build ( "rightArrow" ) helper . moveRight ( ) helper . build ( "rightA…" at bounding box center [670, 244] width 261 height 290
click at [739, 283] on div "helper . build ( "rightArrow" ) helper . moveRight ( ) helper . build ( "rightA…" at bounding box center [670, 244] width 261 height 290
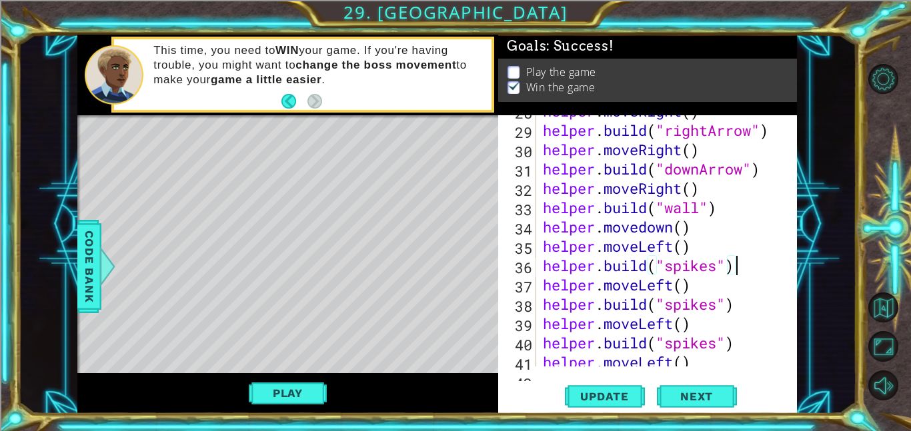
scroll to position [575, 0]
click at [607, 402] on span "Update" at bounding box center [604, 396] width 75 height 13
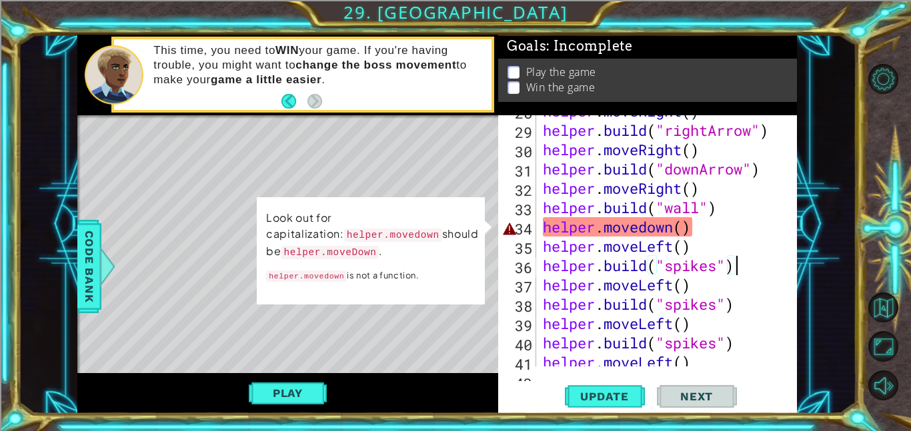
click at [648, 229] on div "helper . moveRight ( ) helper . build ( "rightArrow" ) helper . moveRight ( ) h…" at bounding box center [670, 246] width 261 height 290
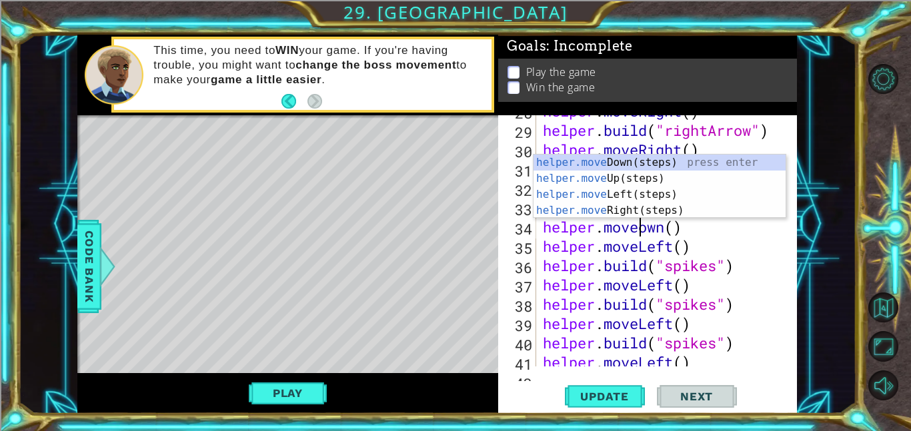
scroll to position [0, 5]
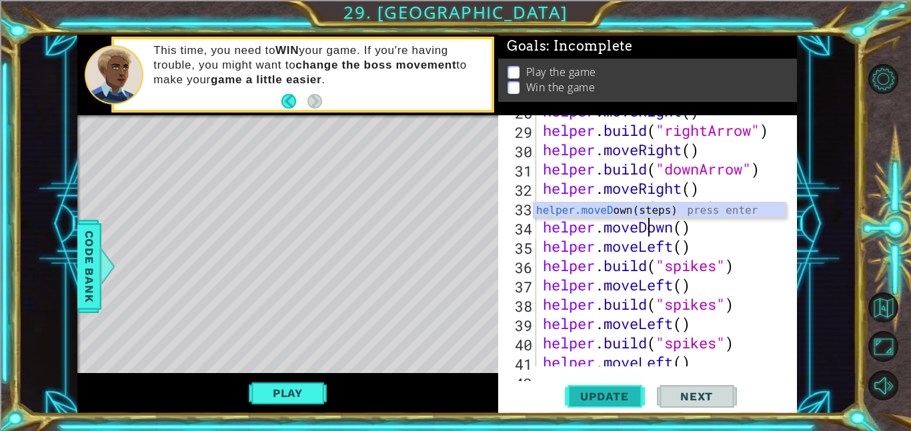
click at [611, 401] on span "Update" at bounding box center [604, 396] width 75 height 13
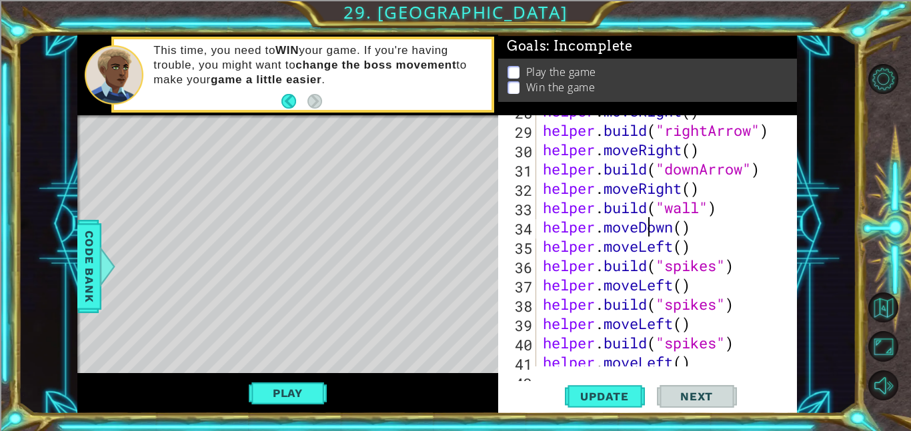
click at [685, 244] on div "helper . moveRight ( ) helper . build ( "rightArrow" ) helper . moveRight ( ) h…" at bounding box center [670, 246] width 261 height 290
type textarea "helper.moveLeft(2)"
click at [601, 398] on span "Update" at bounding box center [604, 396] width 75 height 13
click at [294, 381] on button "Play" at bounding box center [288, 393] width 78 height 25
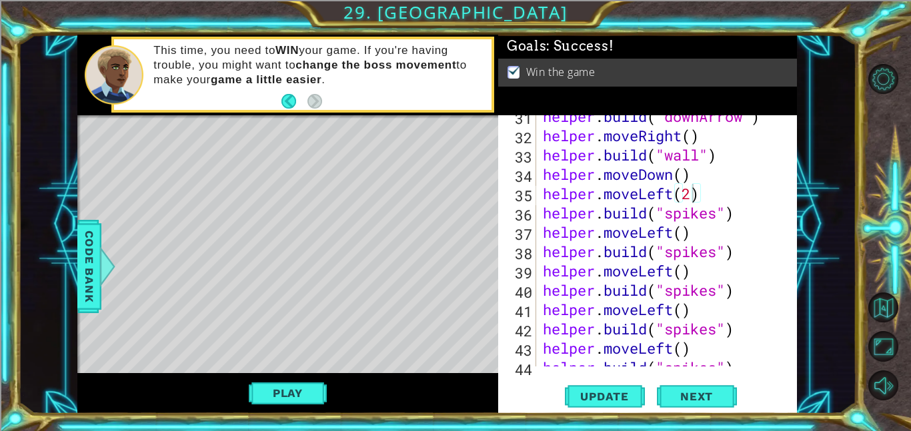
scroll to position [0, 0]
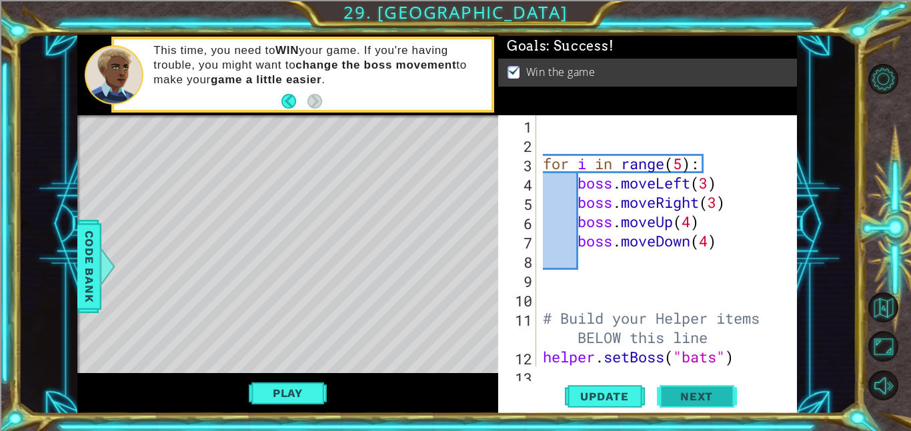
click at [683, 400] on button "Next" at bounding box center [697, 396] width 80 height 30
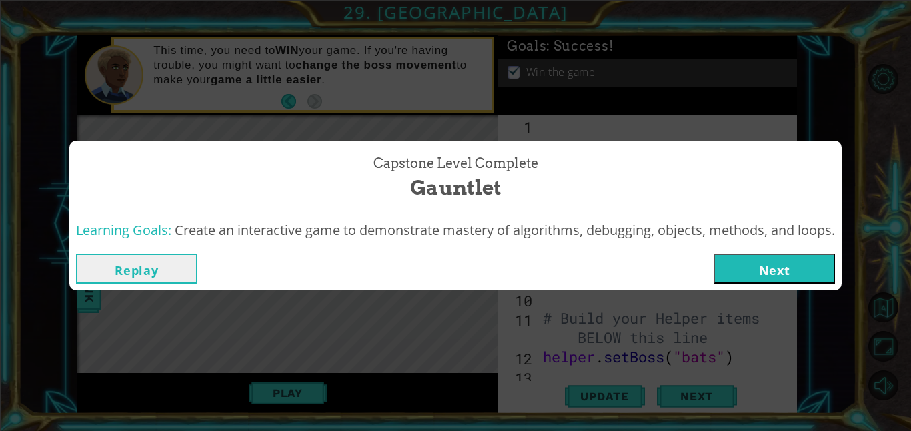
click at [806, 266] on button "Next" at bounding box center [773, 269] width 121 height 30
click at [771, 269] on body "1 ההההההההההההההההההההההההההההההההההההההההההההההההההההההההההההההההההההההההההההה…" at bounding box center [455, 215] width 911 height 431
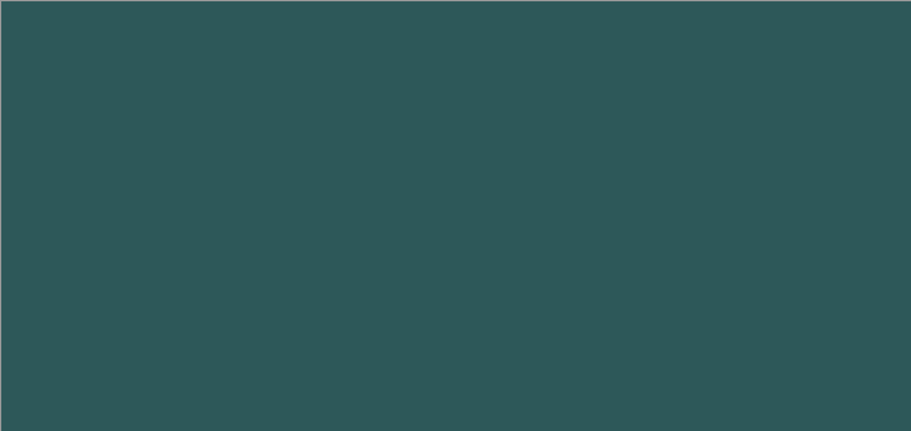
click at [786, 269] on body "1 2 3 4 5 6 7 8 9 helper.moveD own(steps) press enter ההההההההההההההההההההההההה…" at bounding box center [455, 215] width 911 height 431
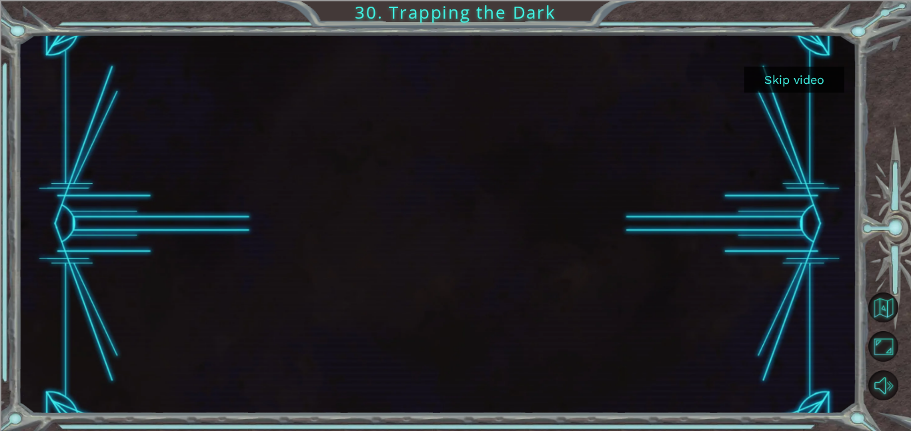
click at [802, 83] on button "Skip video" at bounding box center [794, 80] width 100 height 26
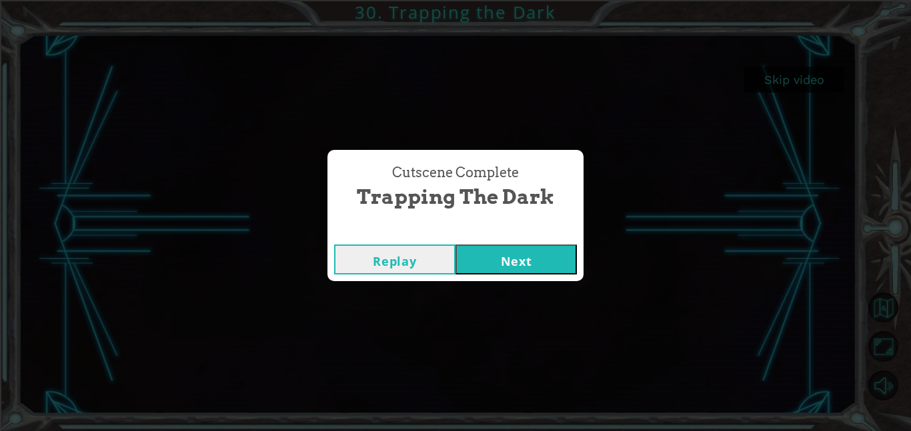
click at [545, 265] on button "Next" at bounding box center [515, 260] width 121 height 30
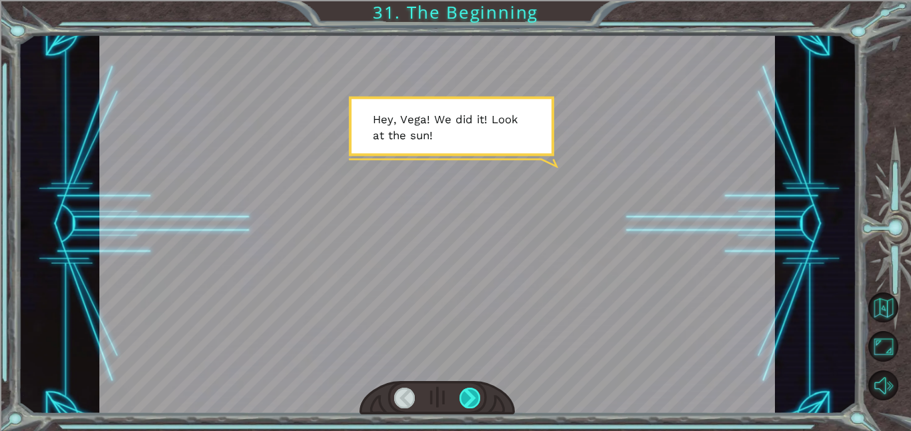
click at [467, 395] on div at bounding box center [469, 398] width 21 height 21
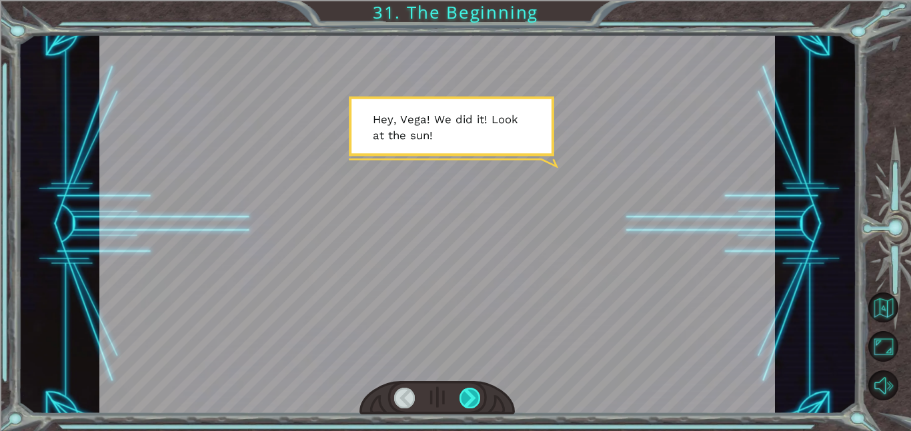
click at [467, 395] on div at bounding box center [469, 398] width 21 height 21
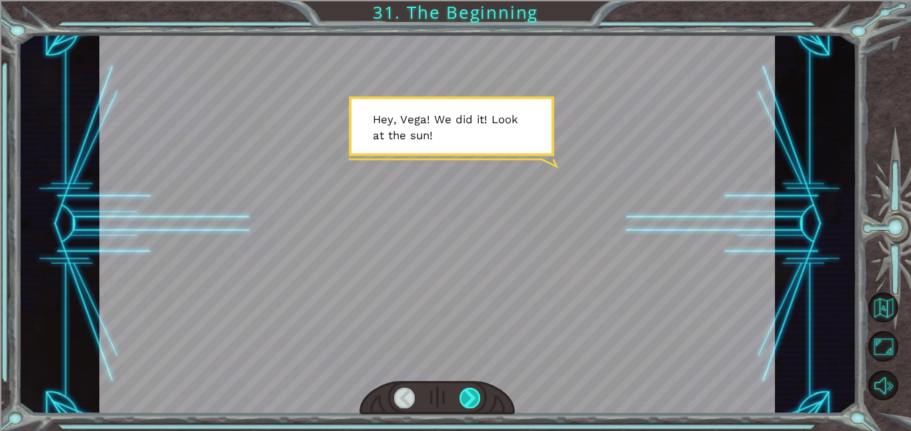
click at [467, 395] on div at bounding box center [469, 398] width 21 height 21
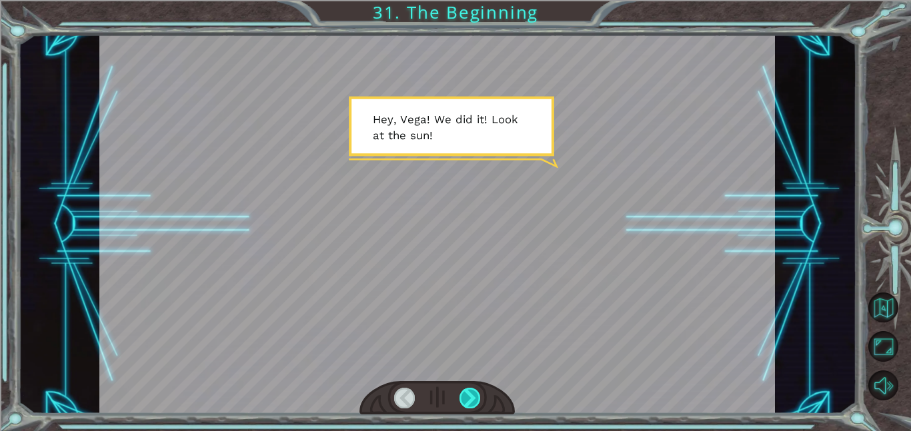
click at [467, 395] on div at bounding box center [469, 398] width 21 height 21
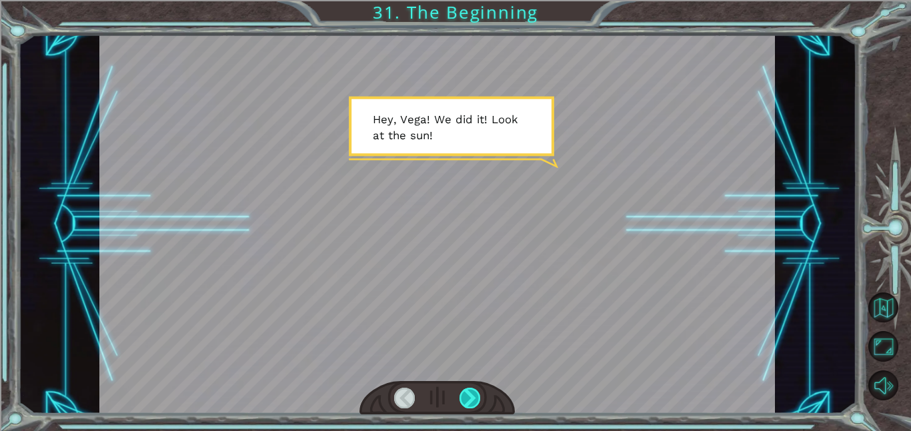
click at [467, 395] on div at bounding box center [469, 398] width 21 height 21
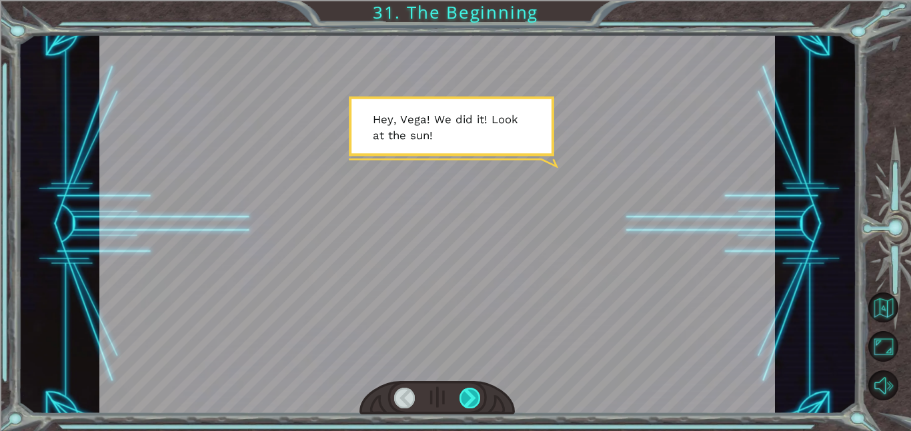
click at [467, 395] on div at bounding box center [469, 398] width 21 height 21
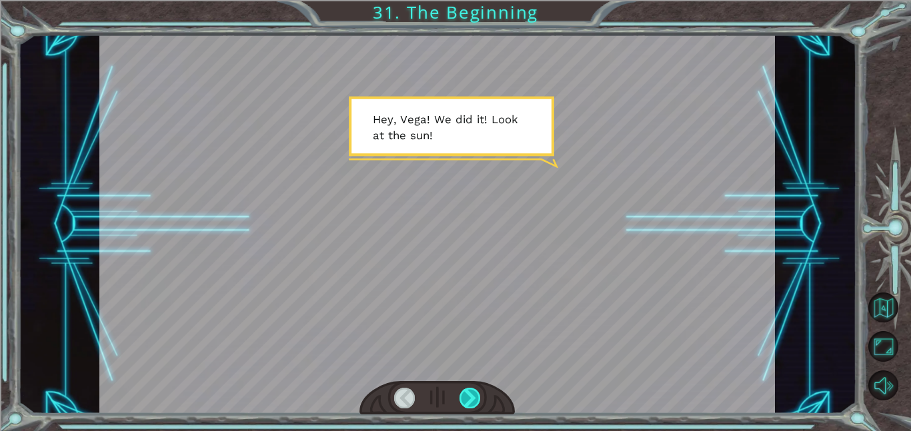
click at [467, 395] on div at bounding box center [469, 398] width 21 height 21
click at [441, 134] on div at bounding box center [436, 224] width 675 height 379
click at [439, 122] on div at bounding box center [436, 224] width 675 height 379
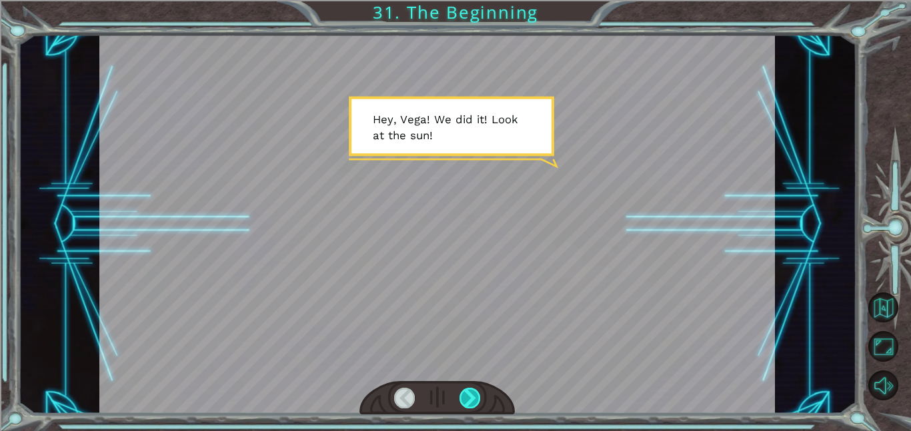
click at [439, 122] on div at bounding box center [436, 224] width 675 height 379
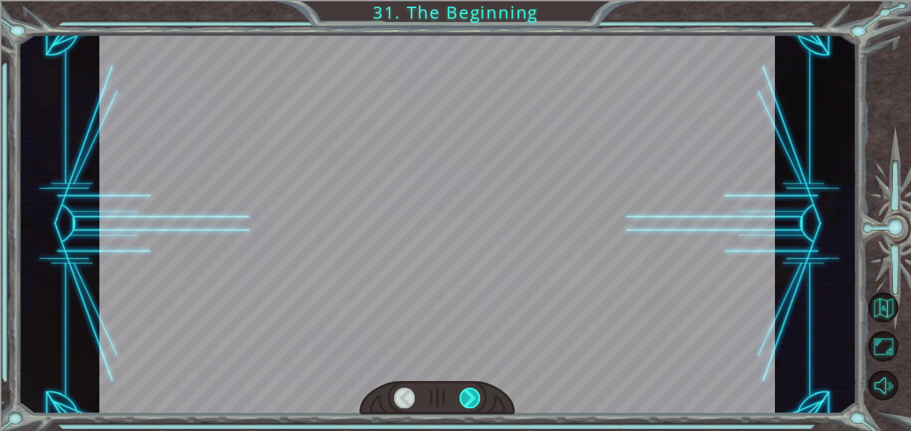
click at [474, 394] on div at bounding box center [469, 398] width 21 height 21
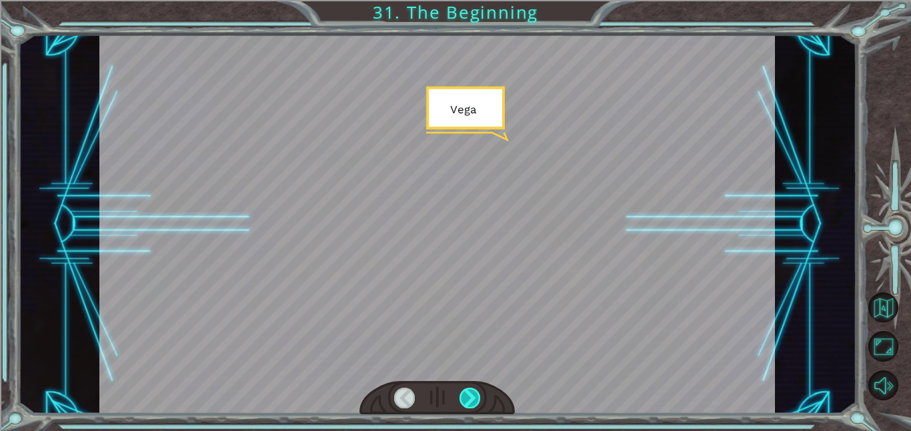
click at [474, 394] on div at bounding box center [469, 398] width 21 height 21
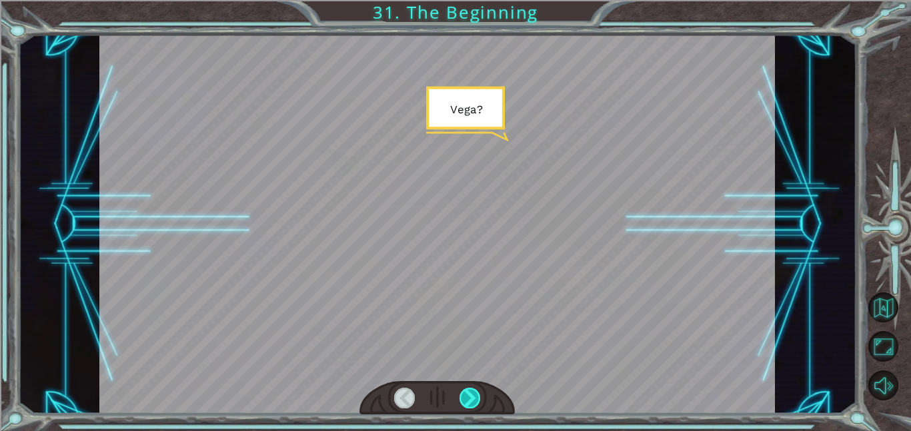
click at [474, 394] on div at bounding box center [469, 398] width 21 height 21
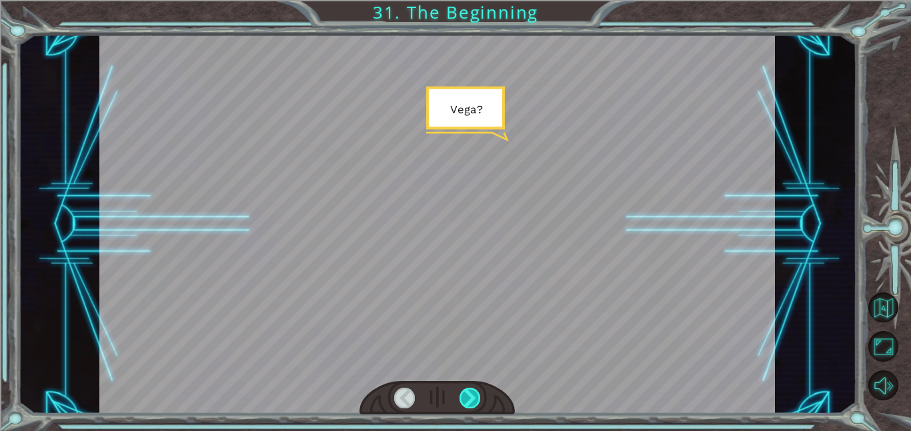
click at [474, 394] on div at bounding box center [469, 398] width 21 height 21
click at [552, 85] on div at bounding box center [436, 224] width 675 height 379
click at [467, 399] on div at bounding box center [469, 398] width 21 height 21
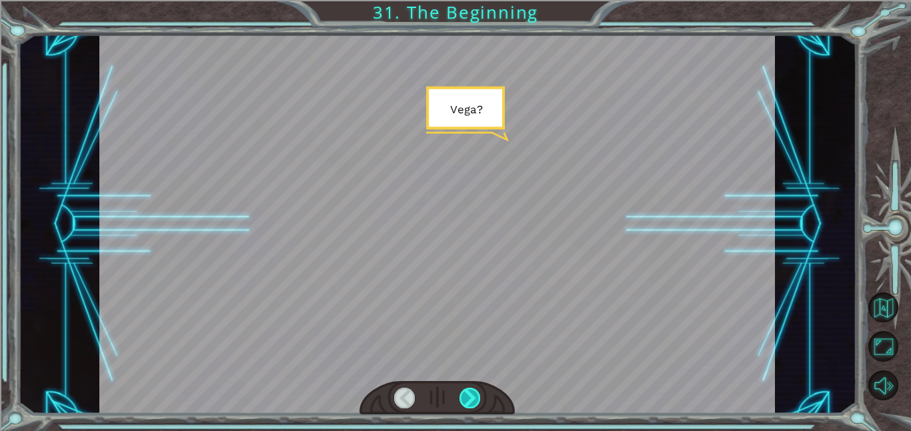
click at [467, 399] on div at bounding box center [469, 398] width 21 height 21
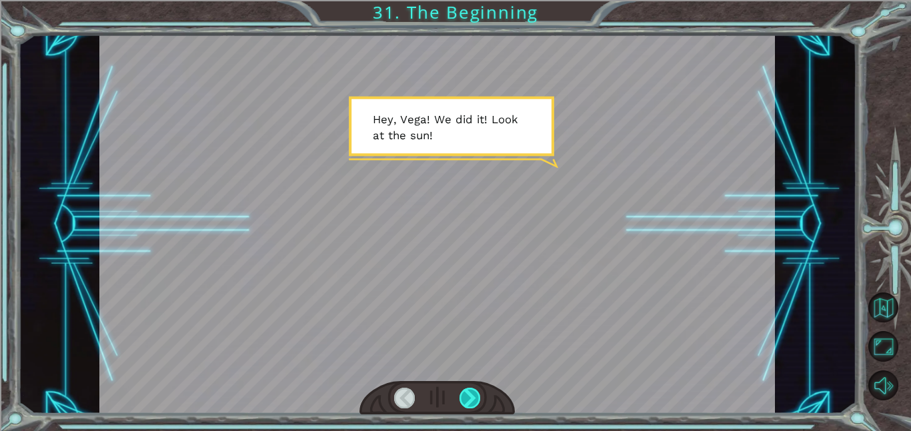
click at [461, 395] on div at bounding box center [469, 398] width 21 height 21
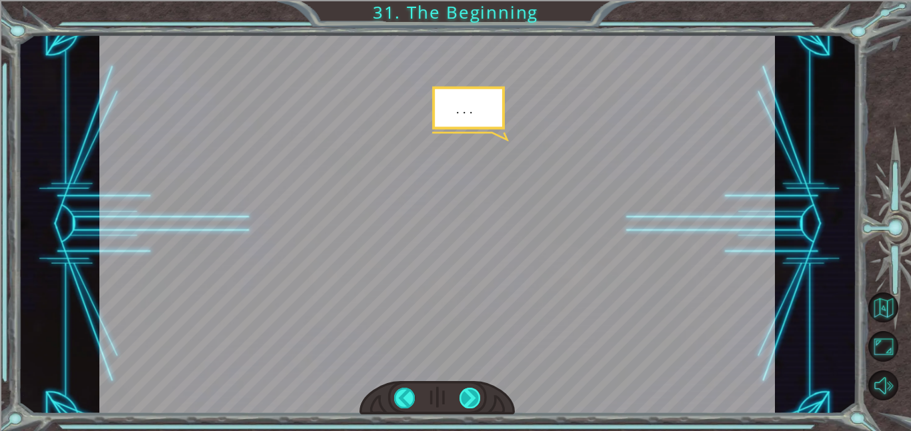
click at [464, 395] on div at bounding box center [469, 398] width 21 height 21
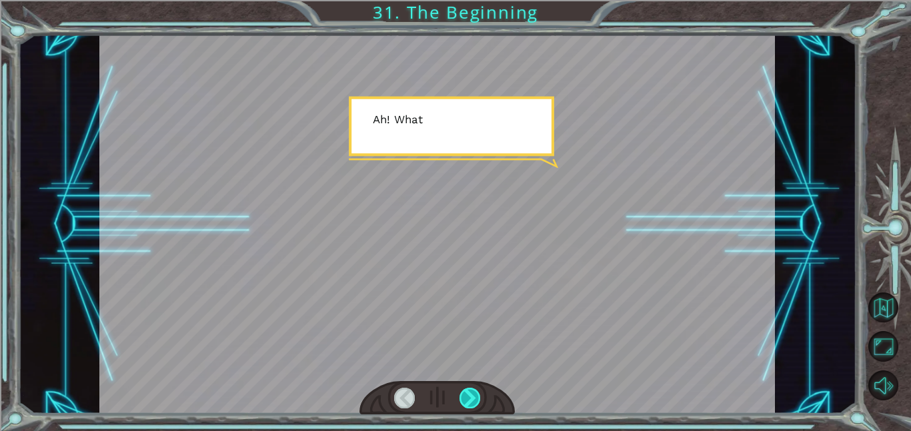
click at [464, 395] on div at bounding box center [469, 398] width 21 height 21
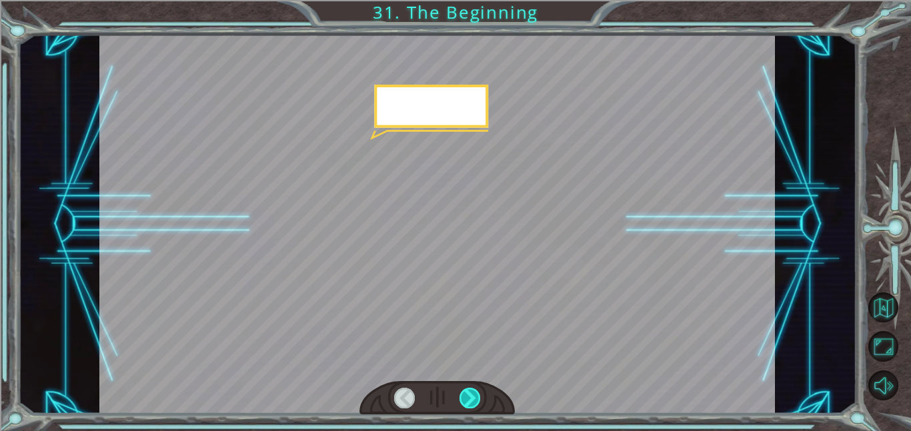
click at [464, 395] on div at bounding box center [469, 398] width 21 height 21
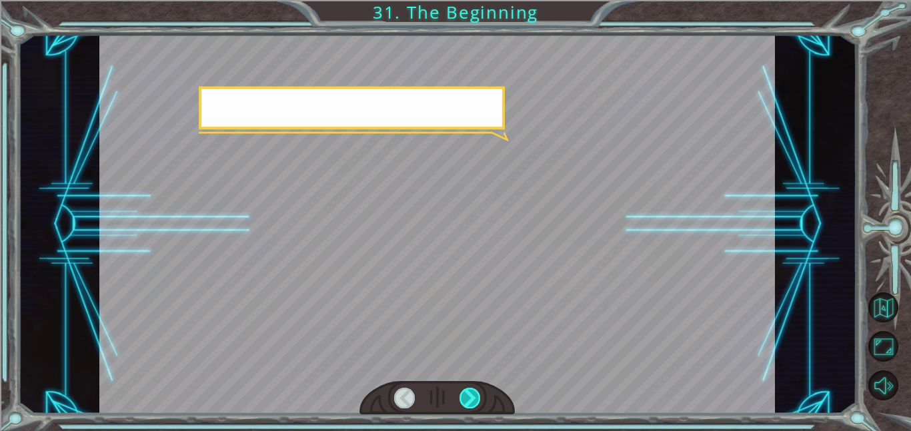
click at [464, 395] on div at bounding box center [469, 398] width 21 height 21
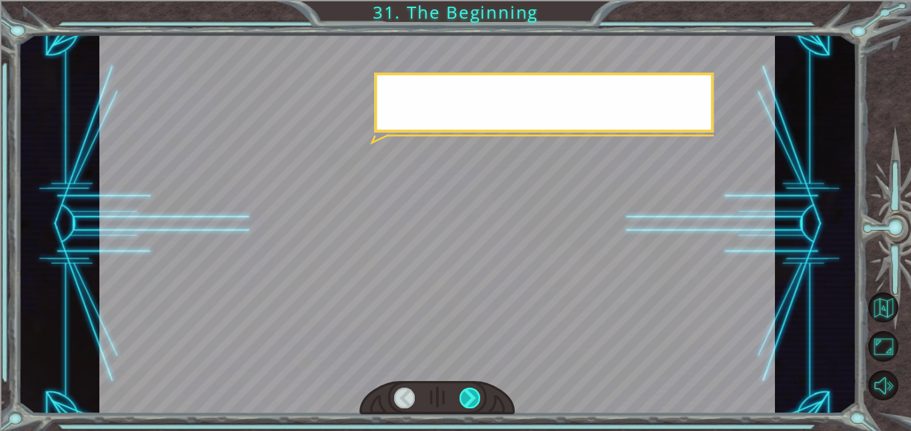
click at [464, 395] on div at bounding box center [469, 398] width 21 height 21
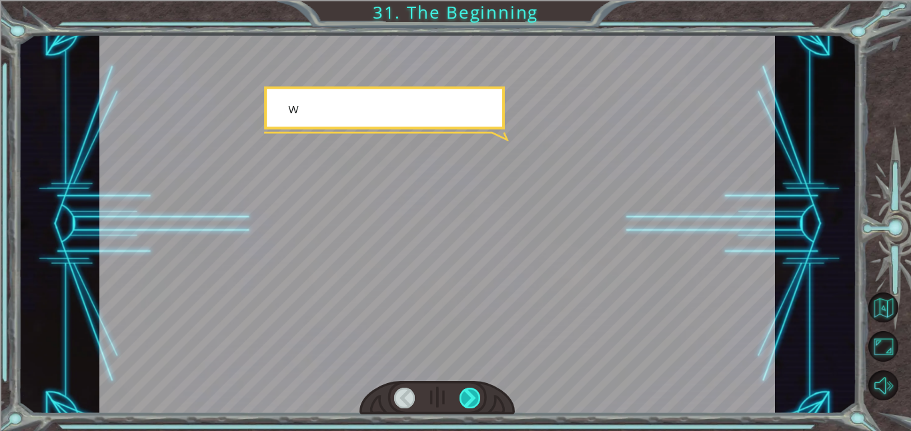
click at [464, 395] on div at bounding box center [469, 398] width 21 height 21
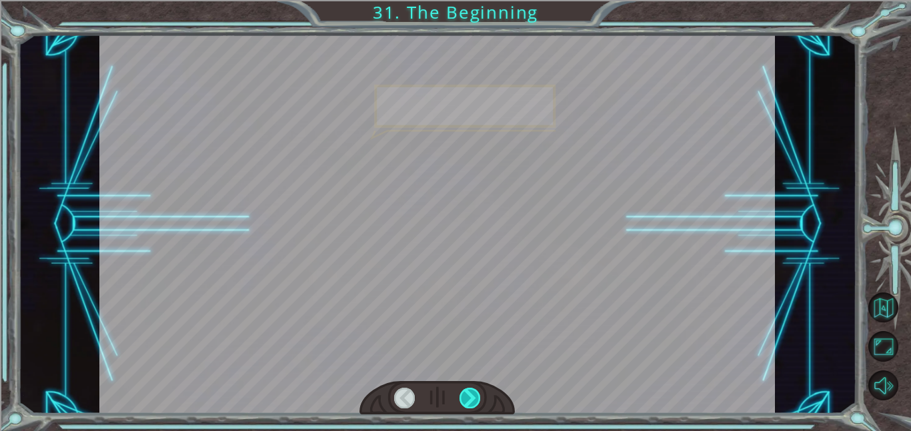
click at [464, 395] on div at bounding box center [469, 398] width 21 height 21
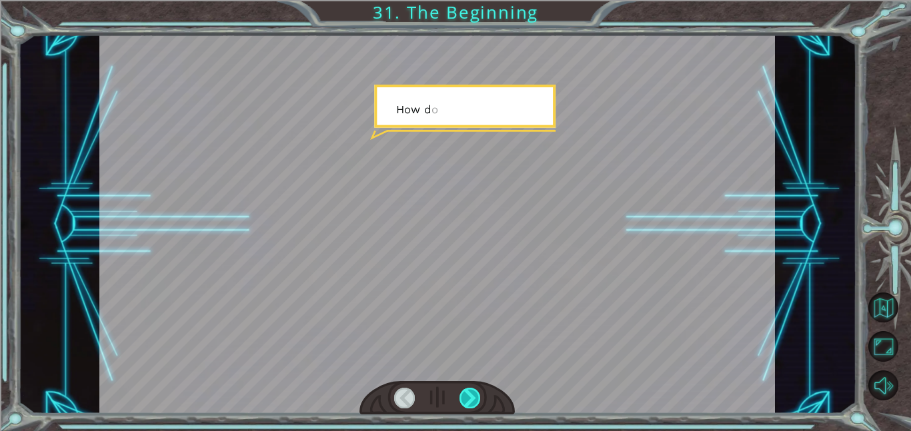
click at [464, 395] on div at bounding box center [469, 398] width 21 height 21
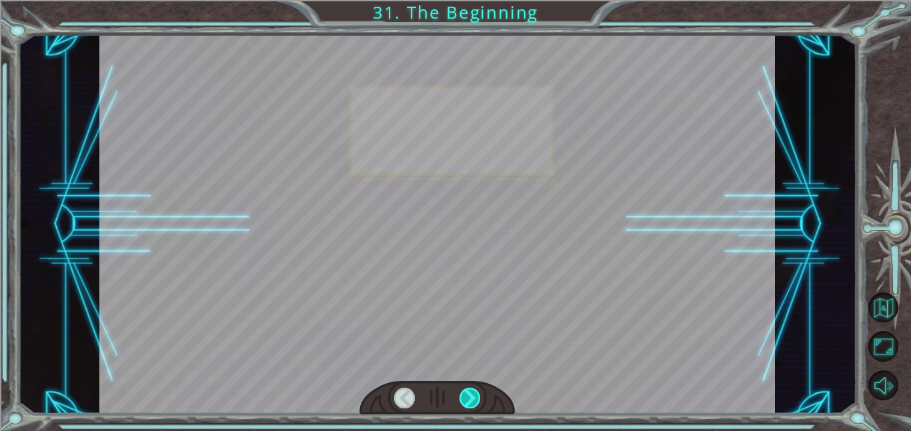
click at [464, 395] on div at bounding box center [469, 398] width 21 height 21
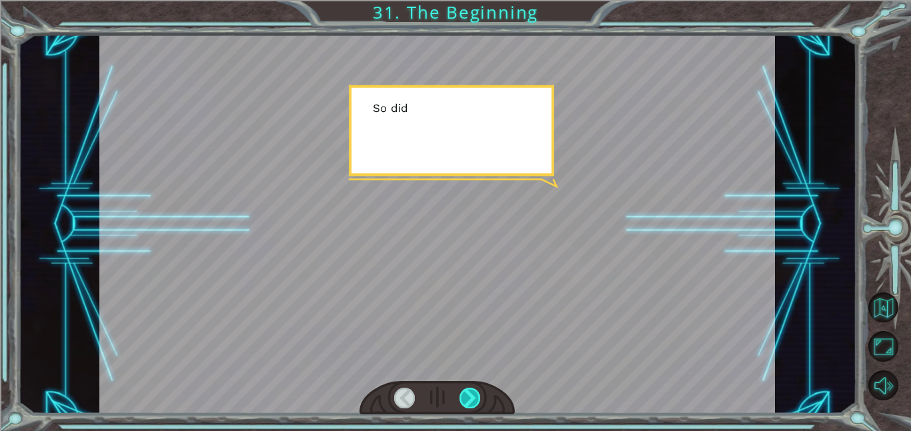
click at [464, 395] on div at bounding box center [469, 398] width 21 height 21
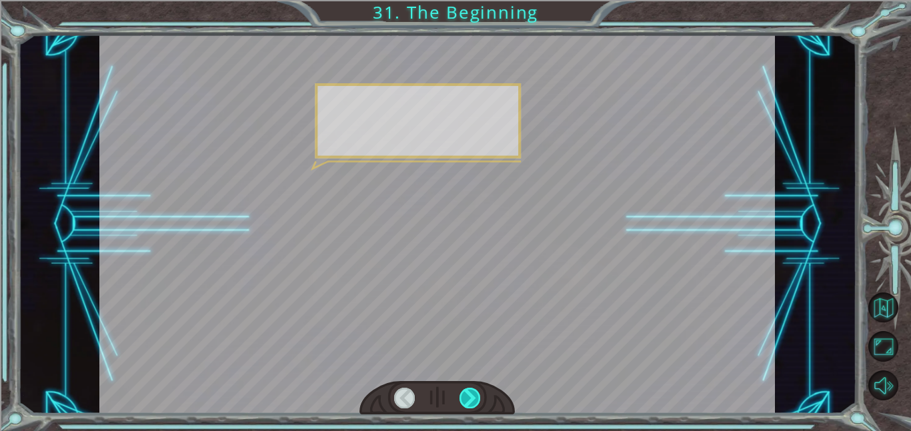
click at [464, 395] on div at bounding box center [469, 398] width 21 height 21
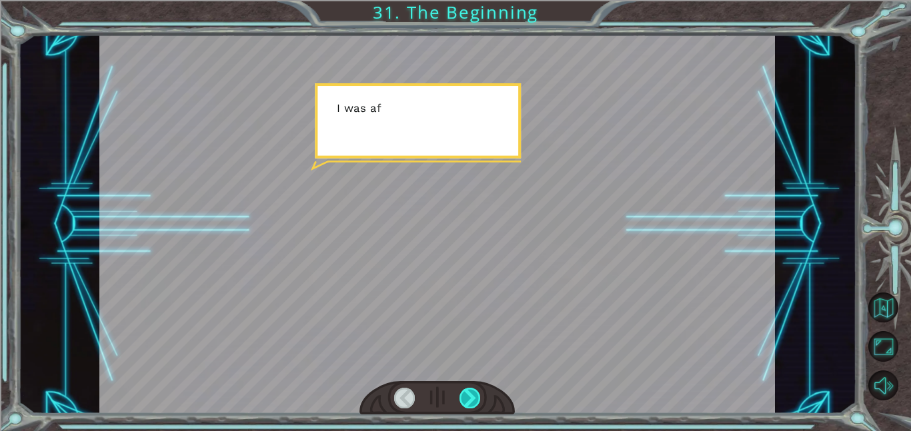
click at [464, 395] on div at bounding box center [469, 398] width 21 height 21
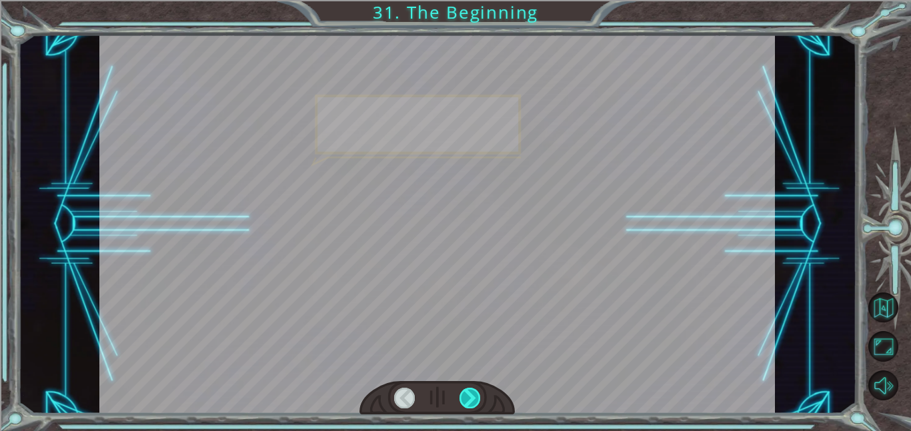
click at [464, 395] on div at bounding box center [469, 398] width 21 height 21
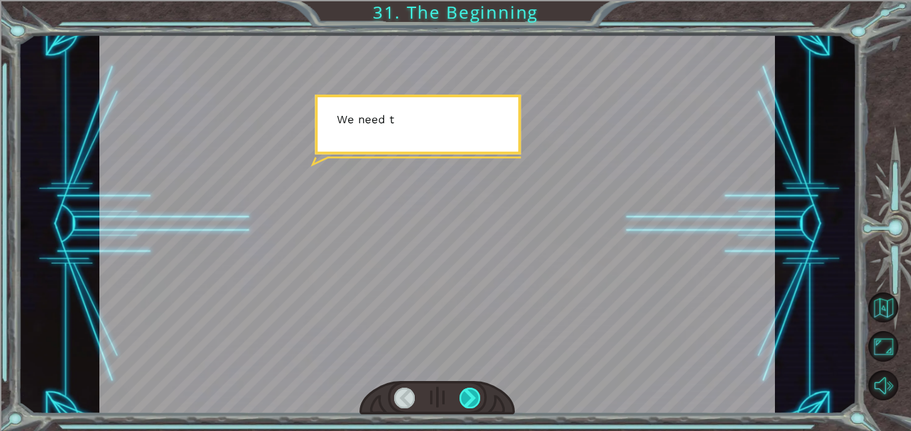
click at [464, 395] on div at bounding box center [469, 398] width 21 height 21
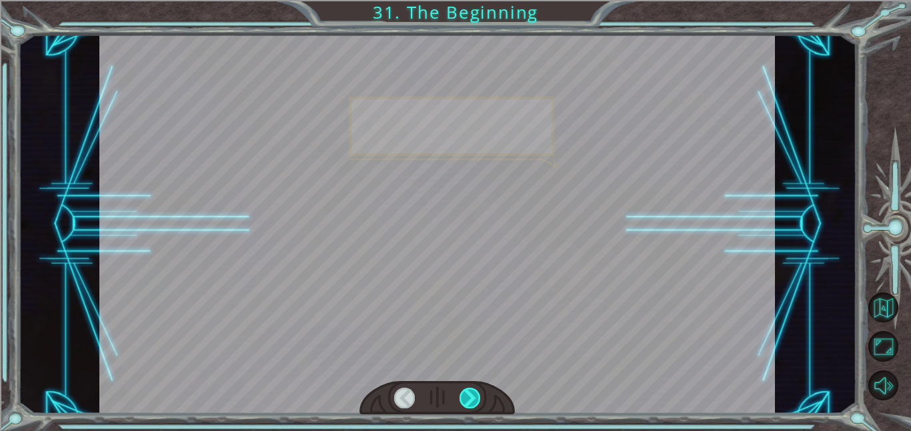
click at [464, 395] on div at bounding box center [469, 398] width 21 height 21
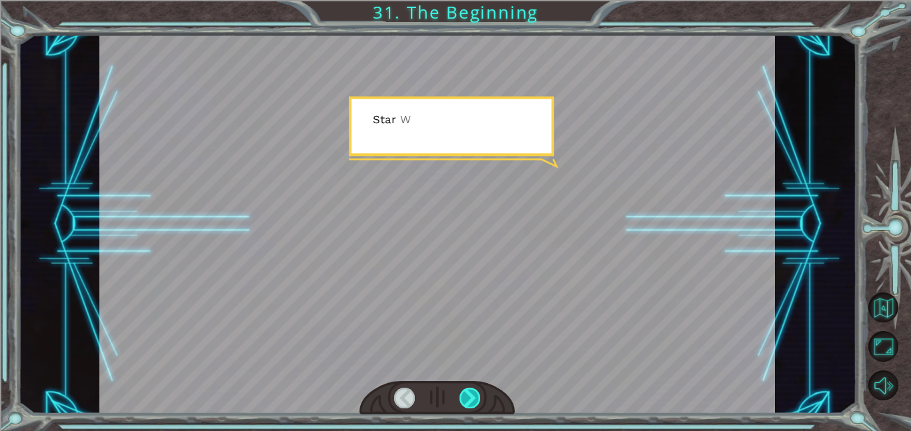
click at [464, 395] on div at bounding box center [469, 398] width 21 height 21
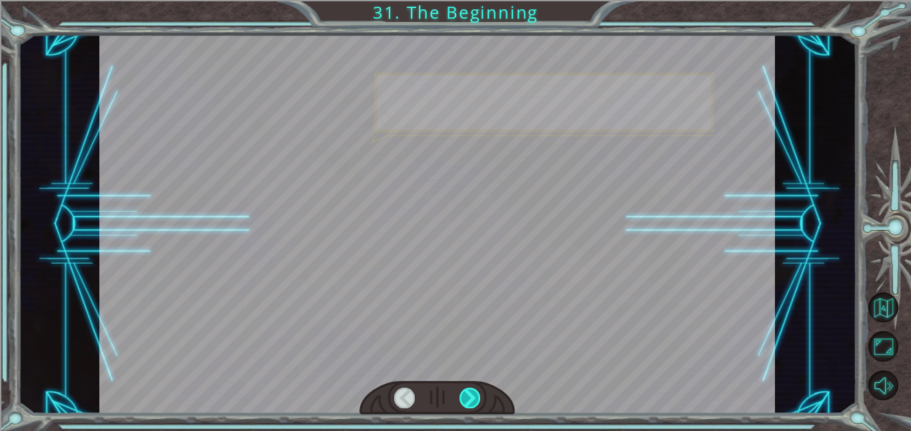
click at [464, 395] on div at bounding box center [469, 398] width 21 height 21
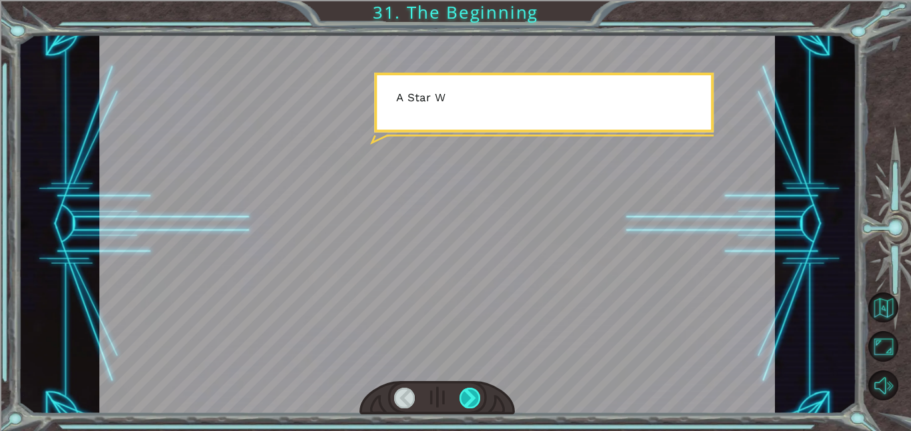
click at [464, 395] on div at bounding box center [469, 398] width 21 height 21
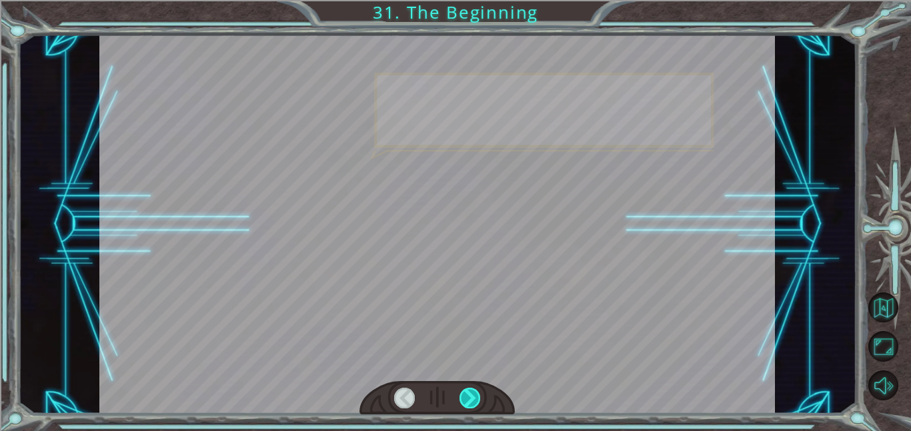
click at [464, 395] on div at bounding box center [469, 398] width 21 height 21
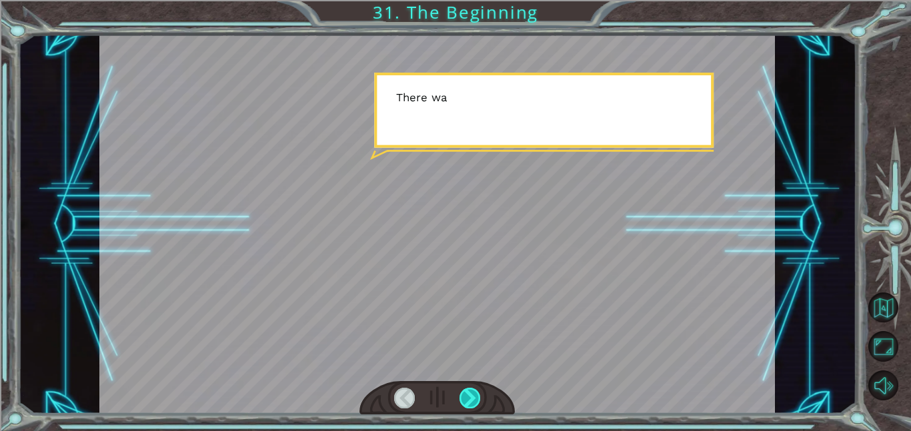
click at [464, 395] on div at bounding box center [469, 398] width 21 height 21
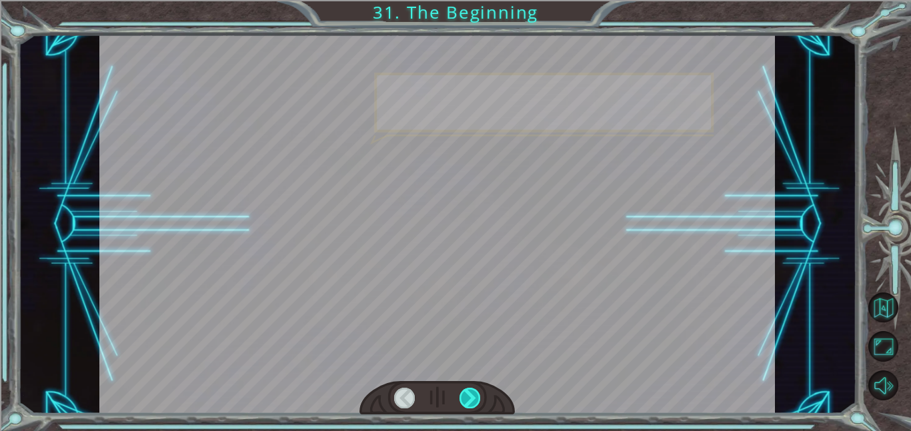
click at [464, 395] on div at bounding box center [469, 398] width 21 height 21
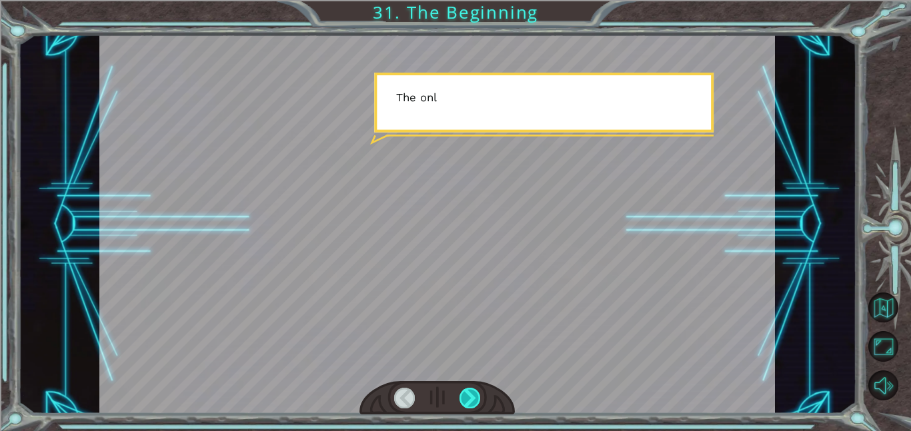
click at [464, 395] on div at bounding box center [469, 398] width 21 height 21
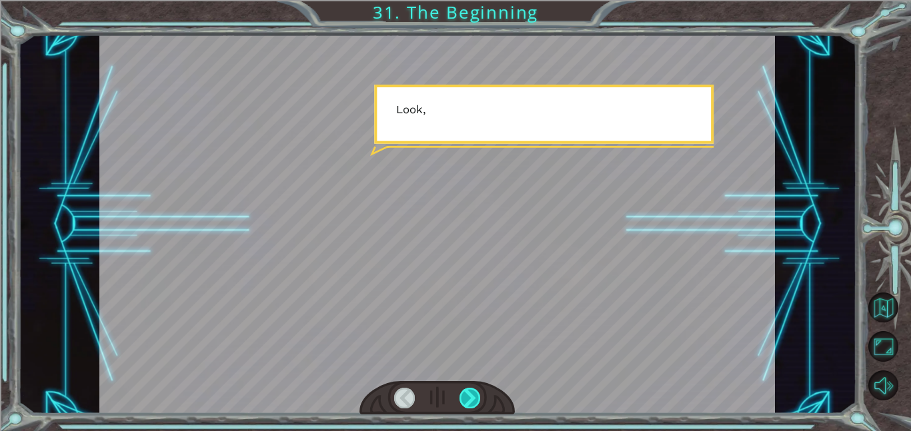
click at [463, 396] on div at bounding box center [469, 398] width 21 height 21
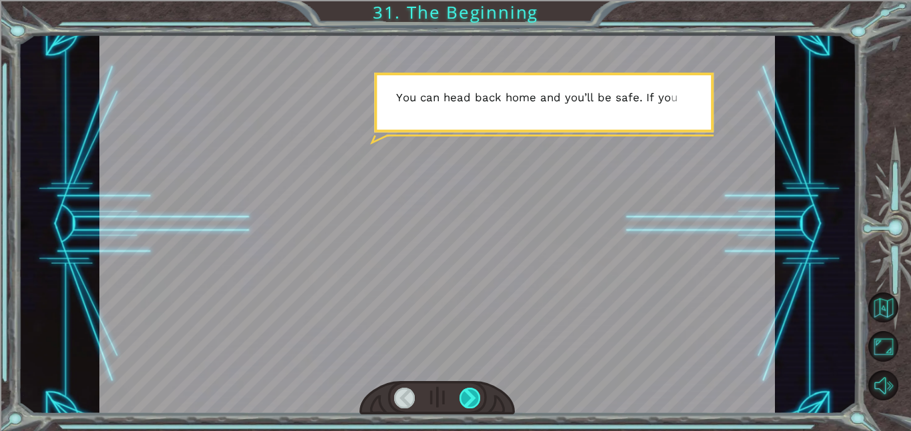
click at [463, 396] on div at bounding box center [469, 398] width 21 height 21
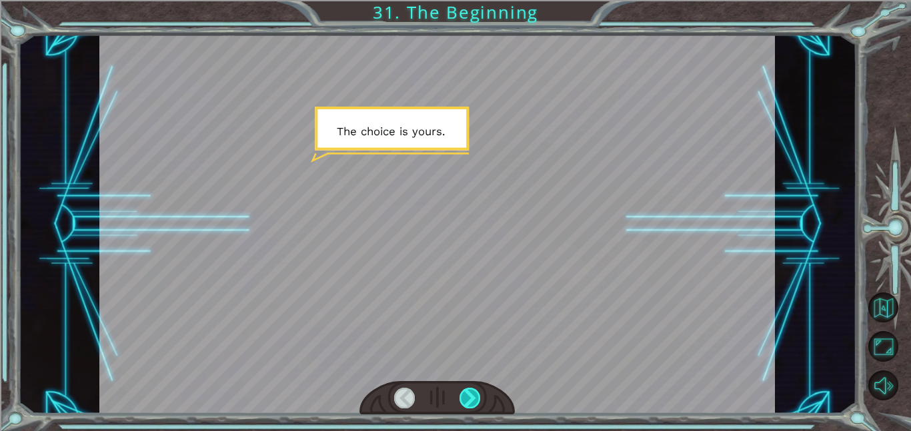
click at [463, 396] on div at bounding box center [469, 398] width 21 height 21
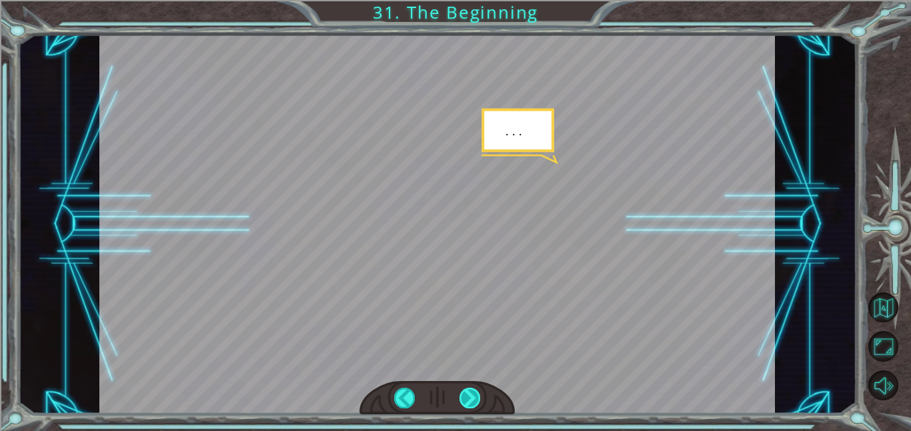
click at [463, 396] on div at bounding box center [469, 398] width 21 height 21
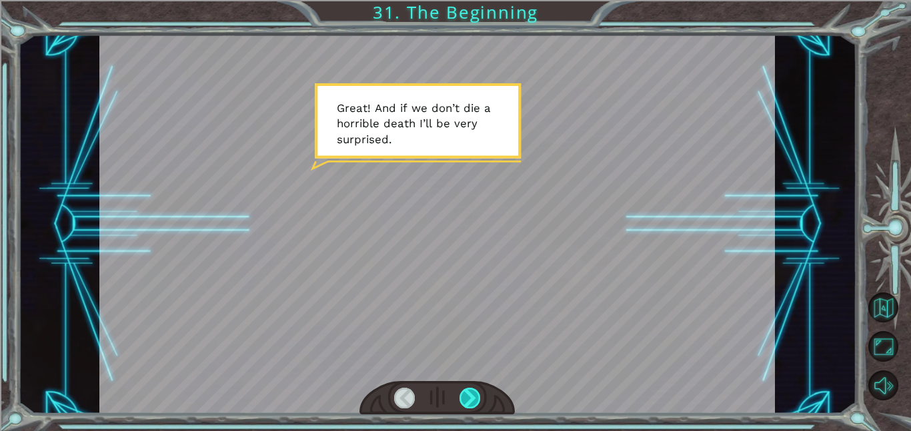
click at [463, 396] on div at bounding box center [469, 398] width 21 height 21
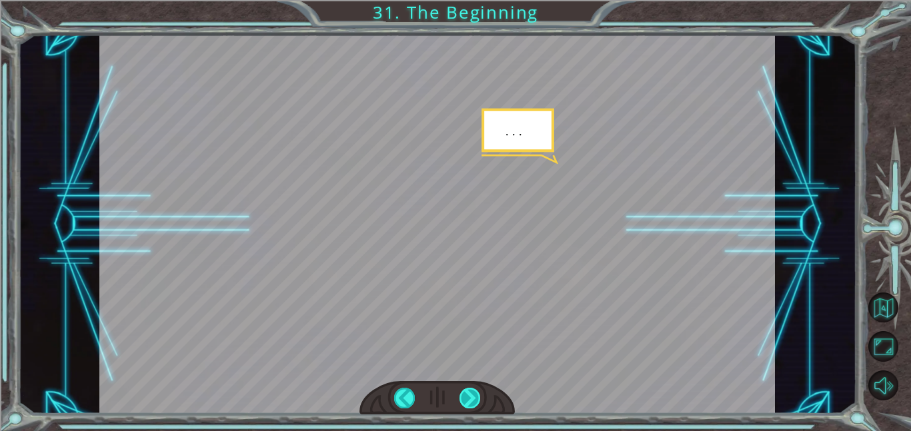
click at [463, 396] on div at bounding box center [469, 398] width 21 height 21
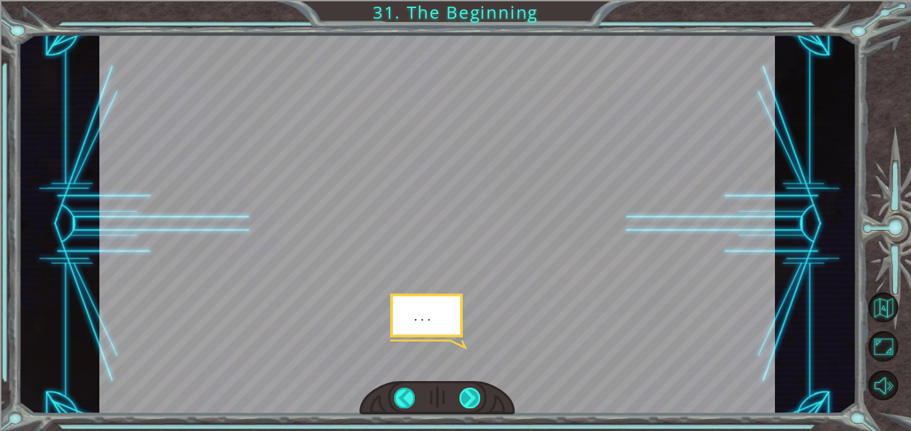
click at [463, 396] on div at bounding box center [469, 398] width 21 height 21
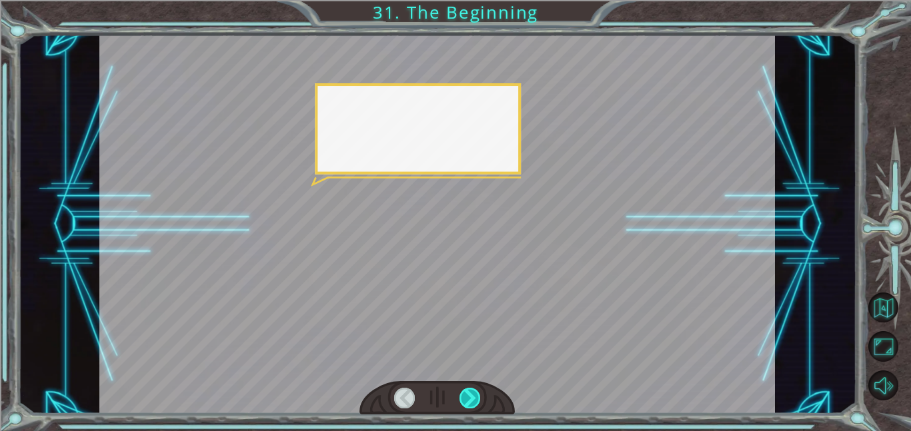
click at [463, 396] on div at bounding box center [469, 398] width 21 height 21
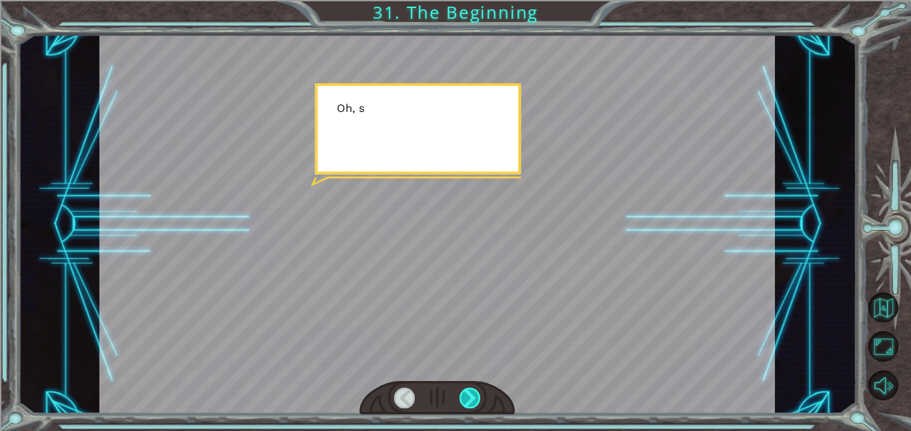
click at [463, 396] on div at bounding box center [469, 398] width 21 height 21
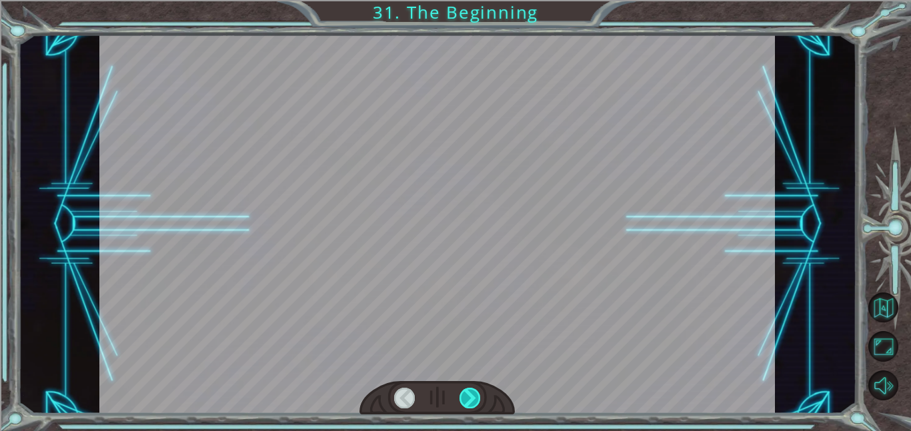
click at [463, 396] on div at bounding box center [469, 398] width 21 height 21
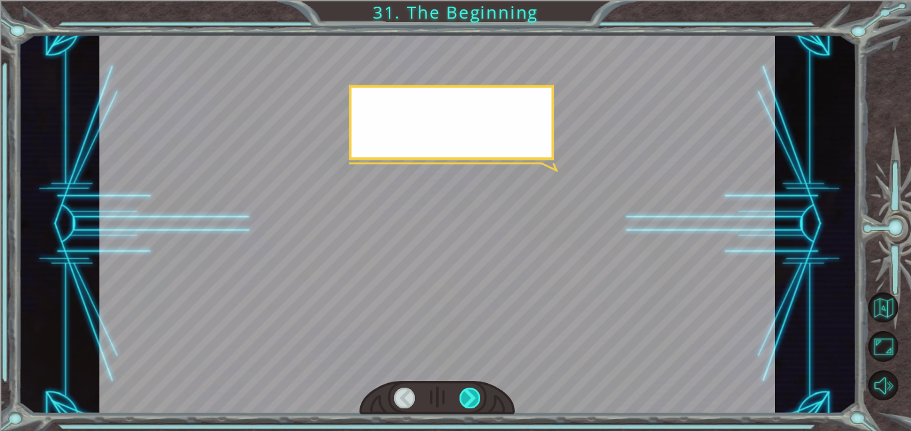
click at [463, 396] on div at bounding box center [469, 398] width 21 height 21
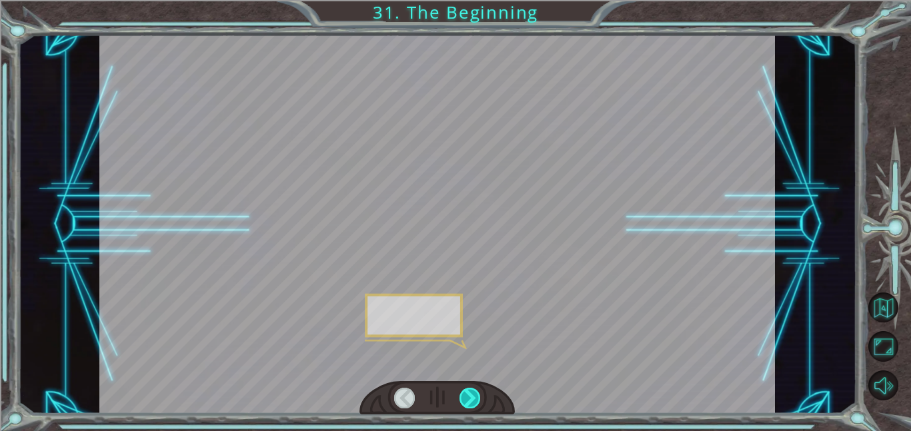
click at [463, 396] on div at bounding box center [469, 398] width 21 height 21
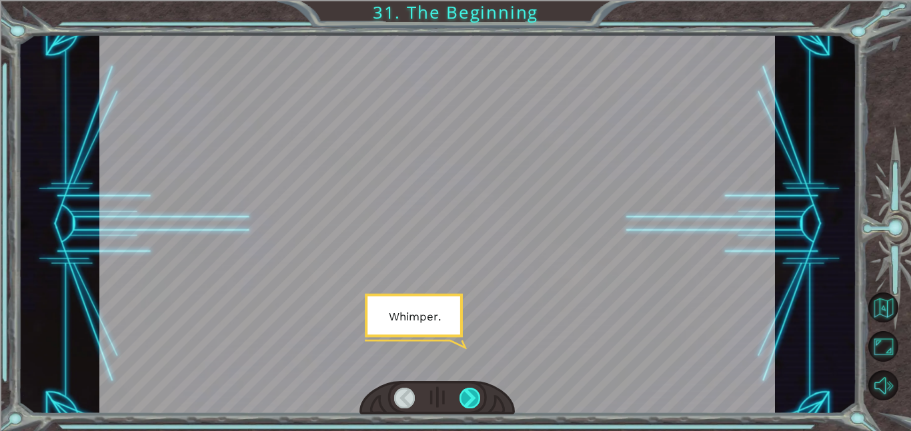
click at [463, 396] on div at bounding box center [469, 398] width 21 height 21
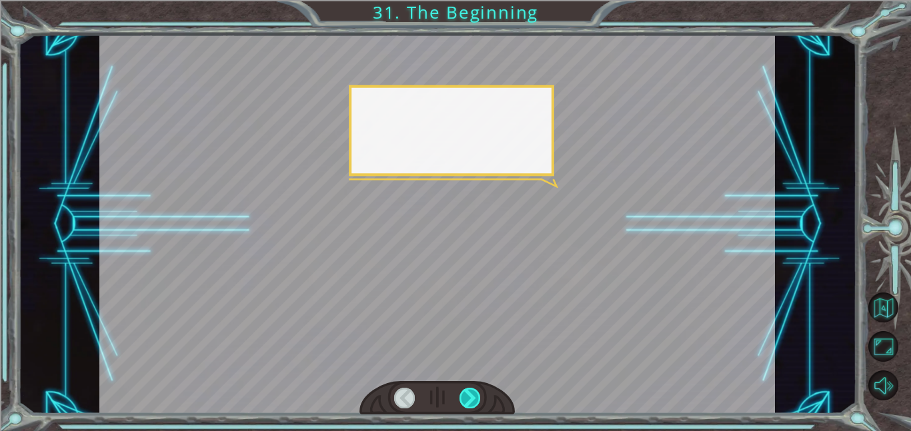
click at [463, 396] on div at bounding box center [469, 398] width 21 height 21
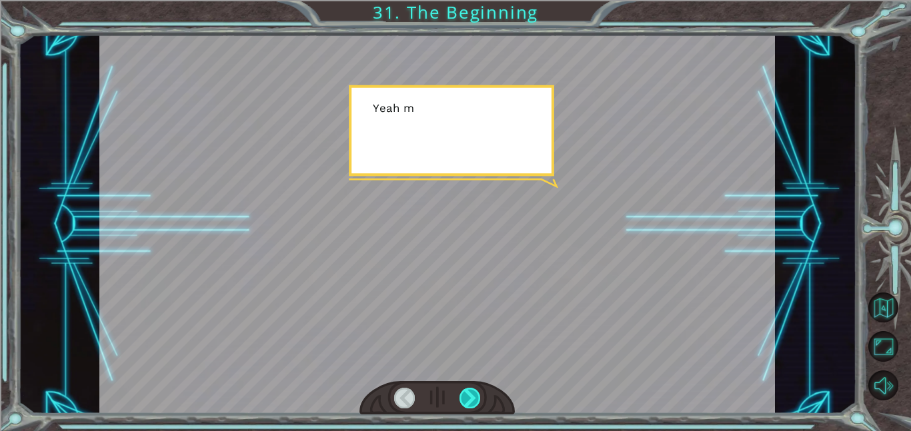
click at [463, 396] on div at bounding box center [469, 398] width 21 height 21
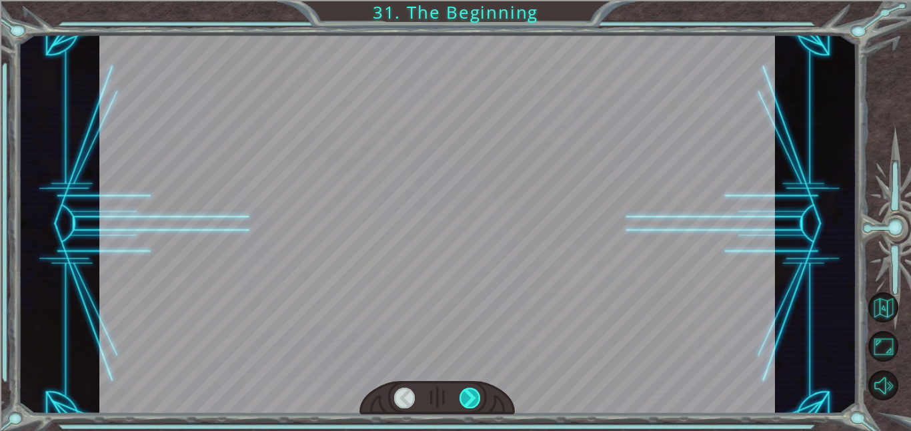
click at [463, 396] on div at bounding box center [469, 398] width 21 height 21
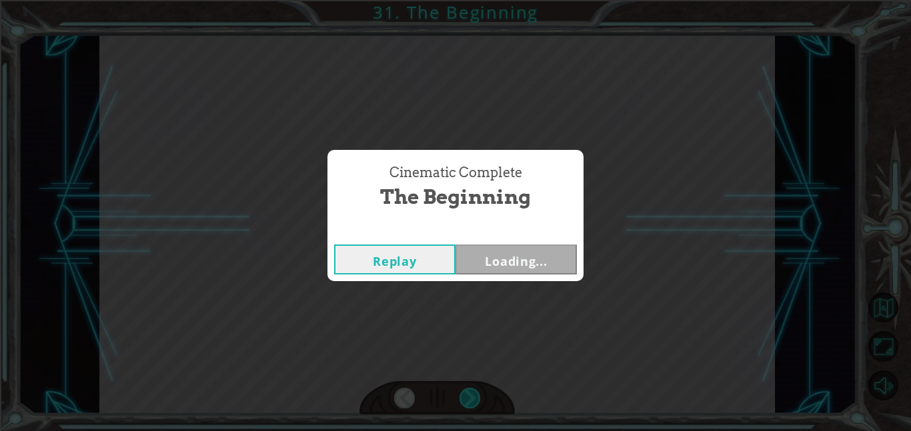
click at [463, 396] on div "Cinematic Complete The Beginning Replay Loading..." at bounding box center [455, 215] width 911 height 431
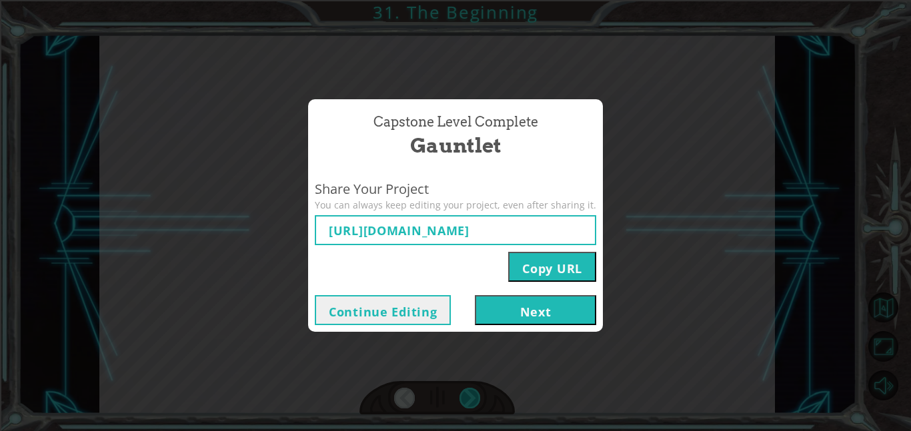
type input "https://www.ozaria.com/play/game-dev-level/1fhcapstoneb/68ac9bcd4e46b66e43bc877…"
click at [511, 311] on button "Next" at bounding box center [535, 310] width 121 height 30
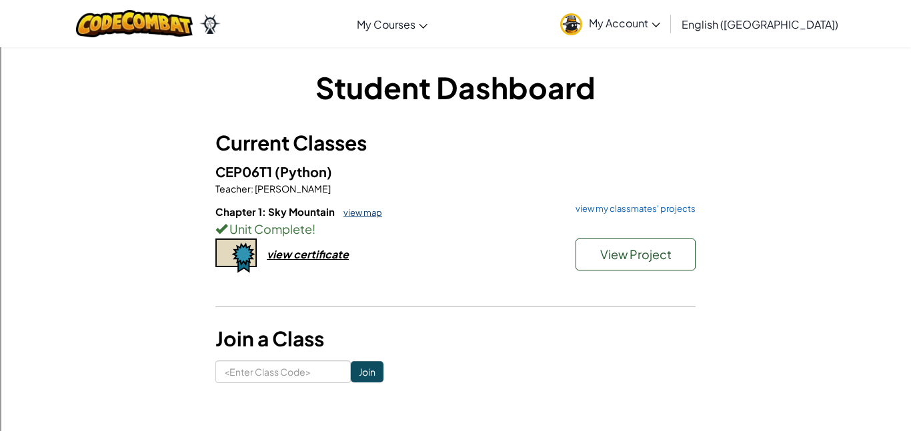
click at [365, 213] on link "view map" at bounding box center [359, 212] width 45 height 11
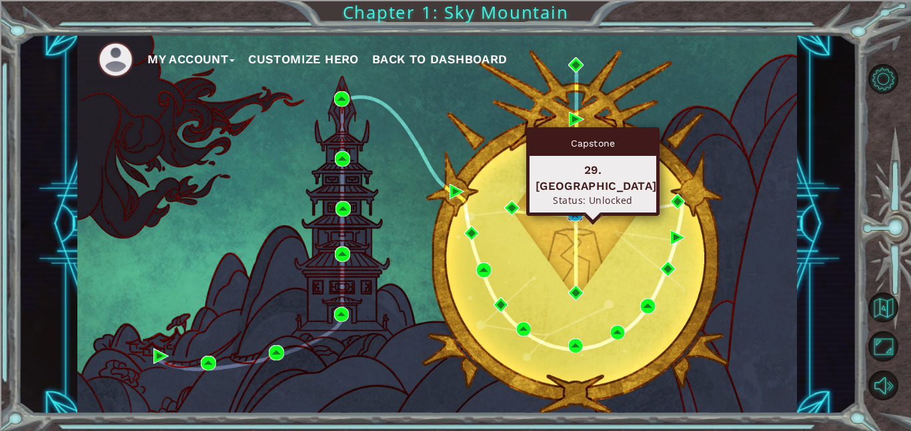
click at [572, 217] on img at bounding box center [574, 214] width 15 height 15
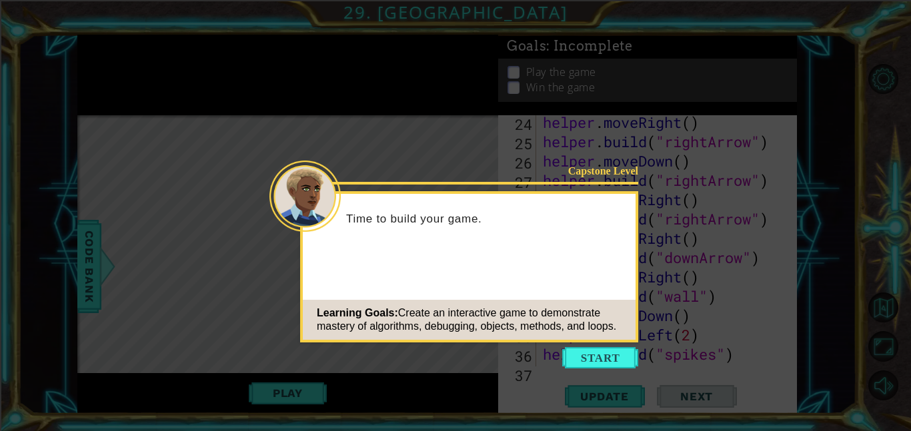
scroll to position [735, 0]
click at [628, 351] on button "Start" at bounding box center [600, 357] width 76 height 21
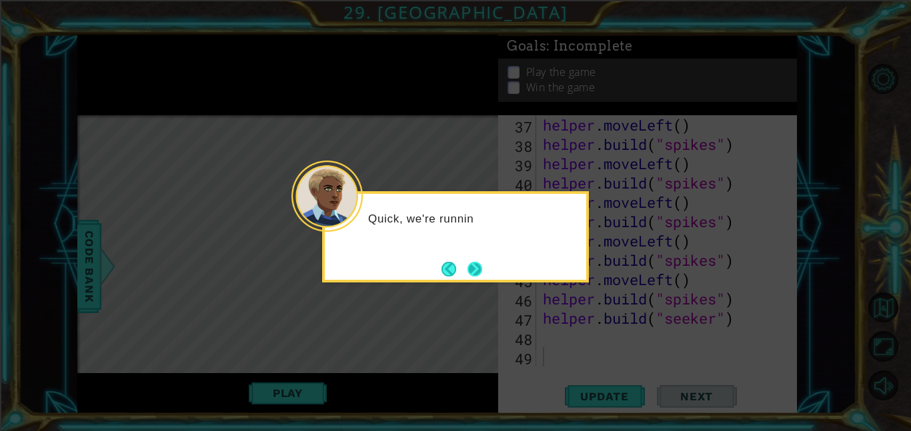
click at [471, 265] on button "Next" at bounding box center [474, 269] width 17 height 17
click at [471, 265] on button "Next" at bounding box center [475, 269] width 18 height 18
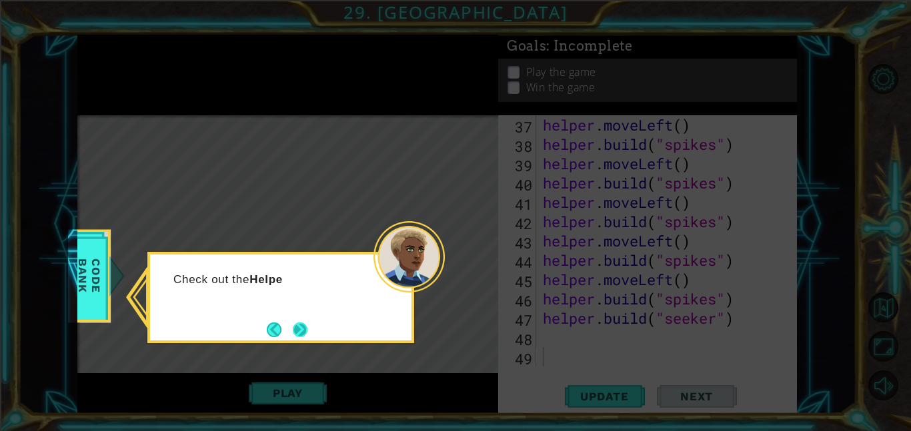
click at [308, 327] on button "Next" at bounding box center [300, 329] width 25 height 25
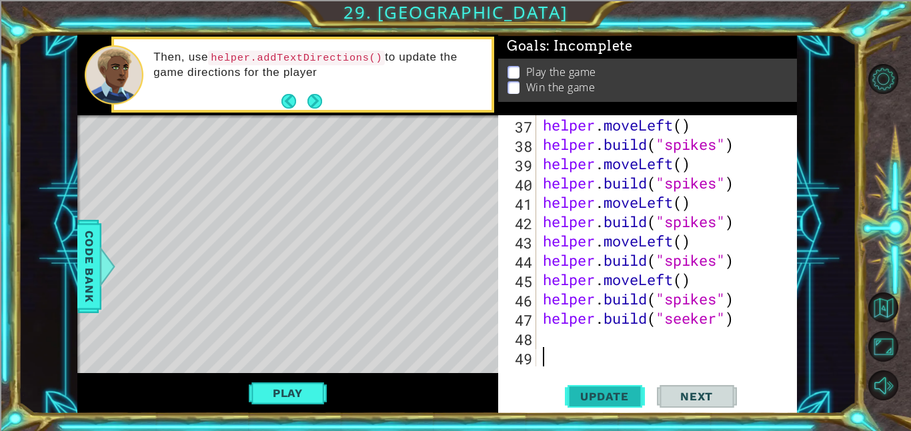
click at [626, 391] on span "Update" at bounding box center [604, 396] width 75 height 13
click at [552, 337] on div "helper . moveLeft ( ) helper . build ( "spikes" ) helper . moveLeft ( ) helper …" at bounding box center [670, 260] width 261 height 290
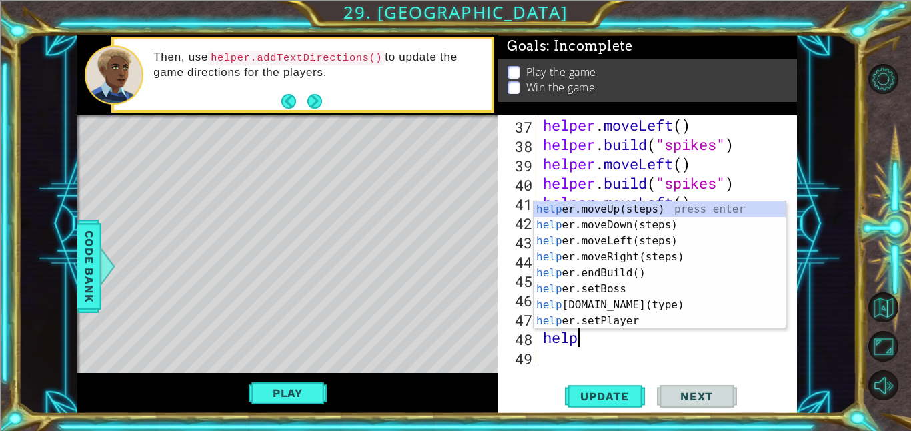
type textarea "helpe"
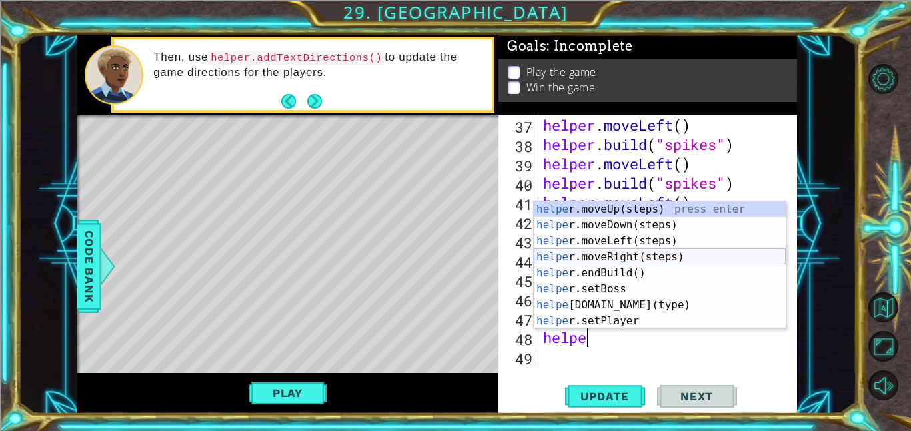
click at [621, 261] on div "helpe r.moveUp(steps) press enter helpe r.moveDown(steps) press enter helpe r.m…" at bounding box center [659, 281] width 252 height 160
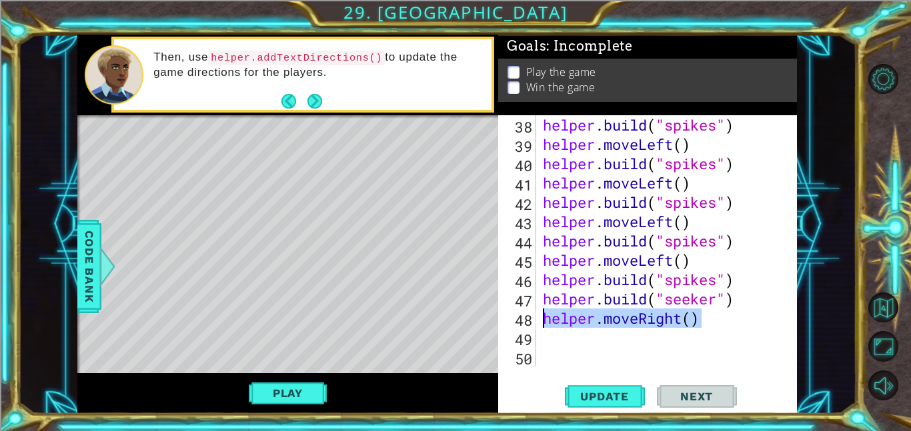
drag, startPoint x: 700, startPoint y: 319, endPoint x: 537, endPoint y: 321, distance: 163.3
click at [537, 321] on div "38 39 40 41 42 43 44 45 46 47 48 49 50 helper . build ( "spikes" ) helper . mov…" at bounding box center [646, 240] width 296 height 251
type textarea "helper.moveRight()"
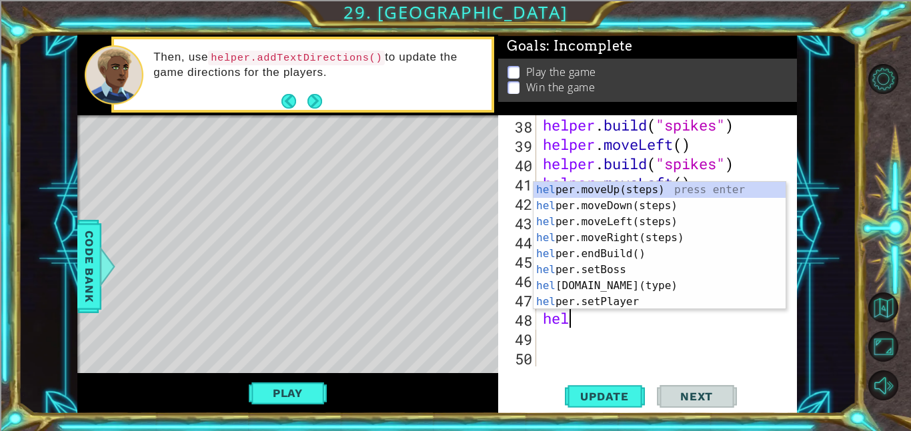
scroll to position [0, 1]
type textarea "helper"
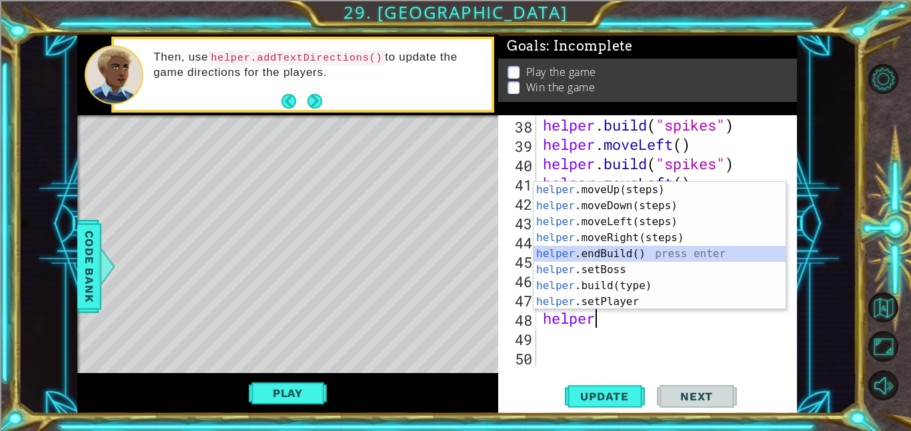
click at [612, 251] on div "helper .moveUp(steps) press enter helper .moveDown(steps) press enter helper .m…" at bounding box center [659, 262] width 252 height 160
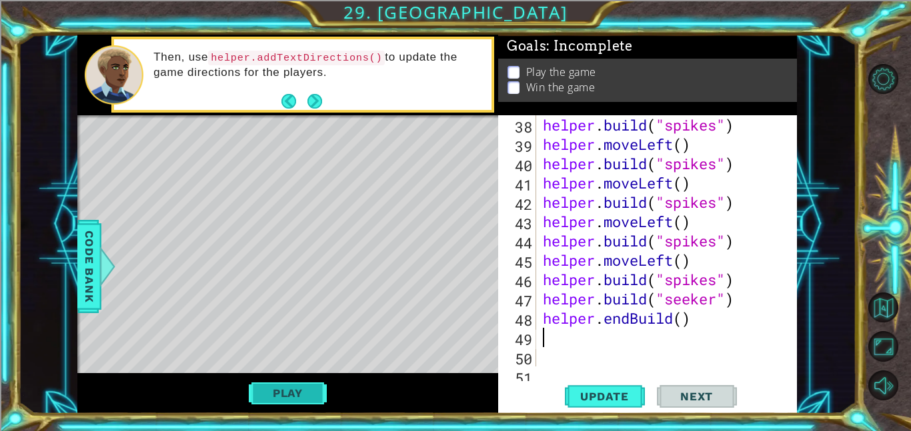
click at [307, 397] on button "Play" at bounding box center [288, 393] width 78 height 25
click at [307, 397] on div "helper methods moveLeft(steps) moveRight(steps) moveUp(steps) moveDown(steps) b…" at bounding box center [436, 224] width 719 height 379
